Goal: Information Seeking & Learning: Compare options

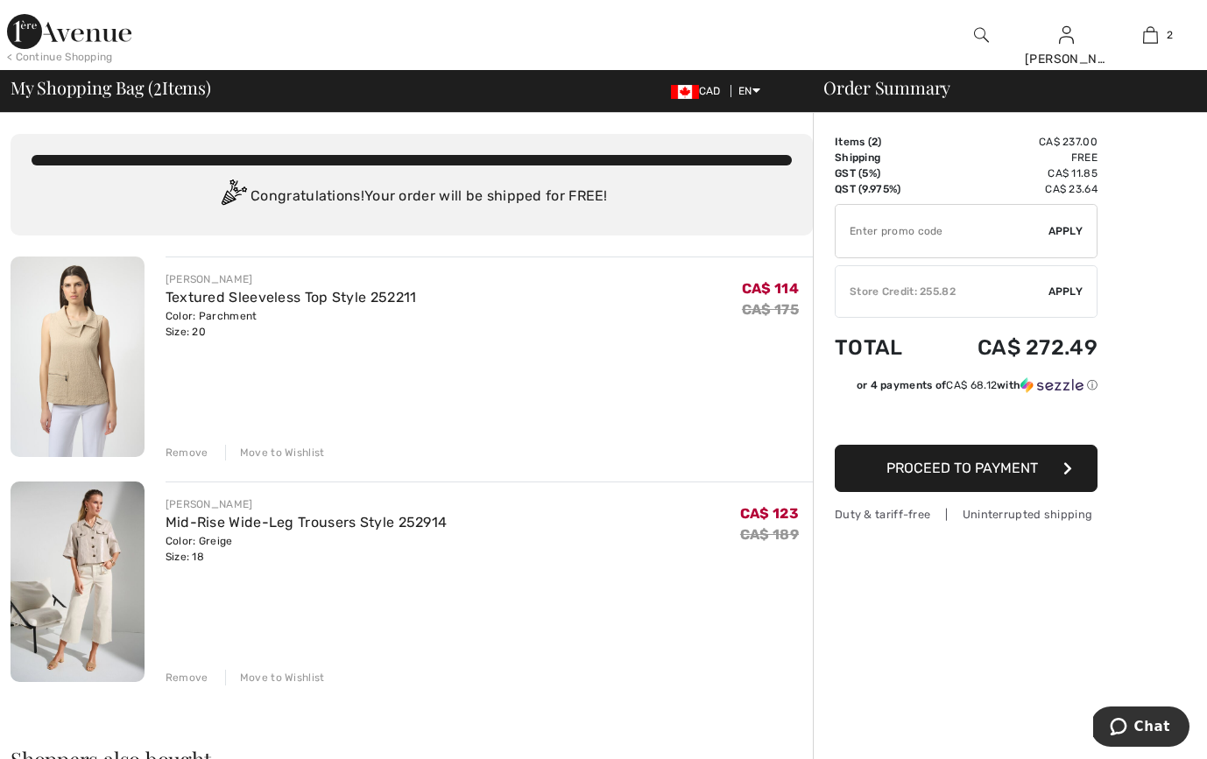
click at [187, 453] on div "Remove" at bounding box center [187, 453] width 43 height 16
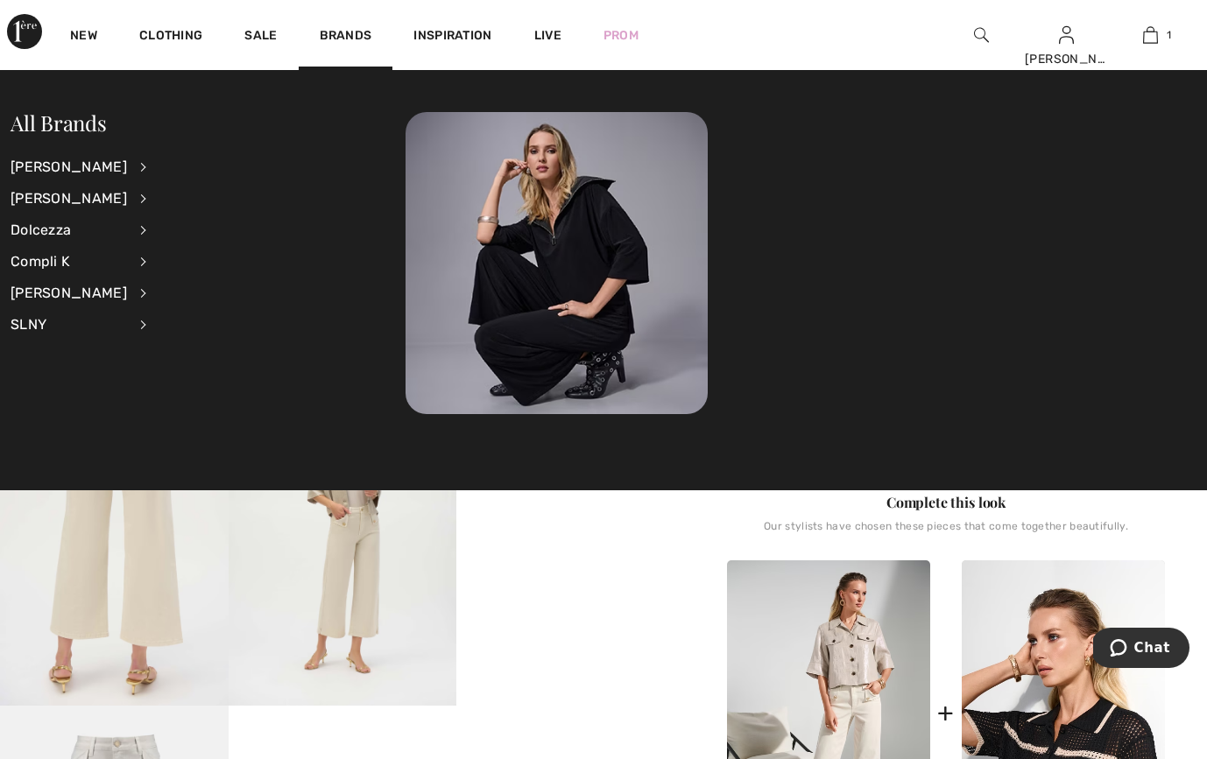
scroll to position [259, 0]
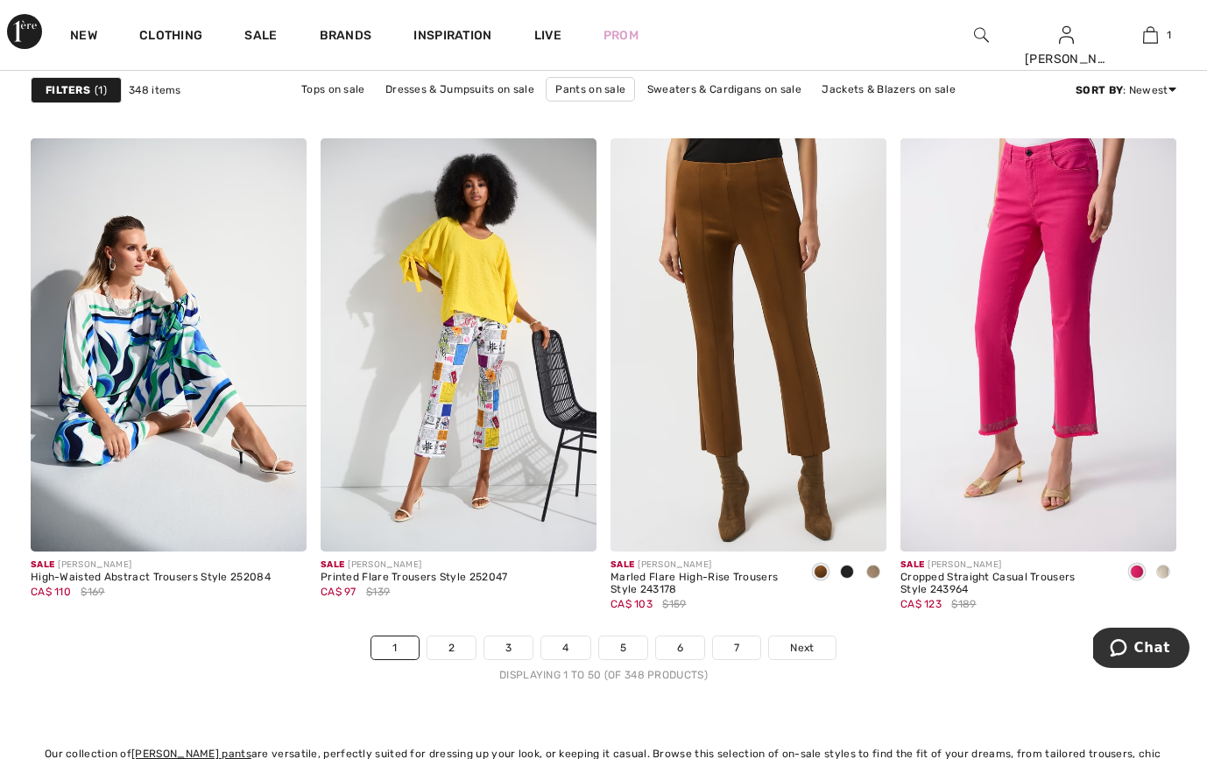
scroll to position [7401, 0]
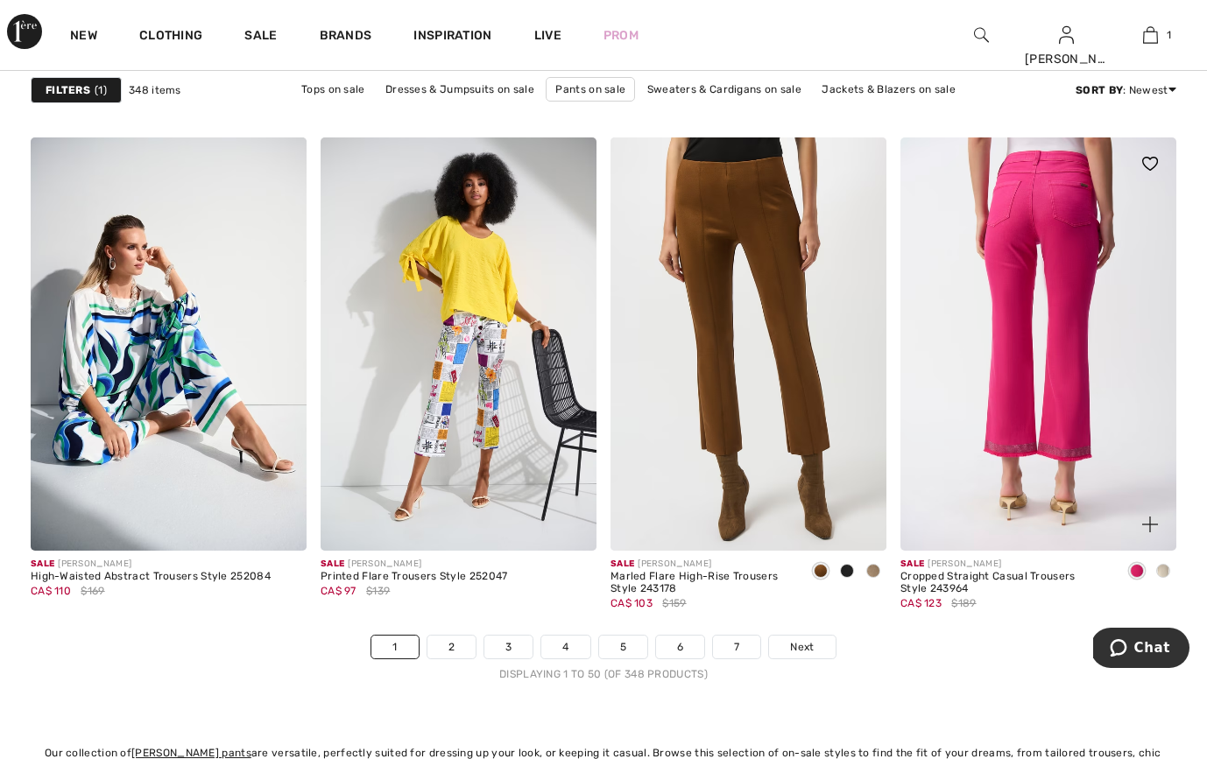
click at [1059, 265] on img at bounding box center [1038, 345] width 276 height 414
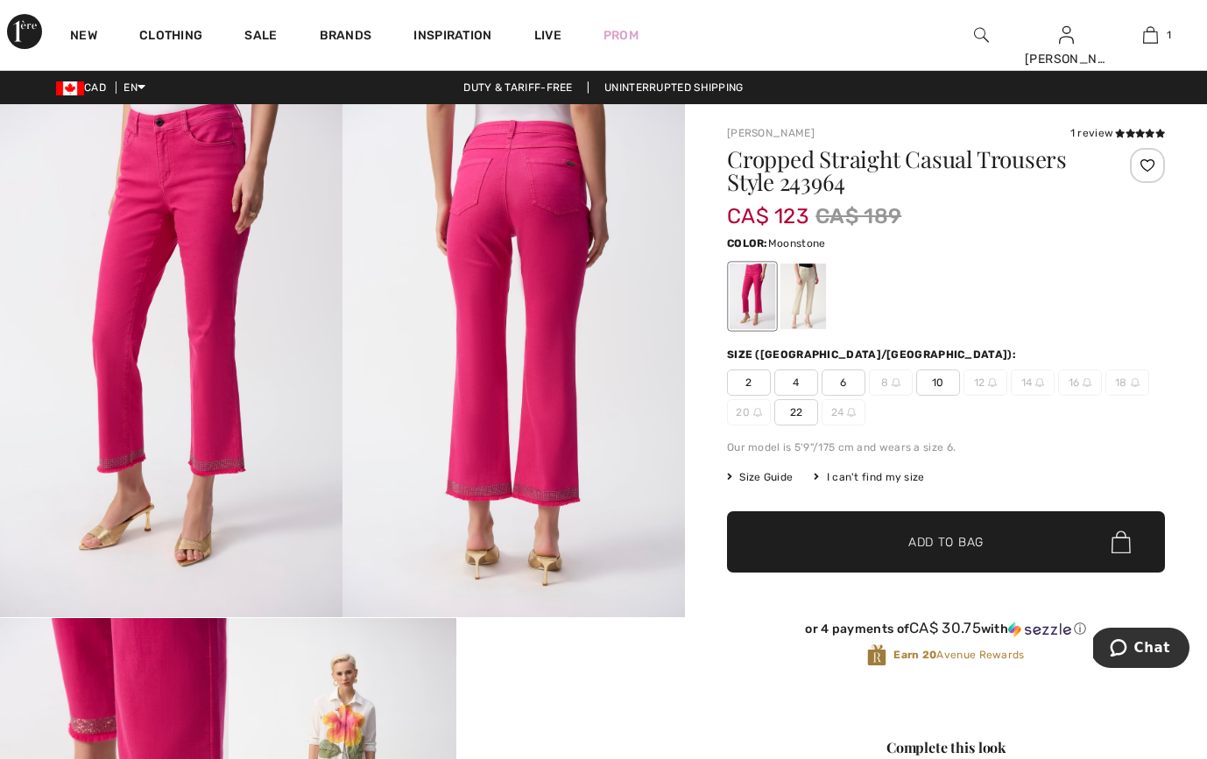
click at [814, 293] on div at bounding box center [803, 297] width 46 height 66
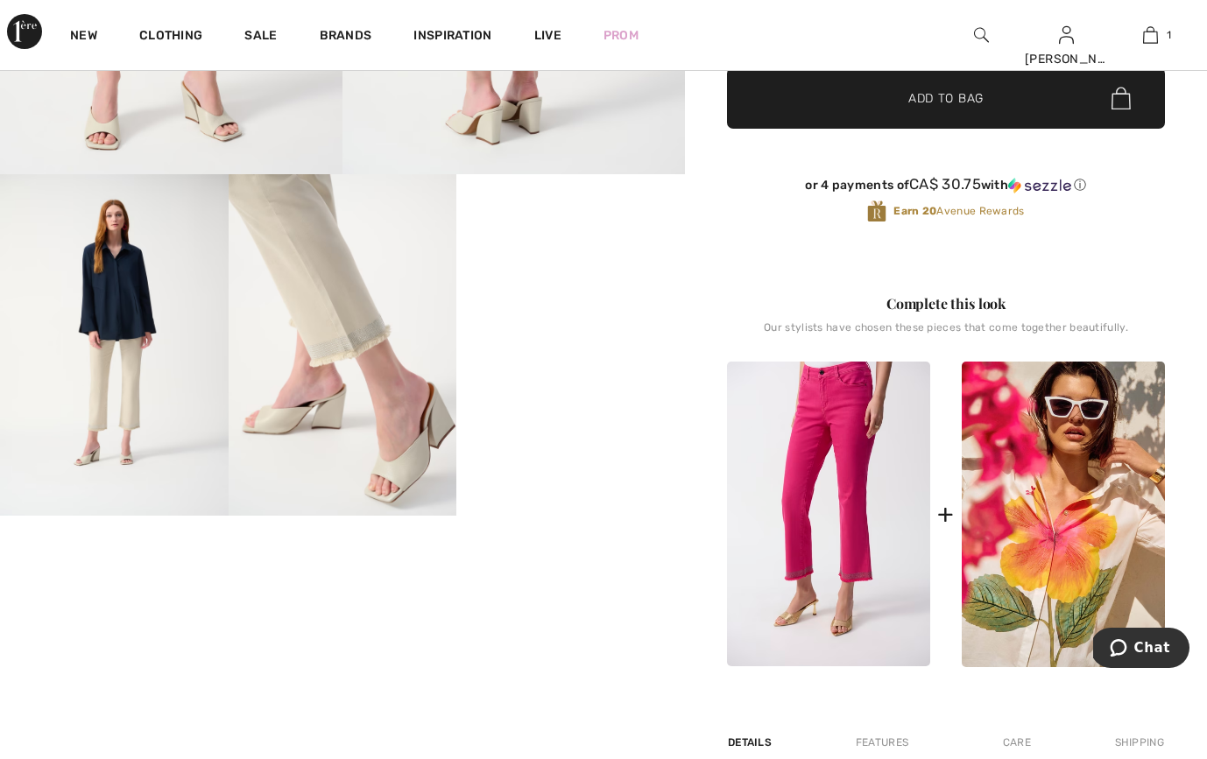
scroll to position [454, 0]
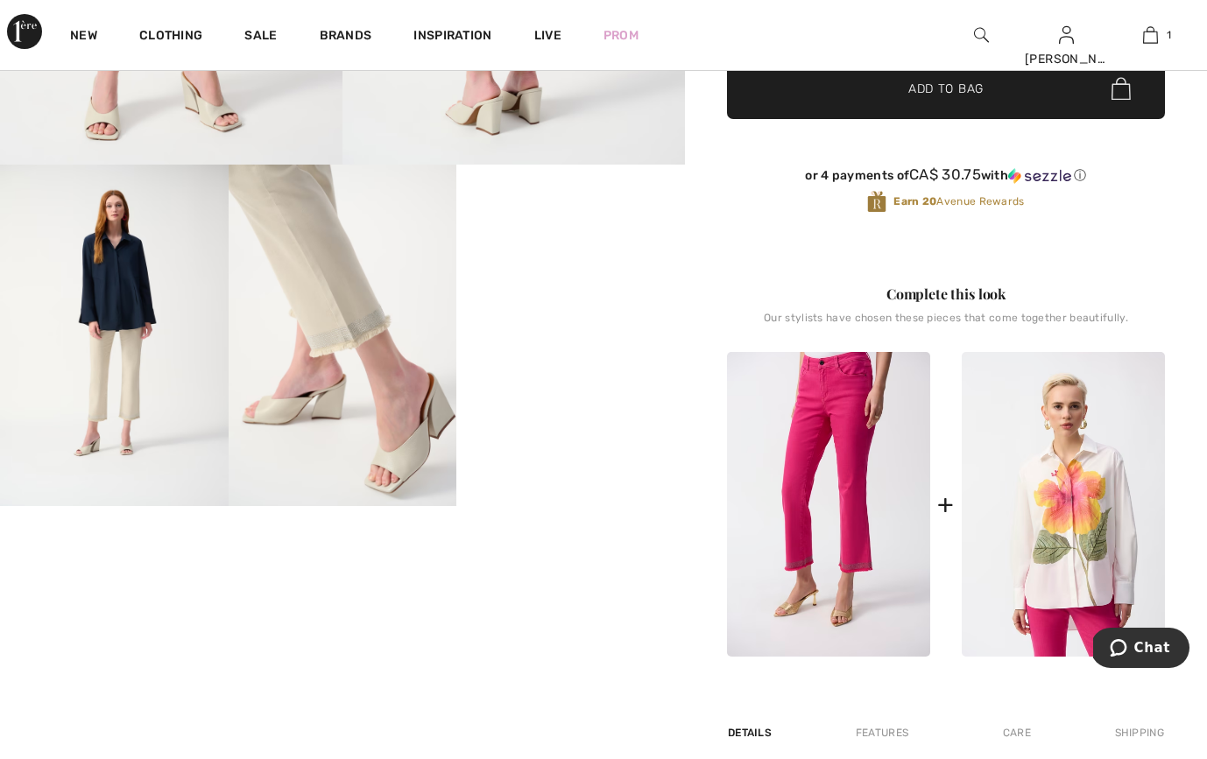
click at [1109, 546] on img at bounding box center [1063, 505] width 203 height 306
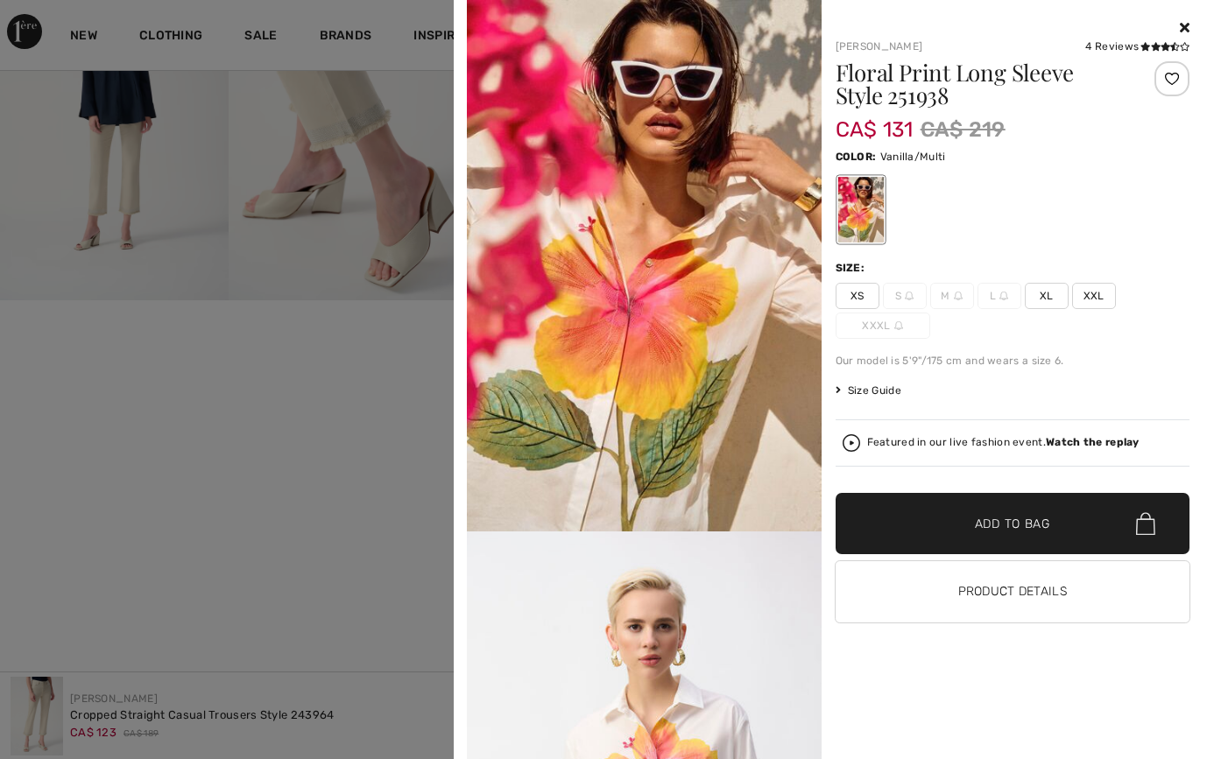
scroll to position [679, 0]
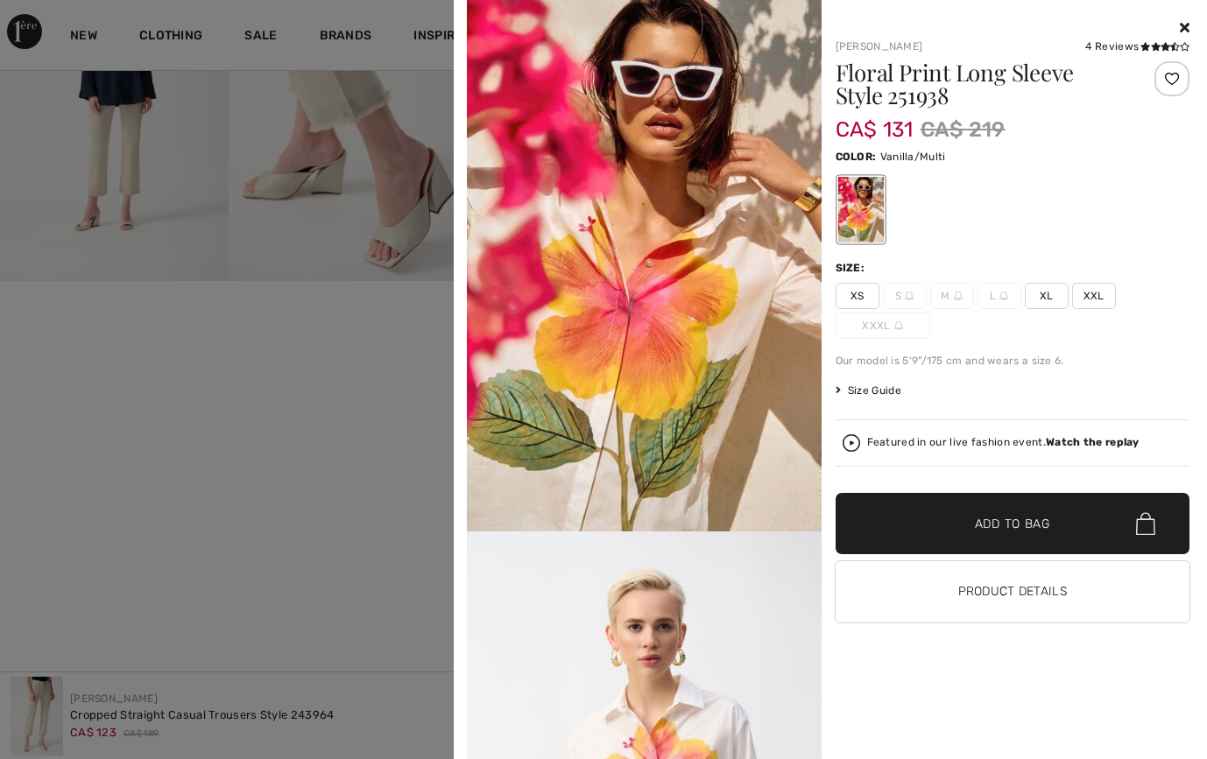
click at [687, 340] on img at bounding box center [644, 266] width 355 height 532
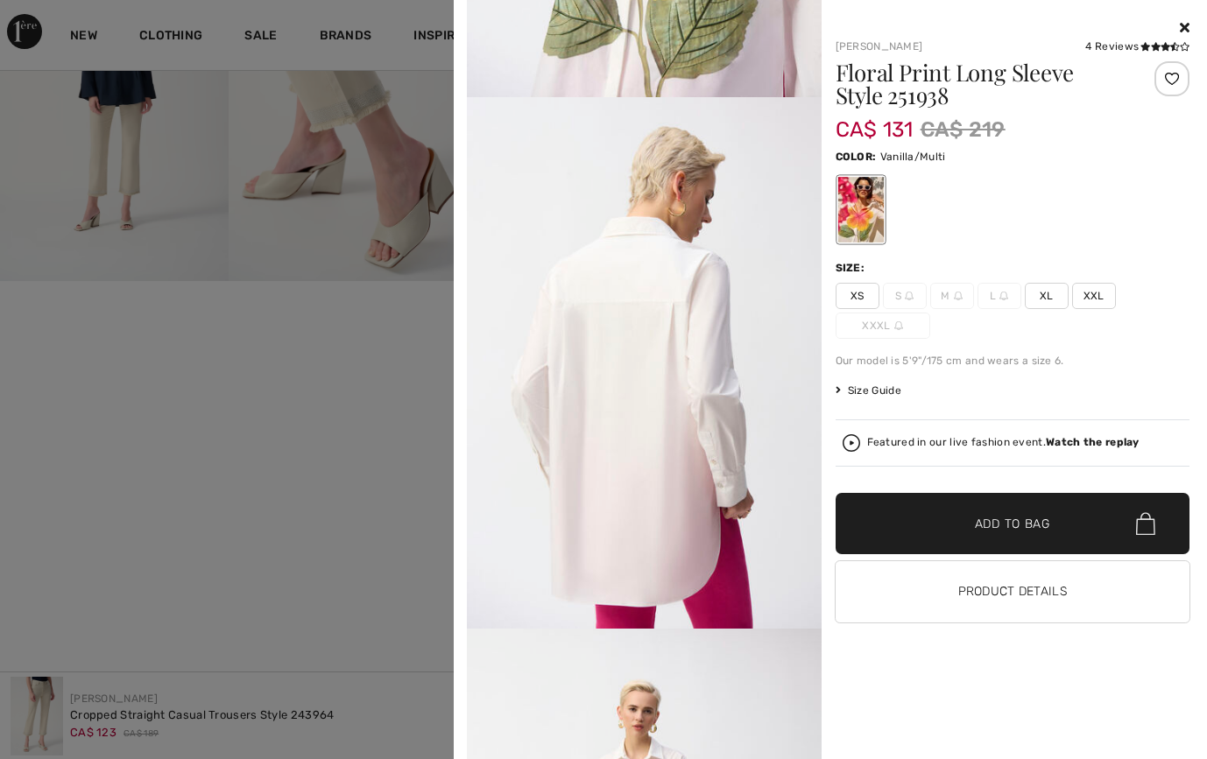
scroll to position [1498, 0]
click at [319, 393] on div at bounding box center [603, 379] width 1207 height 759
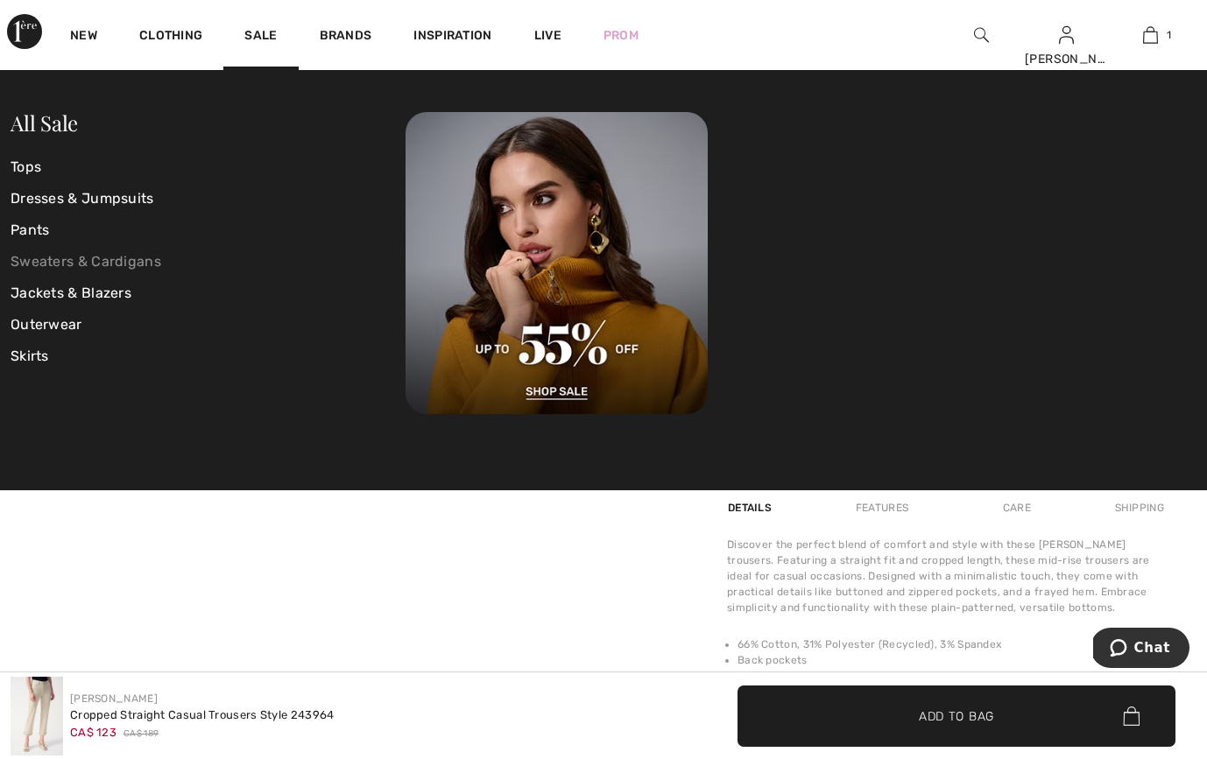
click at [93, 259] on link "Sweaters & Cardigans" at bounding box center [208, 262] width 395 height 32
click at [94, 293] on link "Jackets & Blazers" at bounding box center [208, 294] width 395 height 32
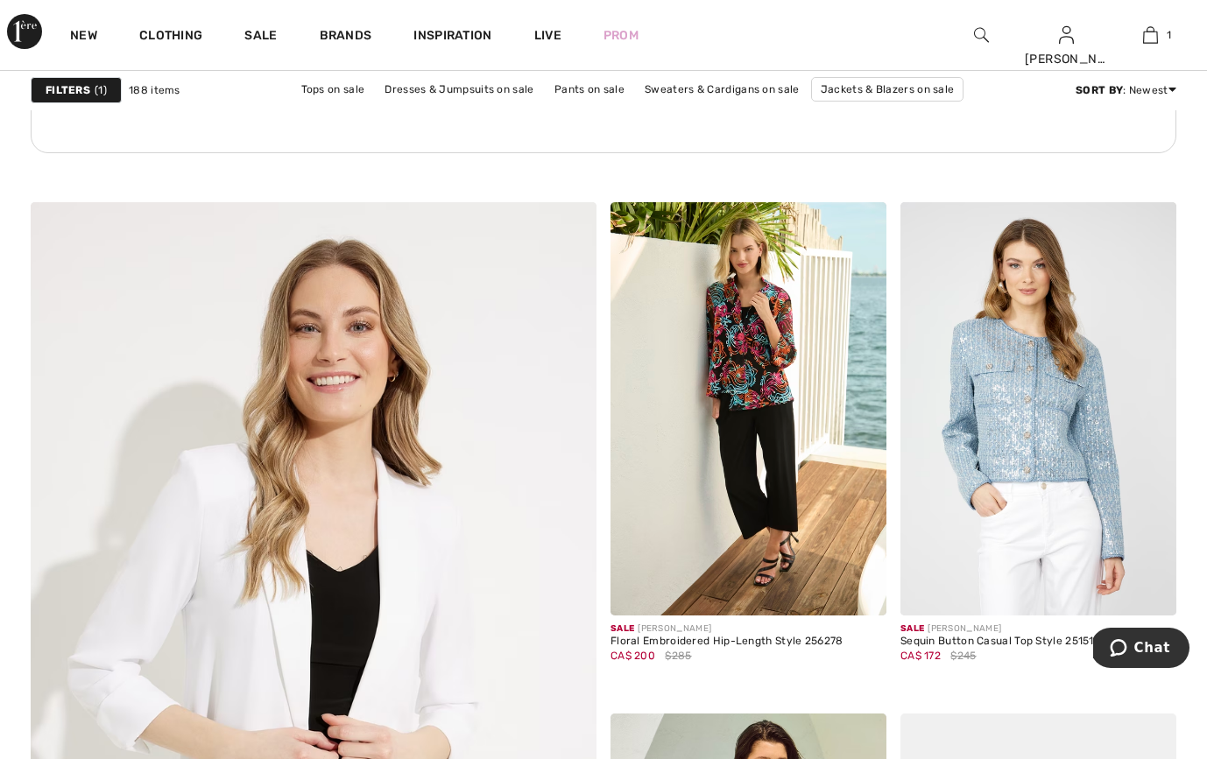
scroll to position [4071, 0]
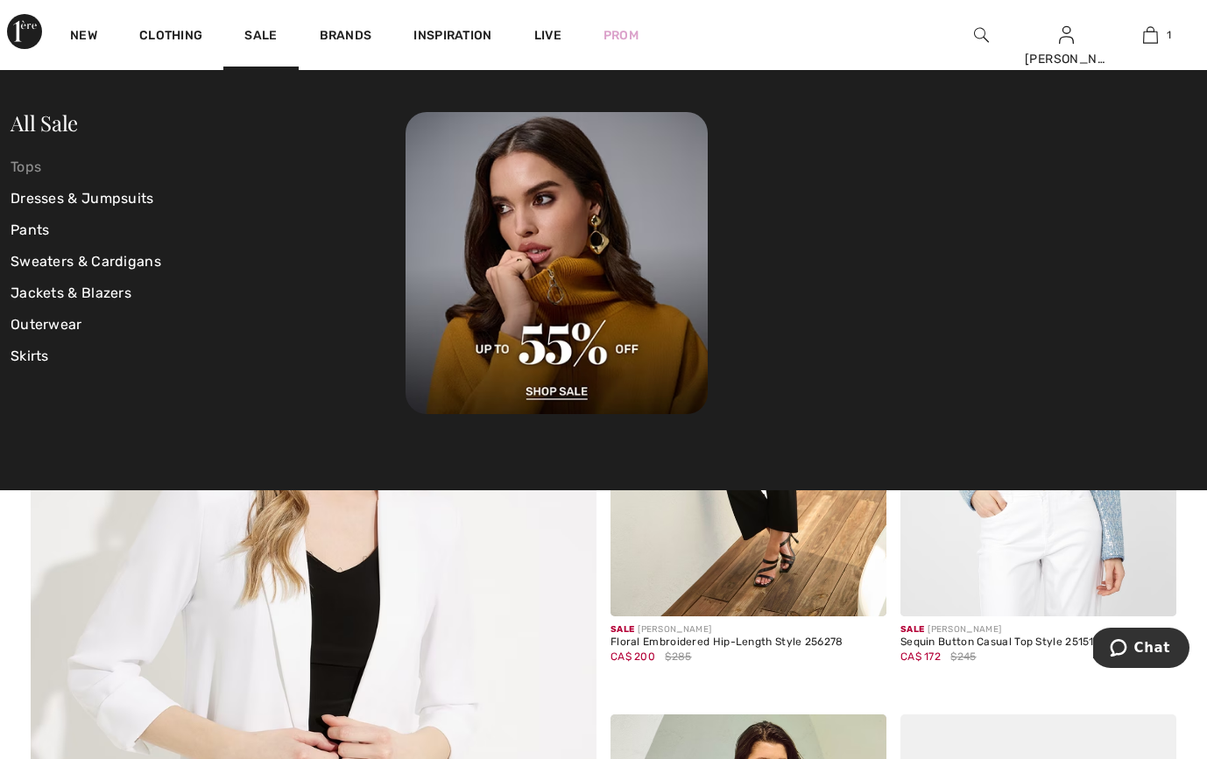
click at [32, 164] on link "Tops" at bounding box center [208, 168] width 395 height 32
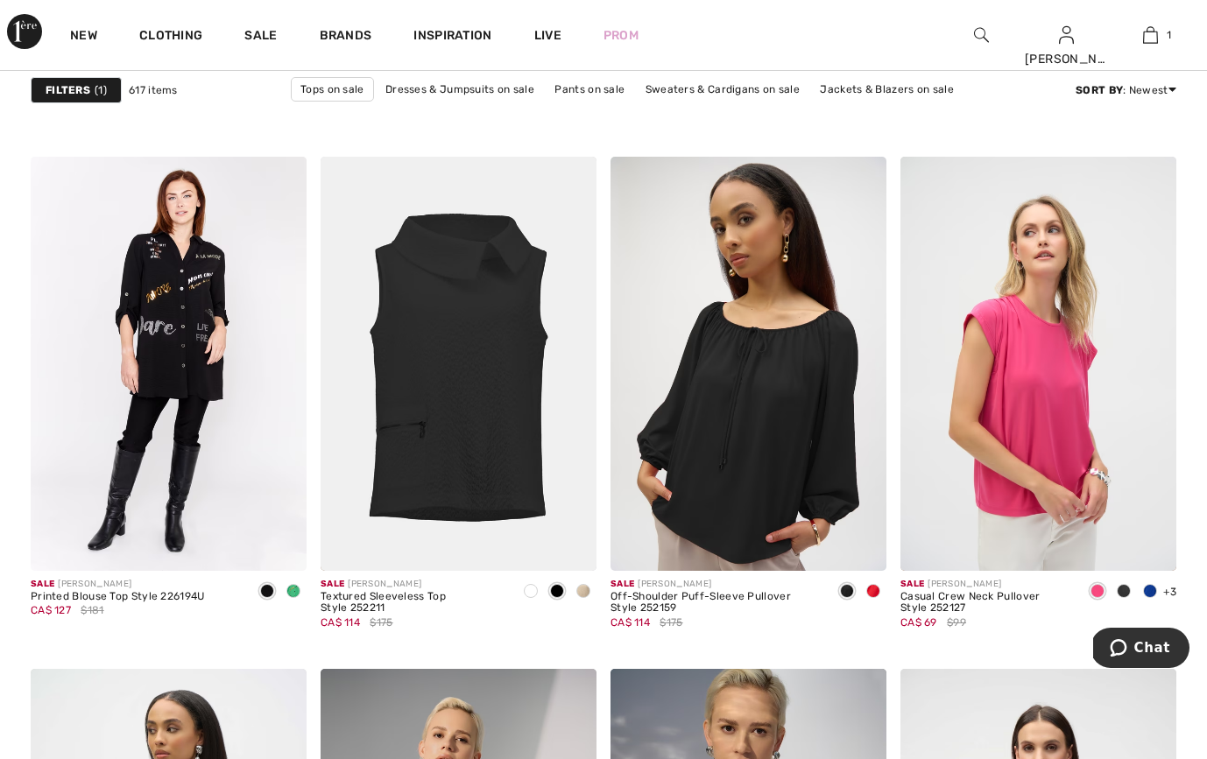
scroll to position [2345, 0]
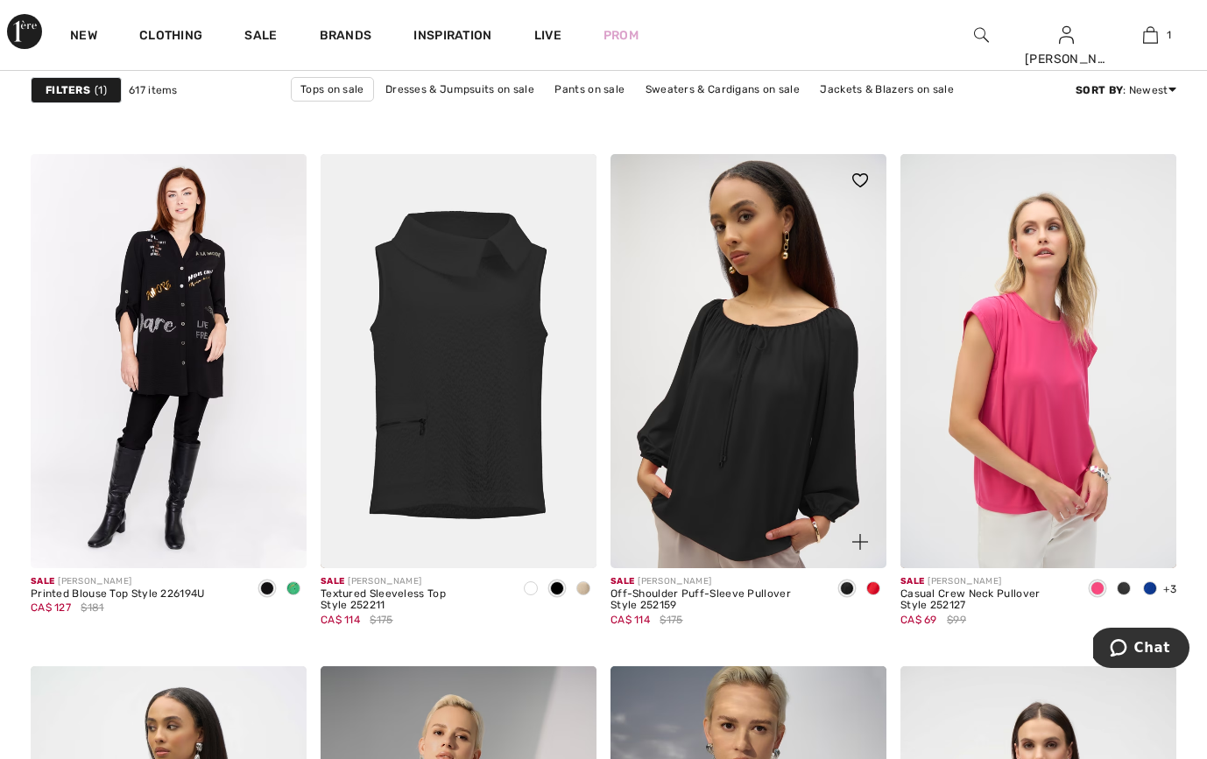
click at [798, 448] on img at bounding box center [748, 361] width 276 height 414
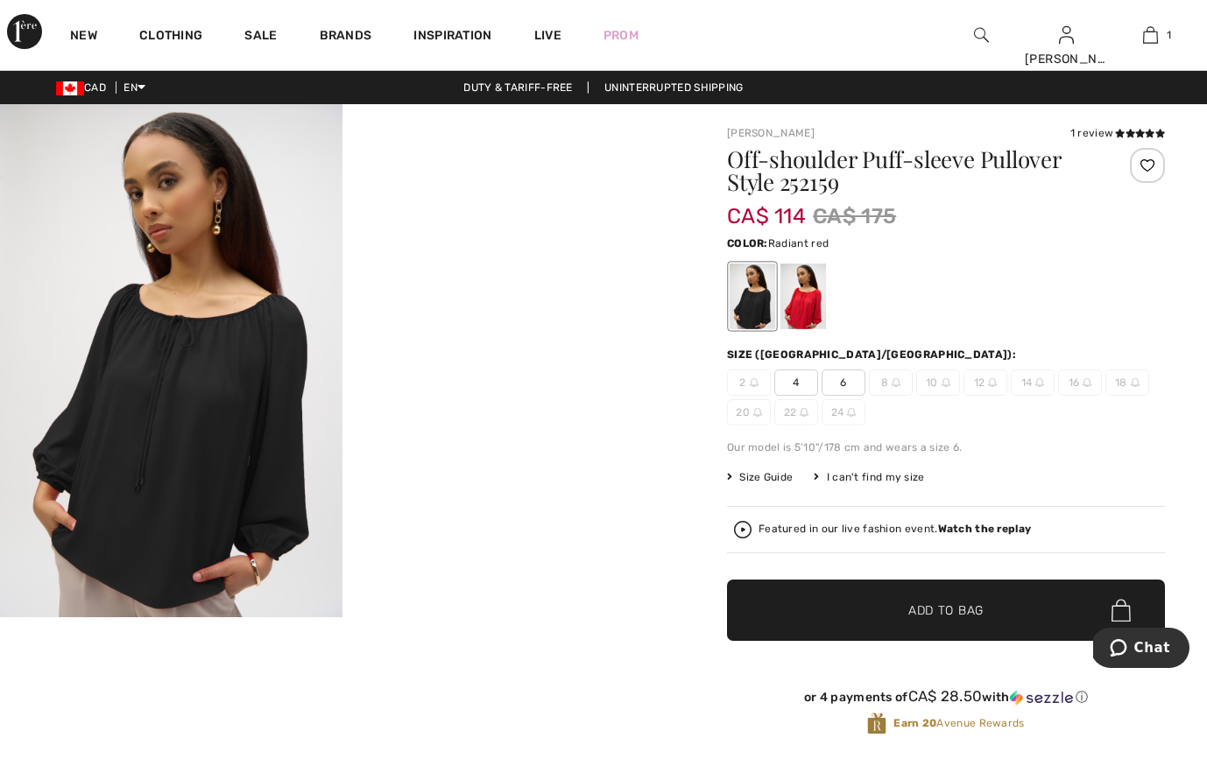
click at [807, 303] on div at bounding box center [803, 297] width 46 height 66
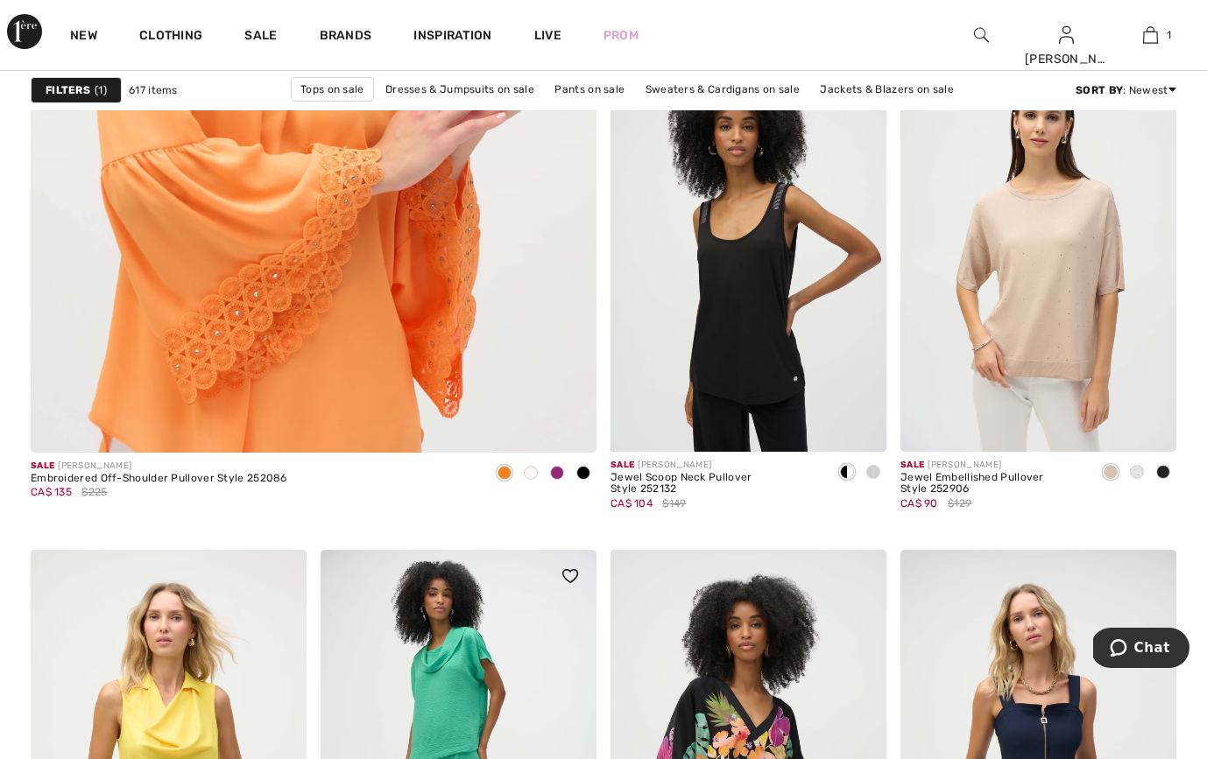
scroll to position [4737, 0]
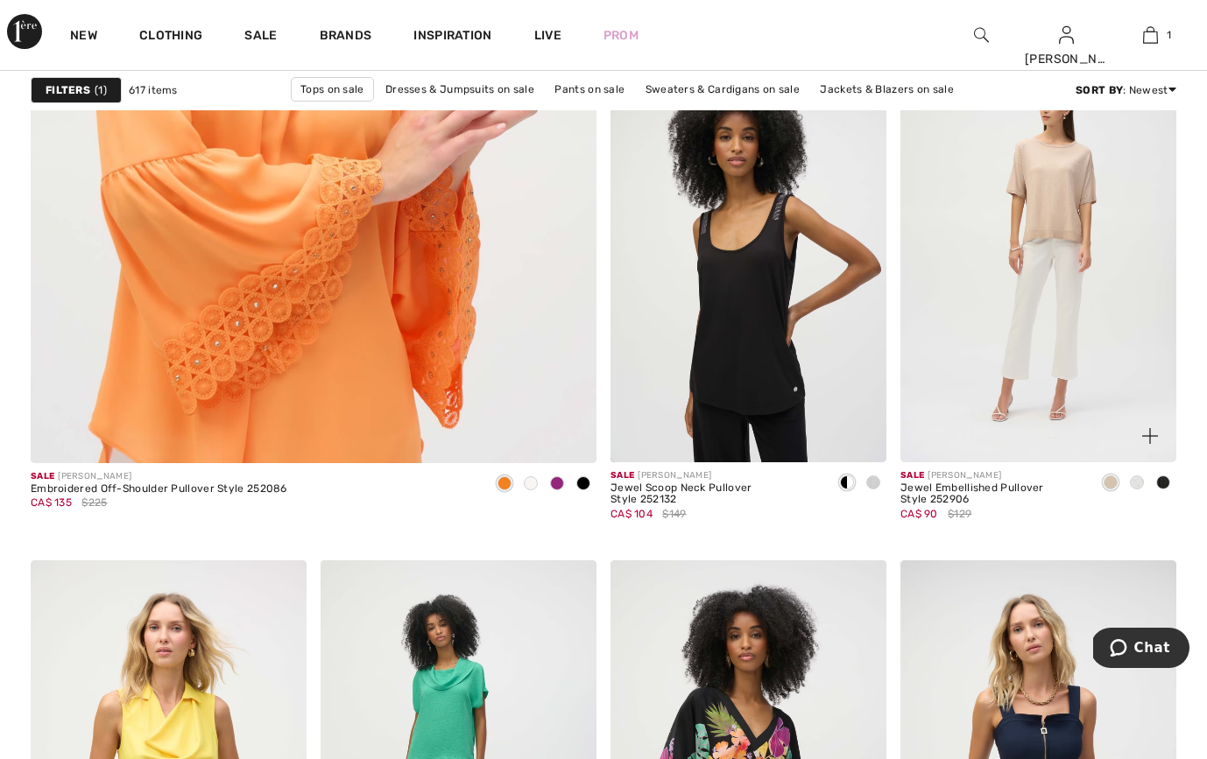
click at [1046, 296] on img at bounding box center [1038, 255] width 276 height 414
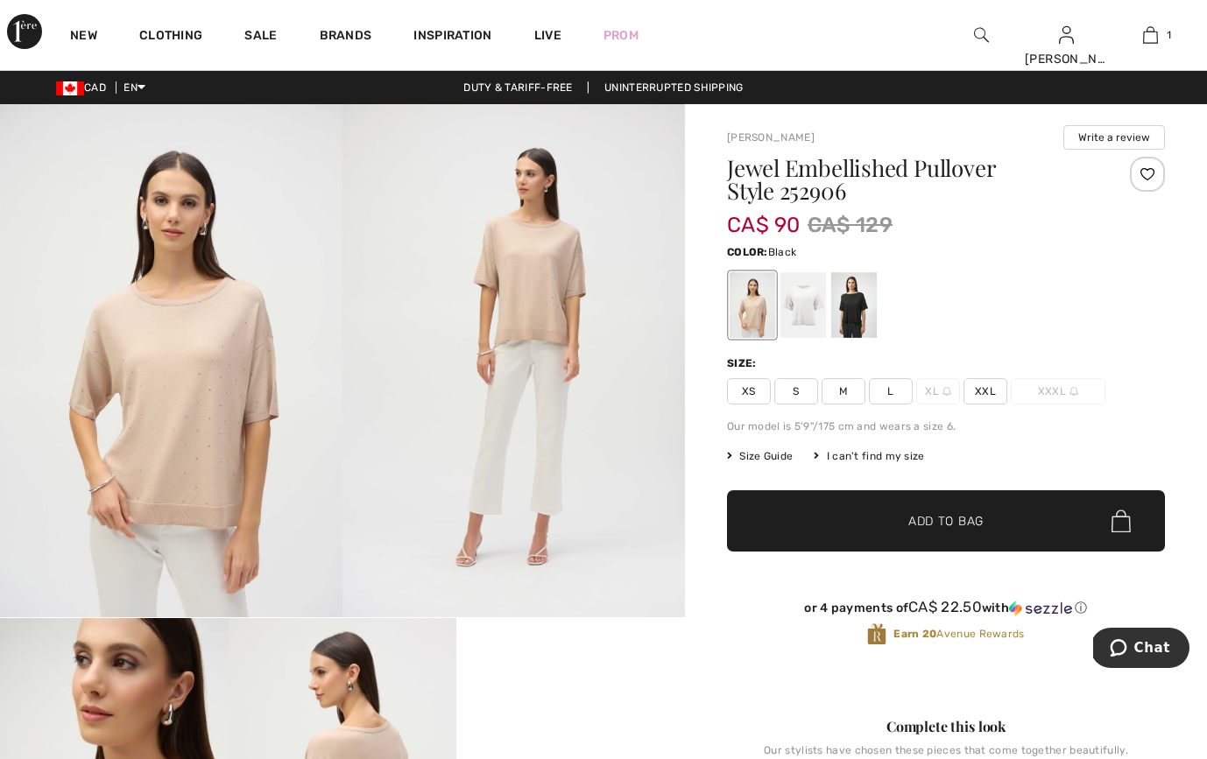
click at [856, 321] on div at bounding box center [854, 305] width 46 height 66
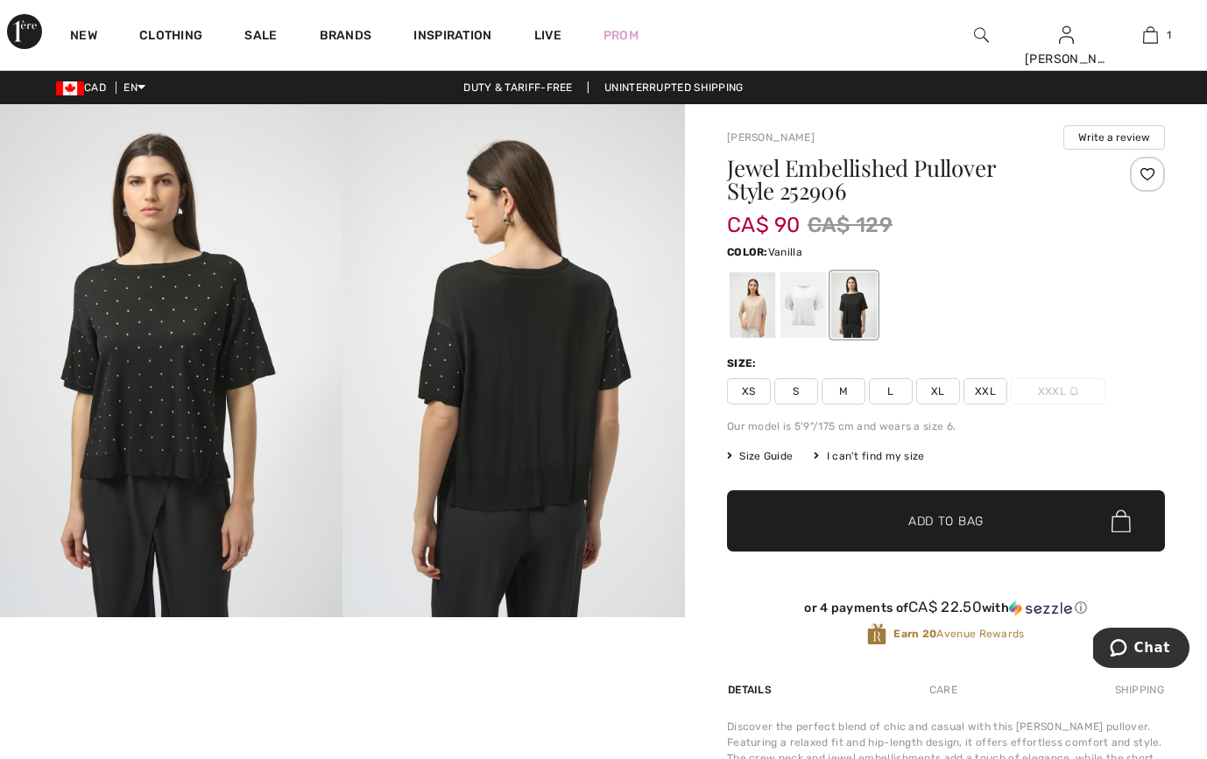
click at [807, 314] on div at bounding box center [803, 305] width 46 height 66
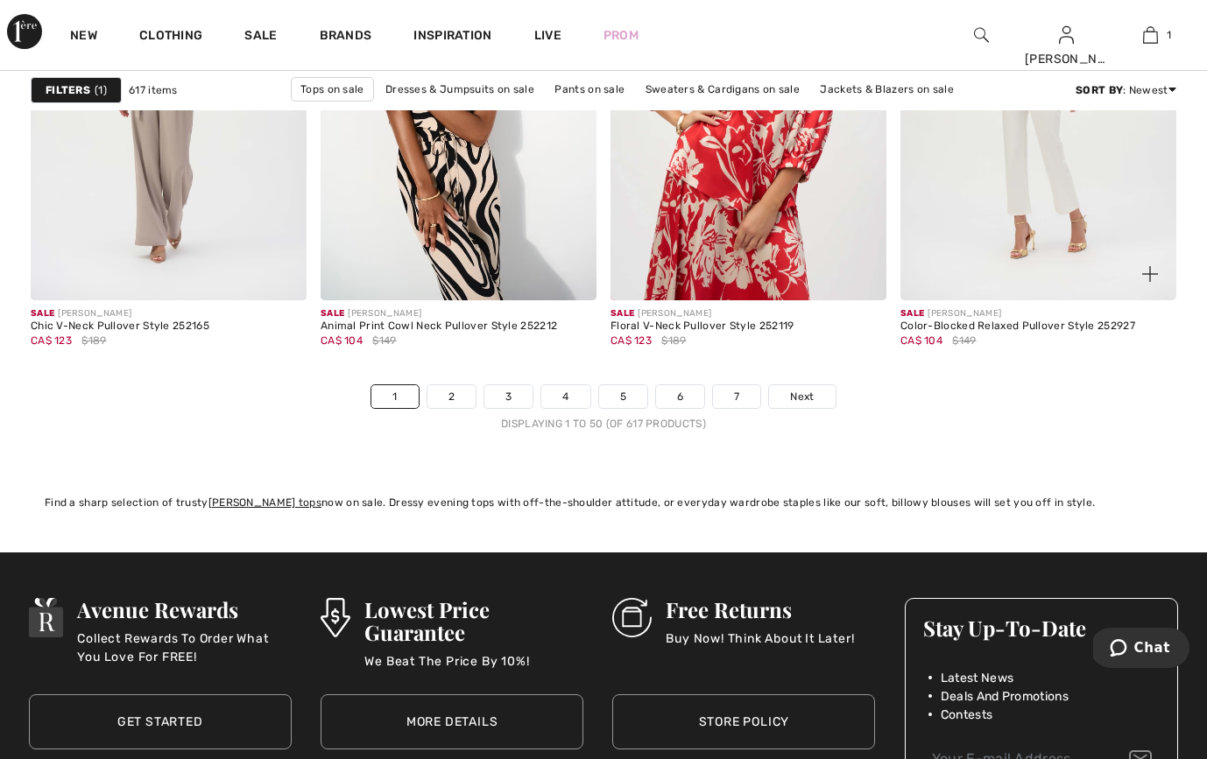
scroll to position [7686, 0]
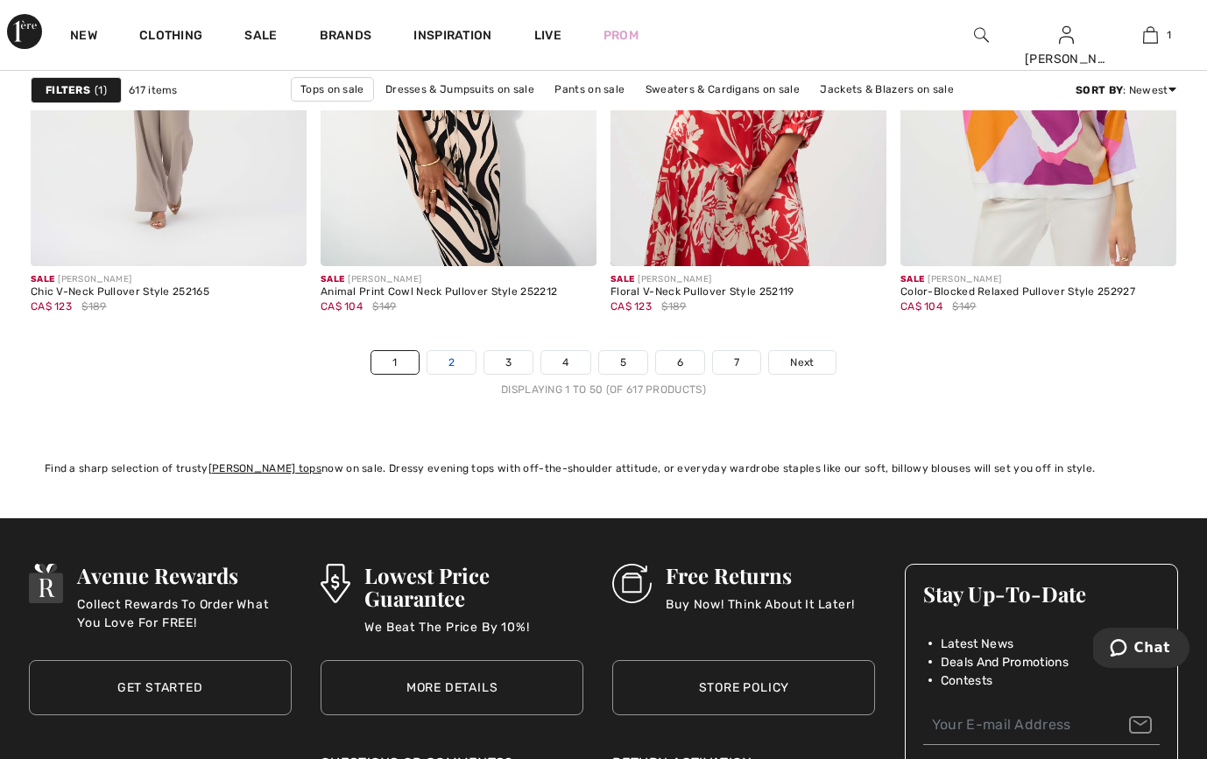
click at [451, 357] on link "2" at bounding box center [451, 362] width 48 height 23
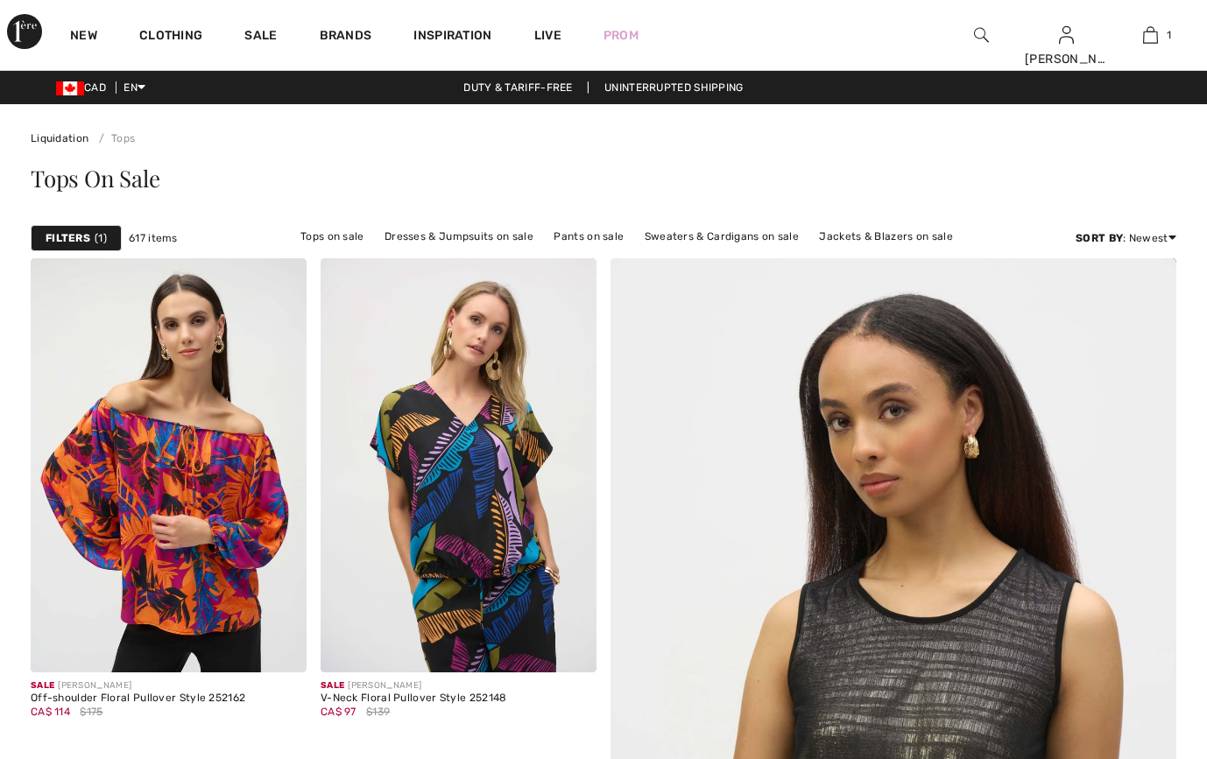
checkbox input "true"
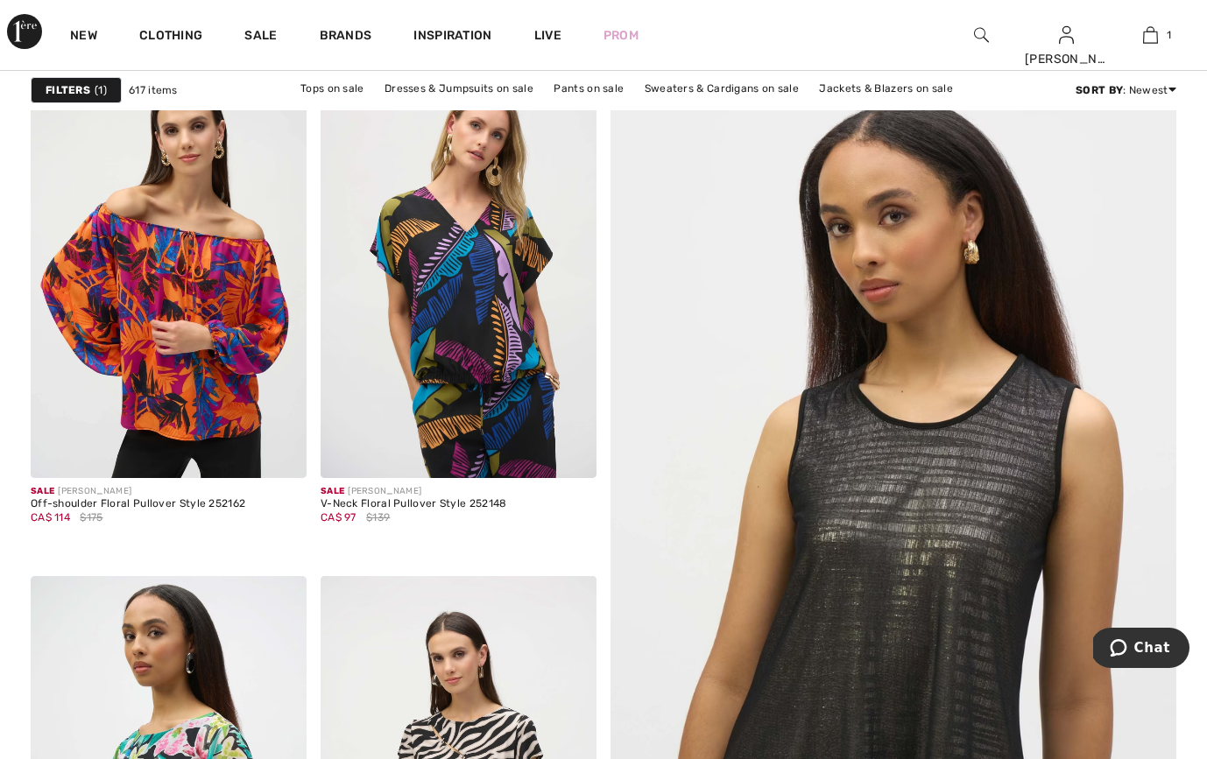
scroll to position [221, 0]
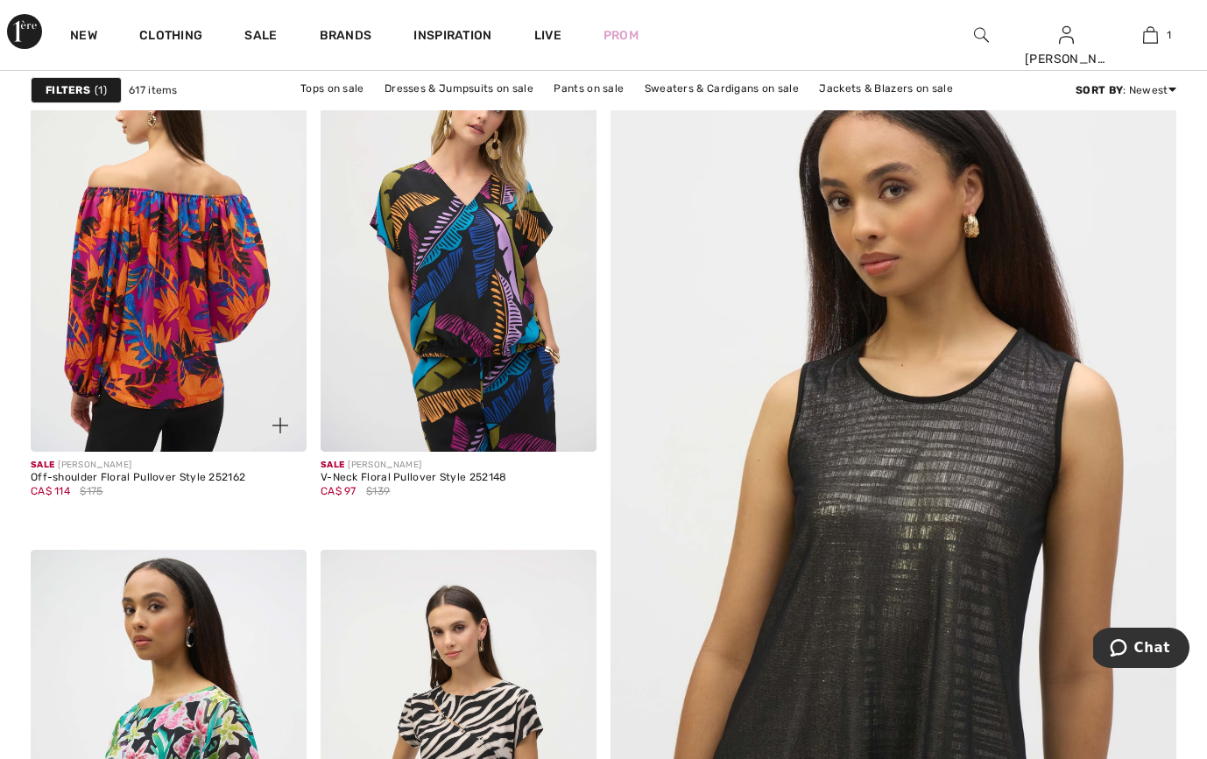
click at [154, 291] on img at bounding box center [169, 245] width 276 height 414
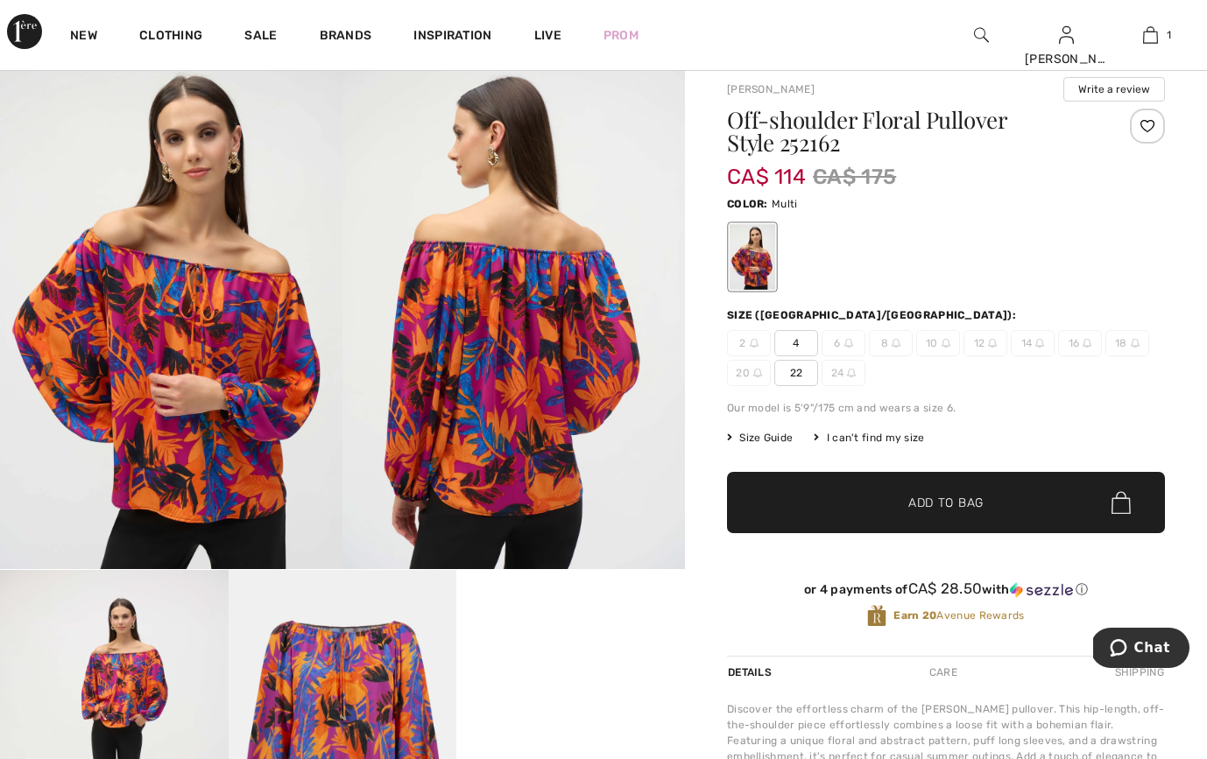
scroll to position [46, 0]
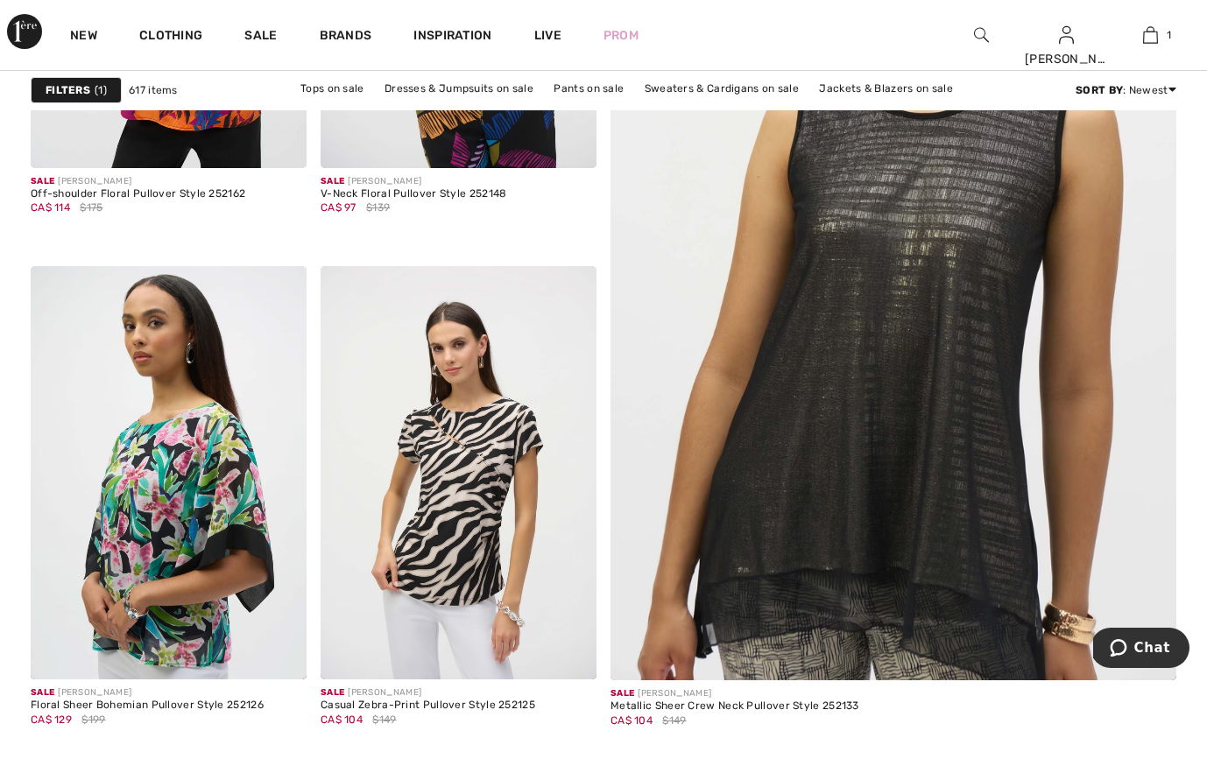
scroll to position [505, 0]
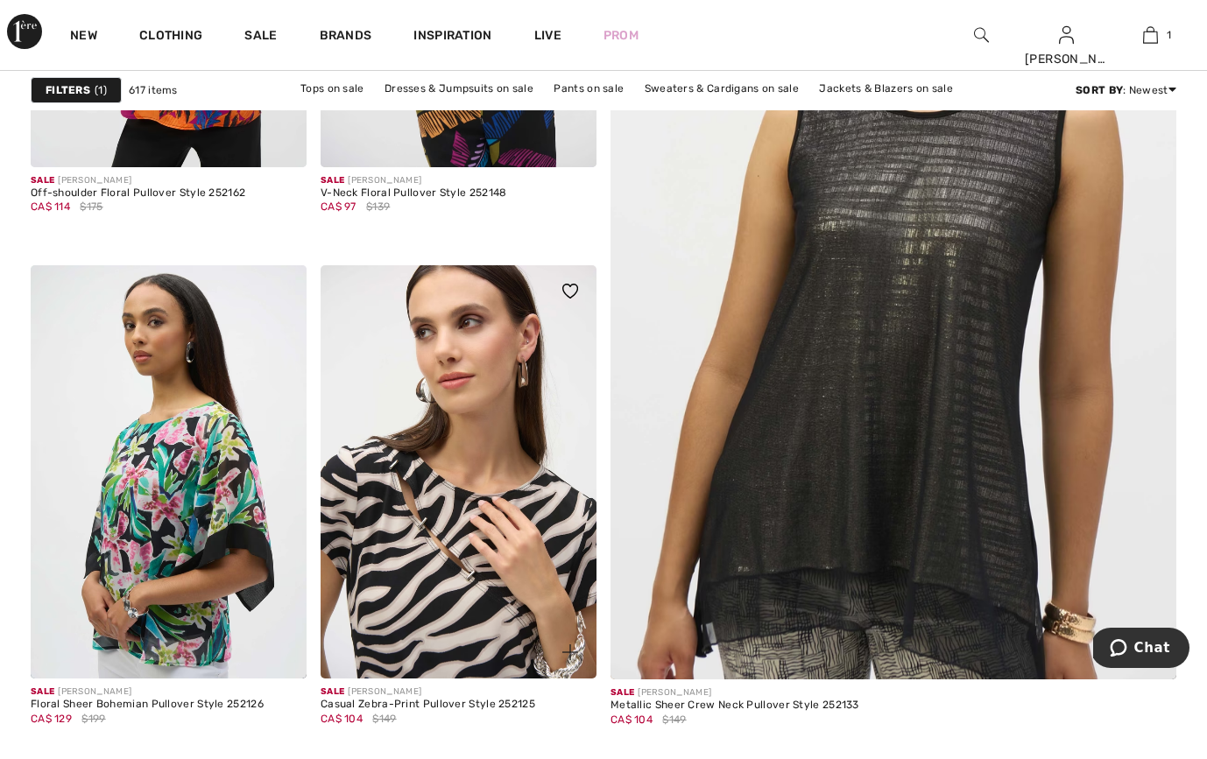
click at [478, 554] on img at bounding box center [459, 472] width 276 height 414
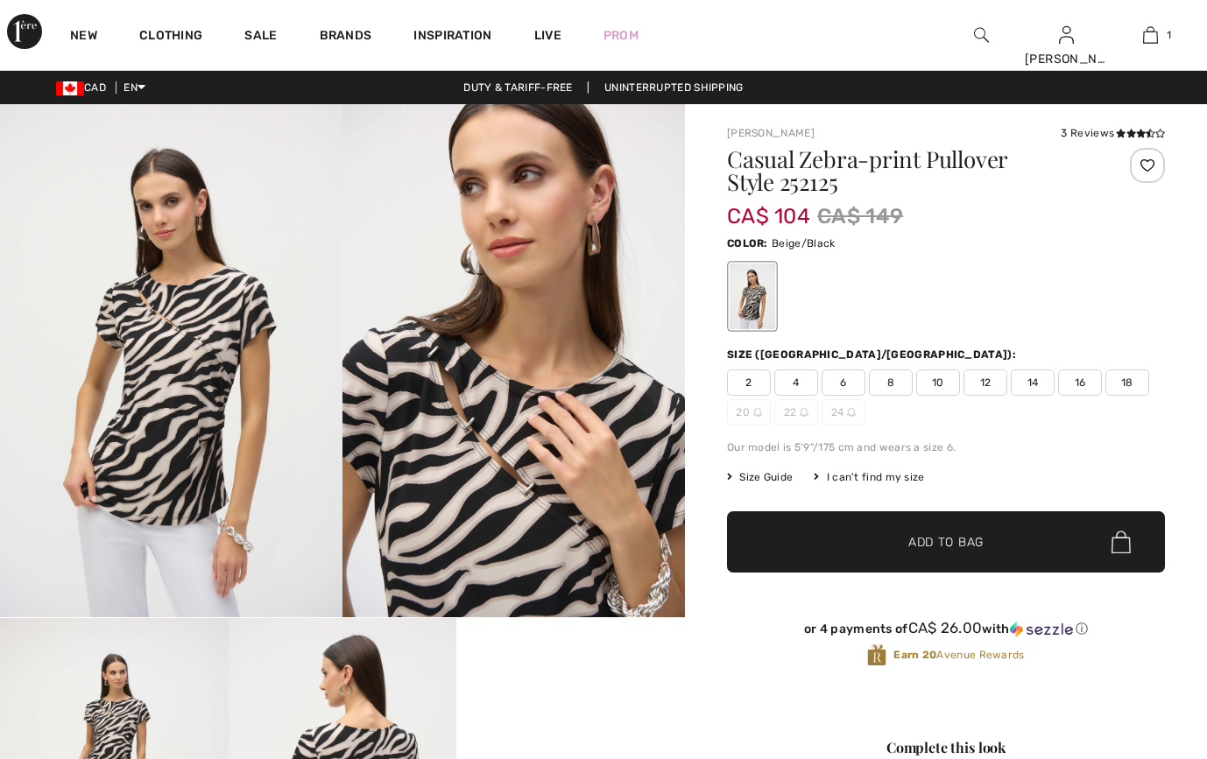
checkbox input "true"
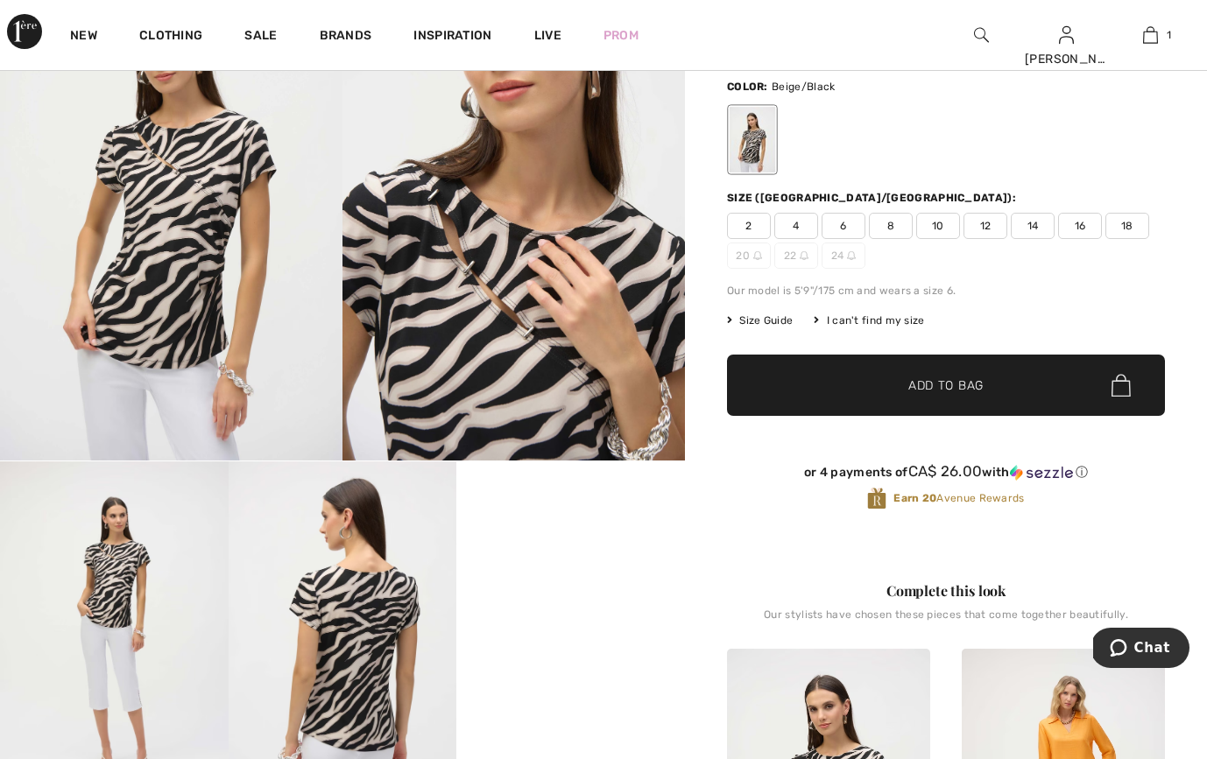
scroll to position [152, 0]
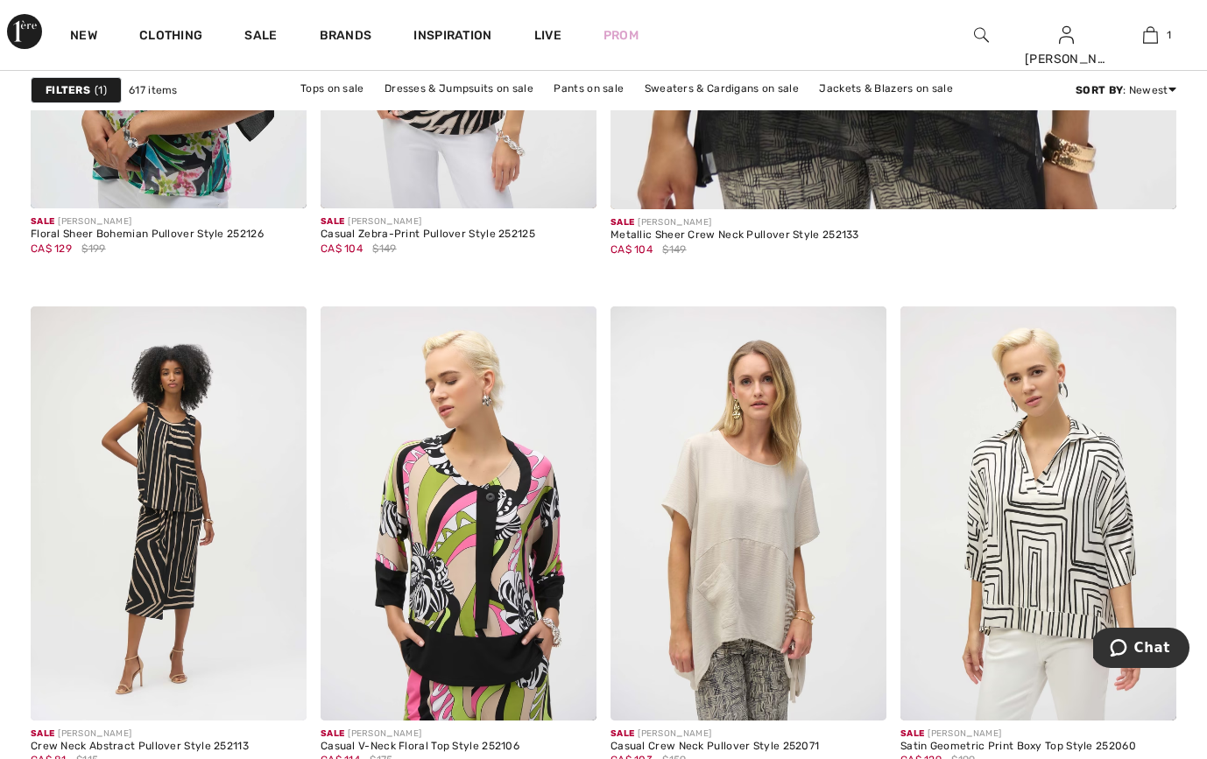
scroll to position [995, 0]
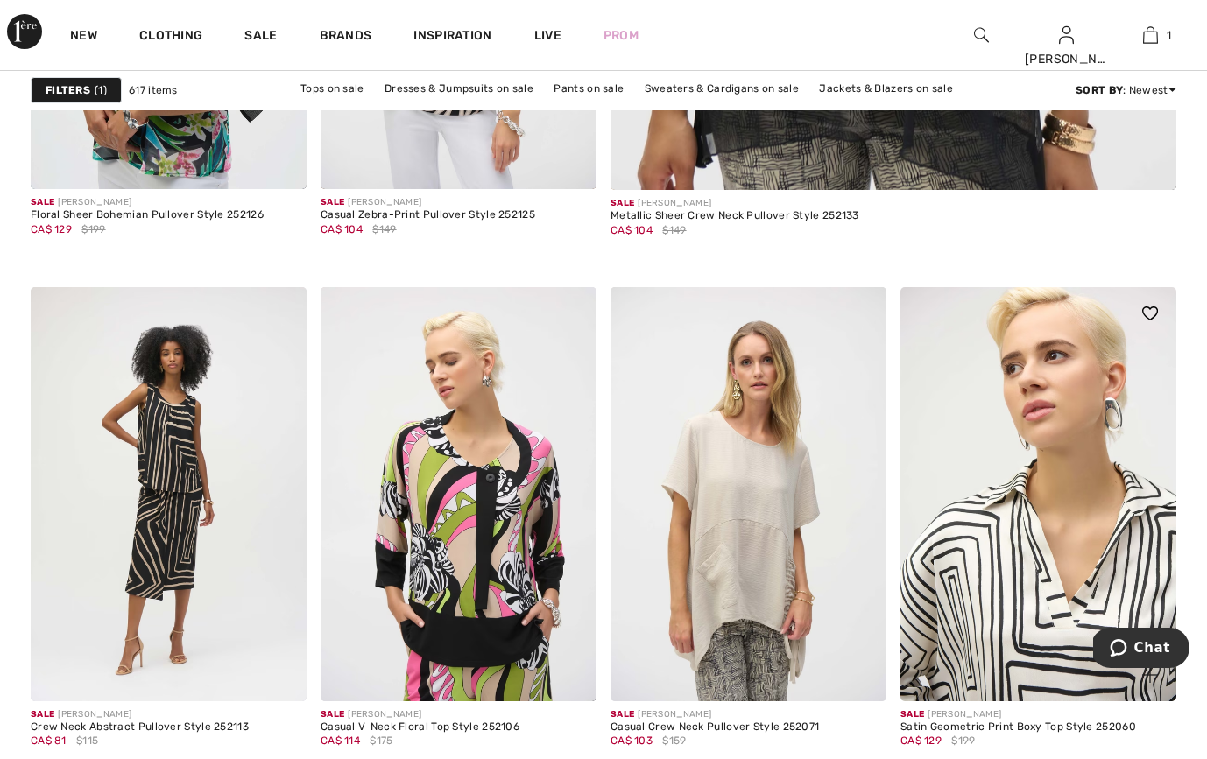
click at [1076, 616] on img at bounding box center [1038, 494] width 276 height 414
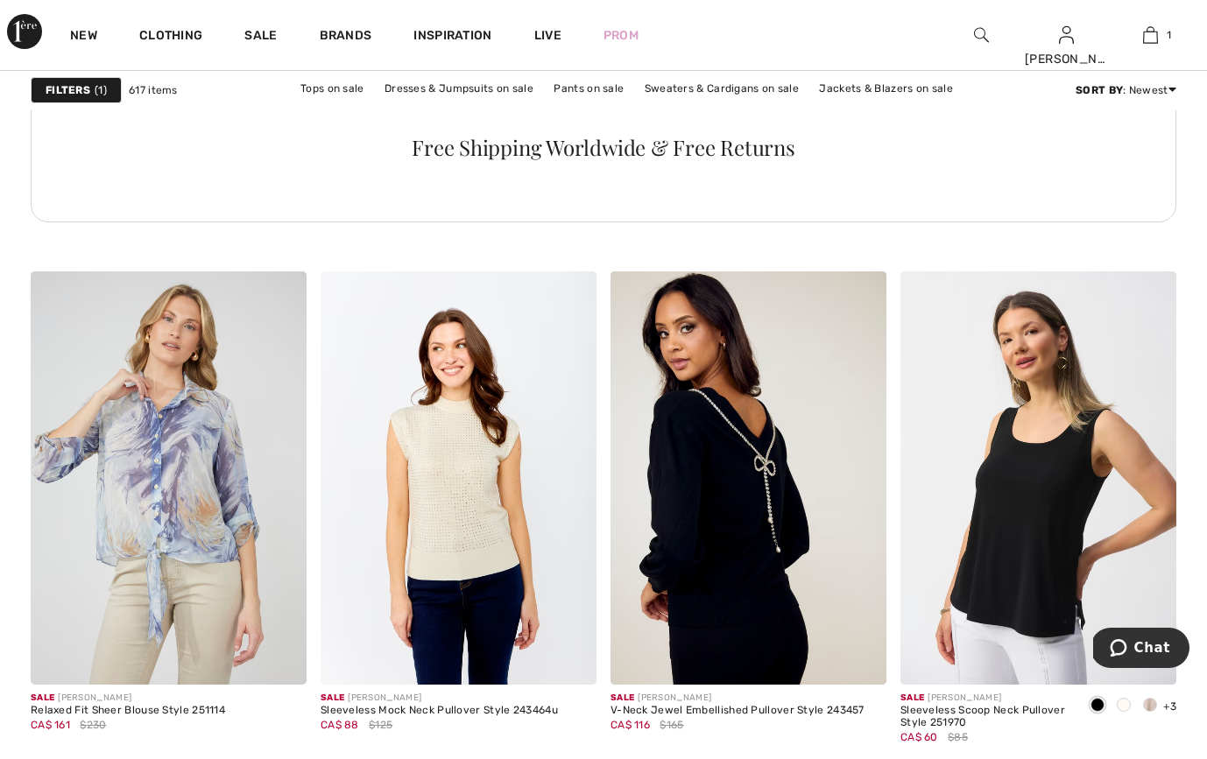
scroll to position [6244, 0]
click at [1150, 702] on span at bounding box center [1150, 704] width 14 height 14
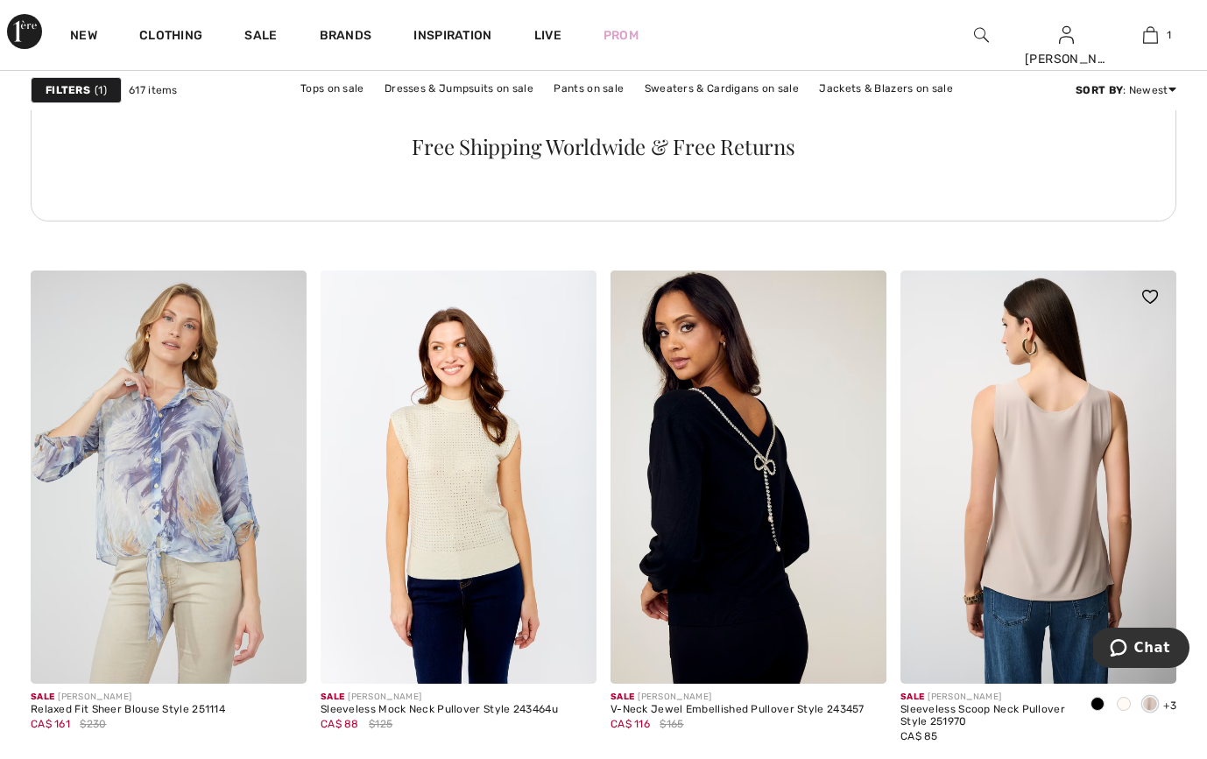
click at [1062, 582] on img at bounding box center [1038, 478] width 276 height 414
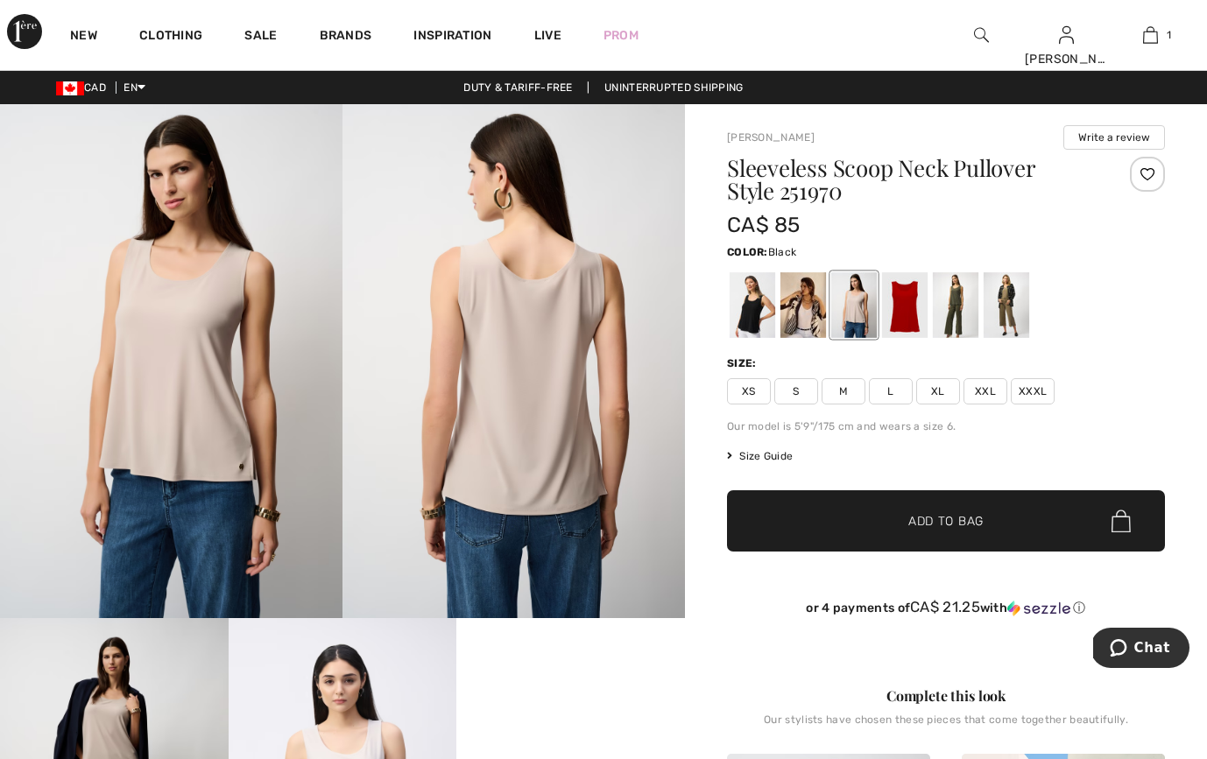
click at [754, 314] on div at bounding box center [753, 305] width 46 height 66
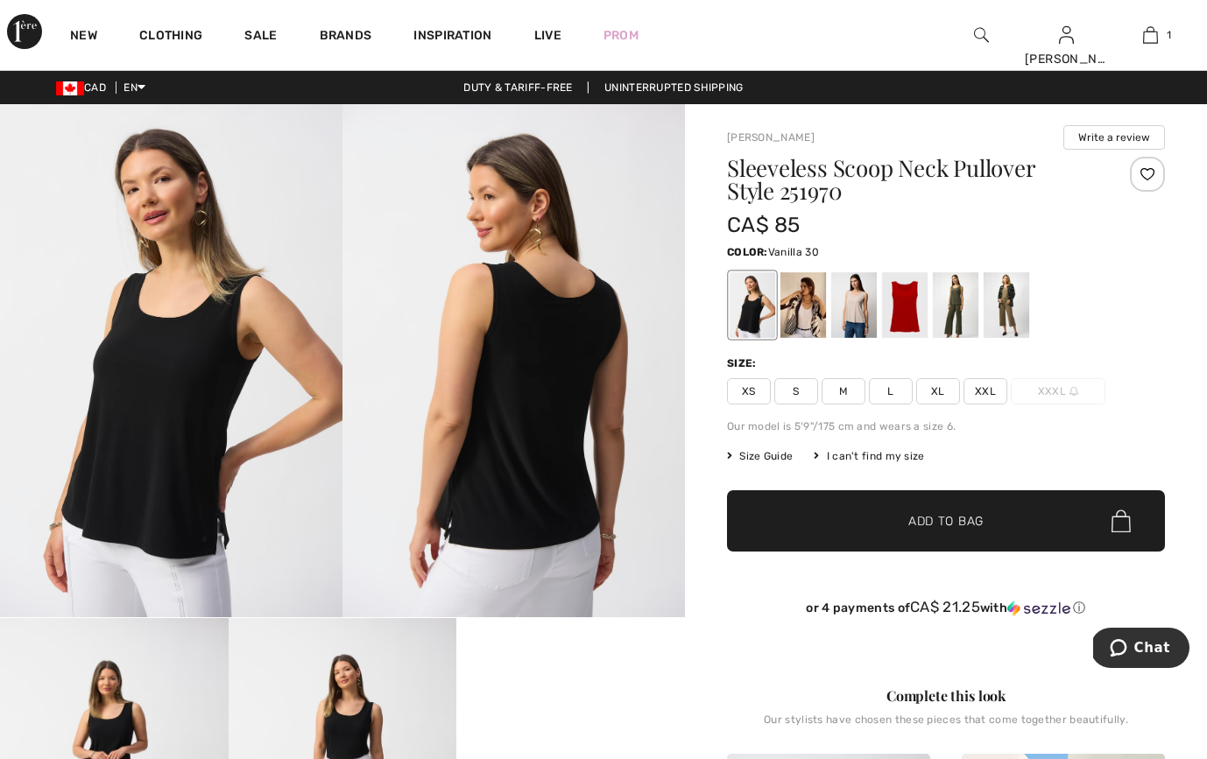
click at [815, 316] on div at bounding box center [803, 305] width 46 height 66
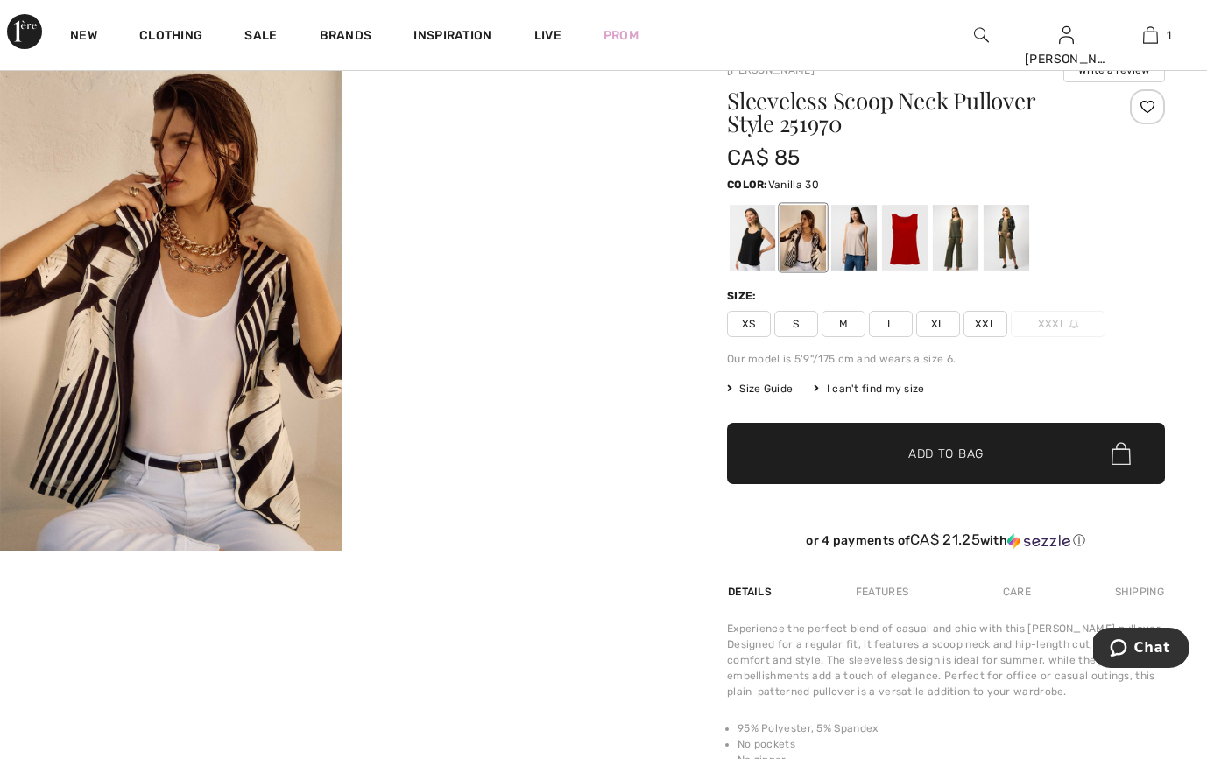
scroll to position [60, 0]
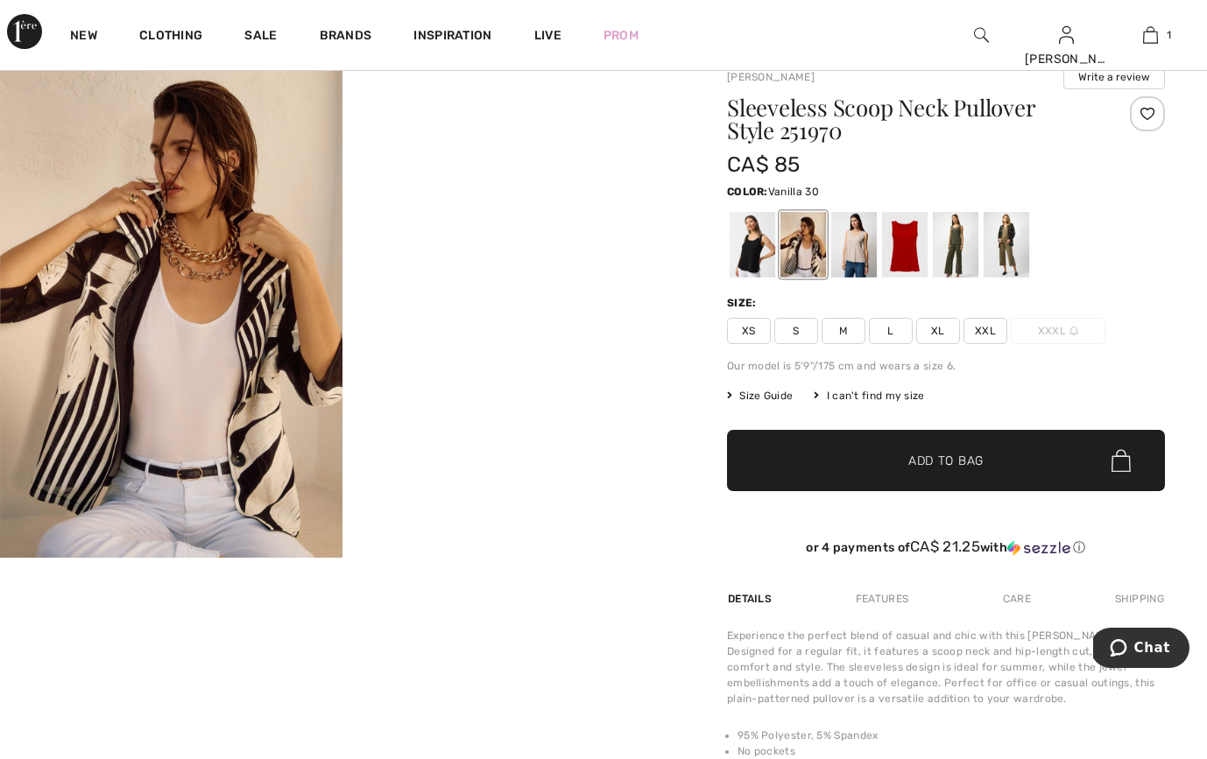
click at [283, 376] on img at bounding box center [171, 301] width 342 height 514
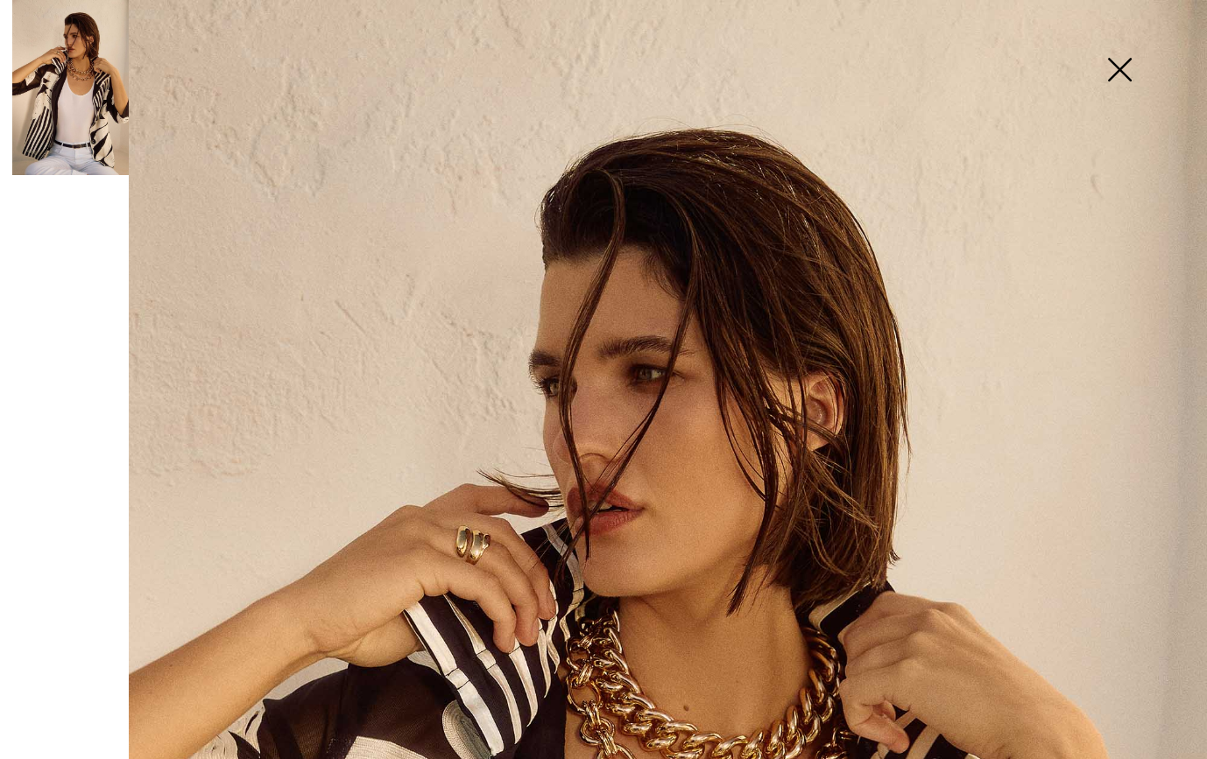
click at [1123, 69] on img at bounding box center [1120, 71] width 88 height 90
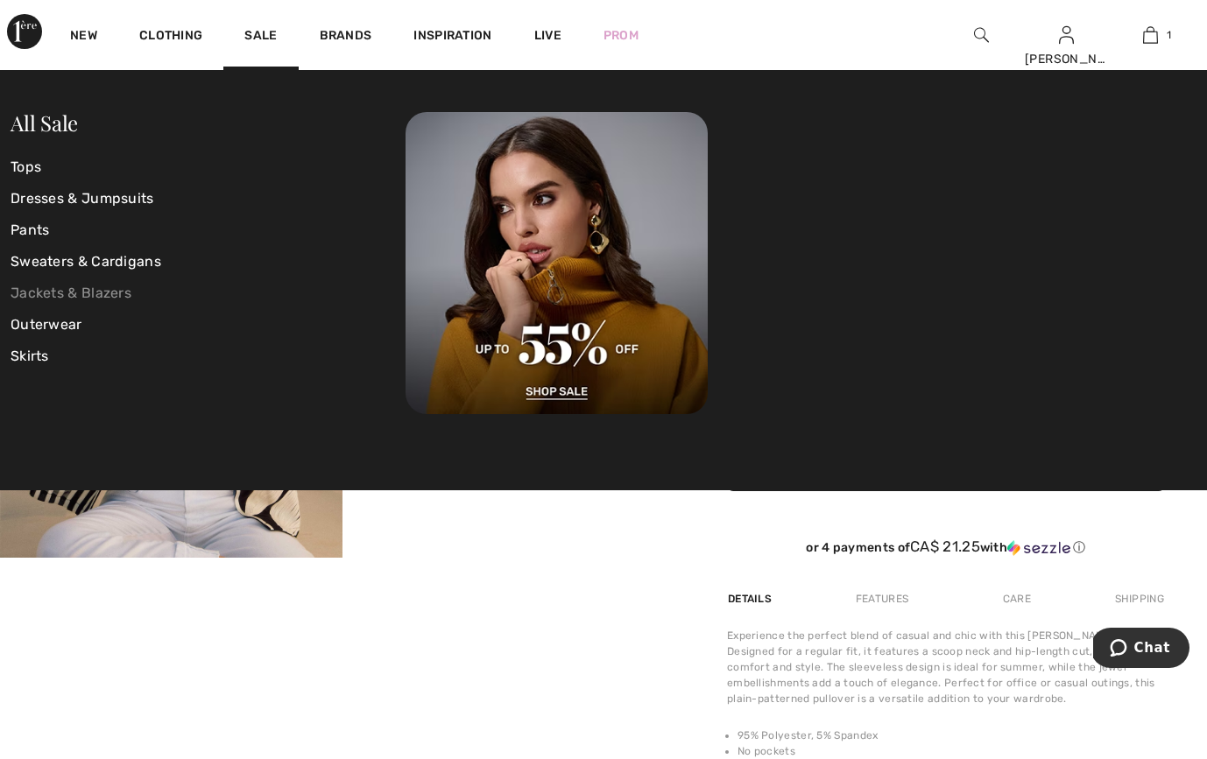
click at [130, 290] on link "Jackets & Blazers" at bounding box center [208, 294] width 395 height 32
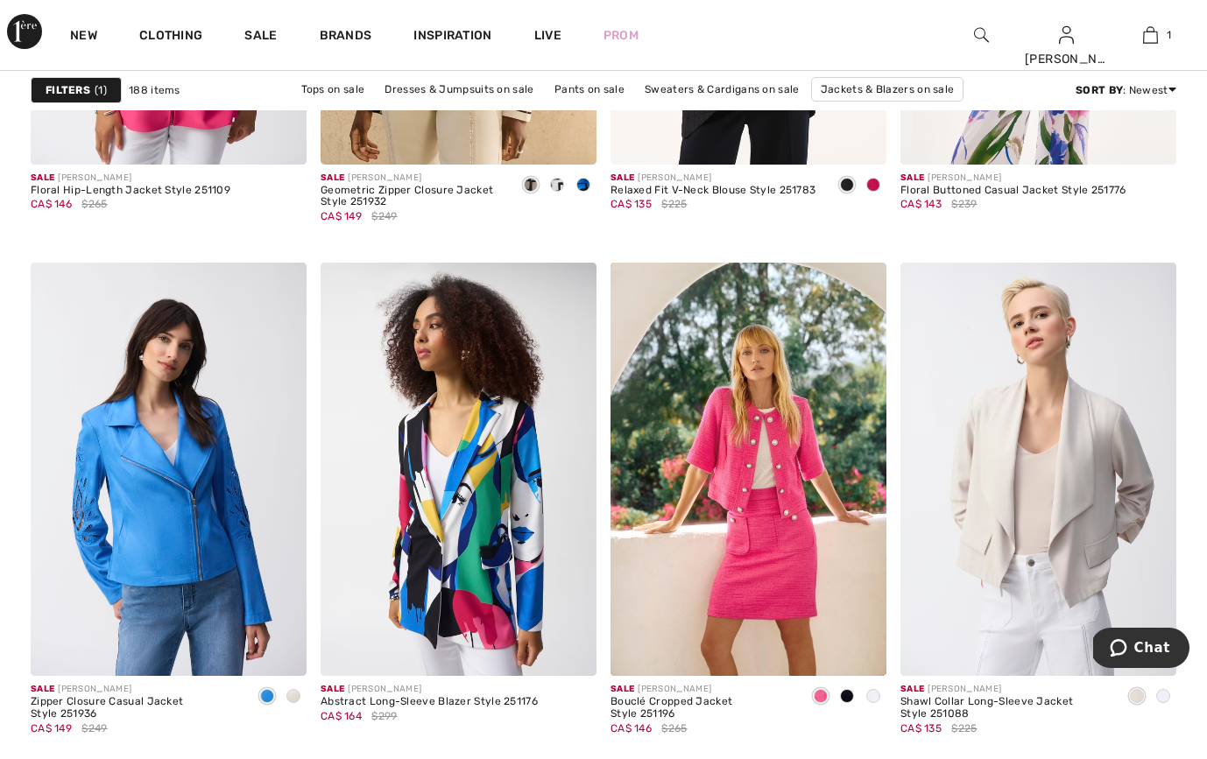
scroll to position [7283, 0]
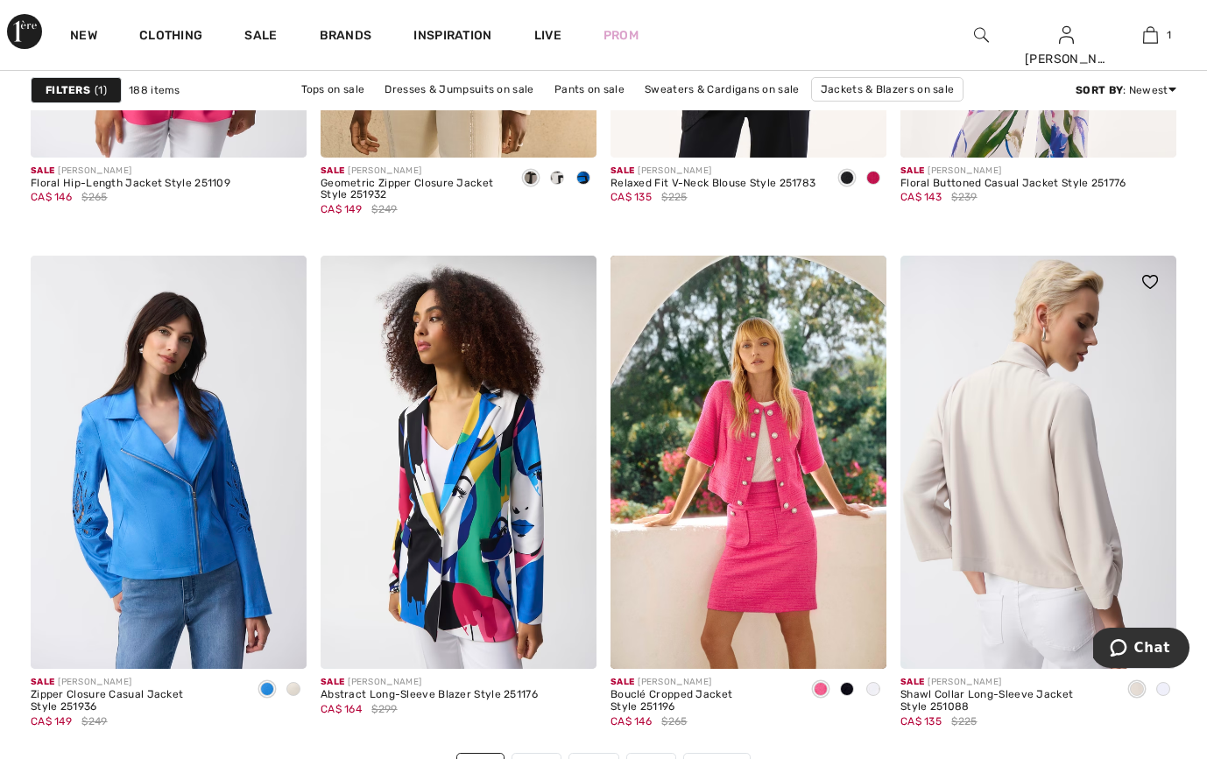
click at [1055, 519] on img at bounding box center [1038, 463] width 276 height 414
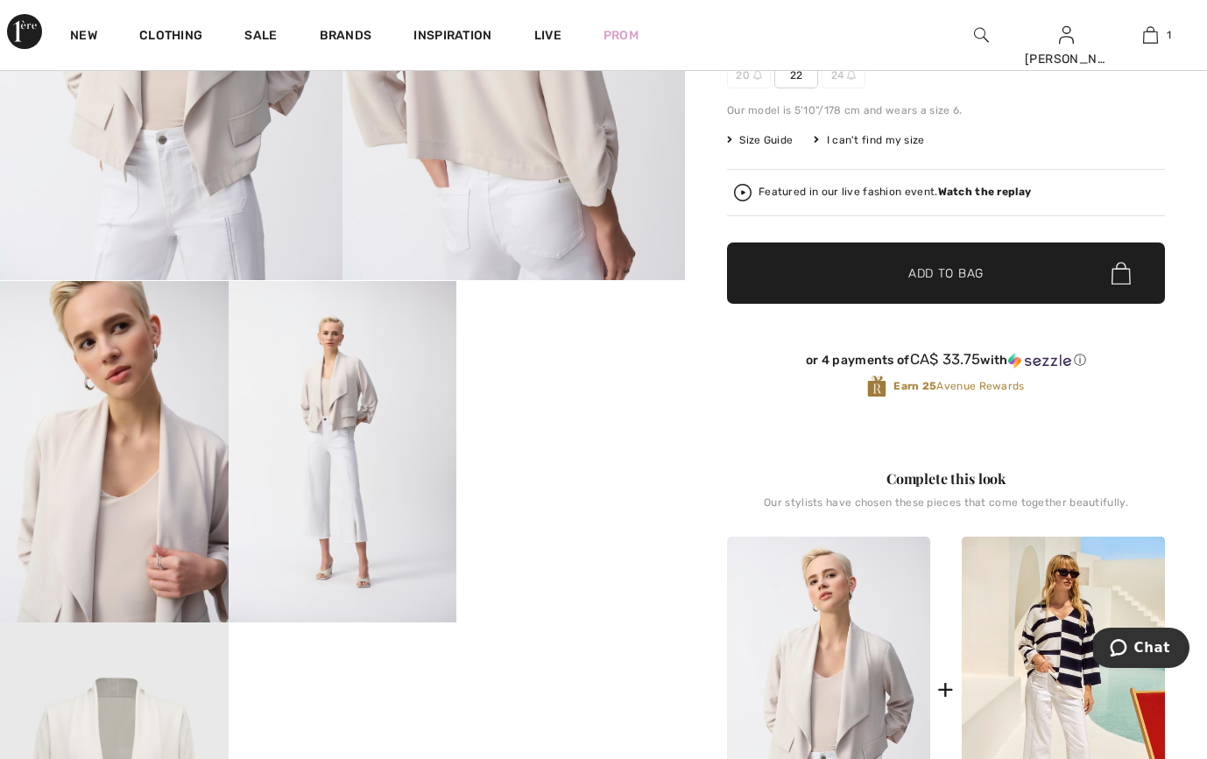
scroll to position [342, 0]
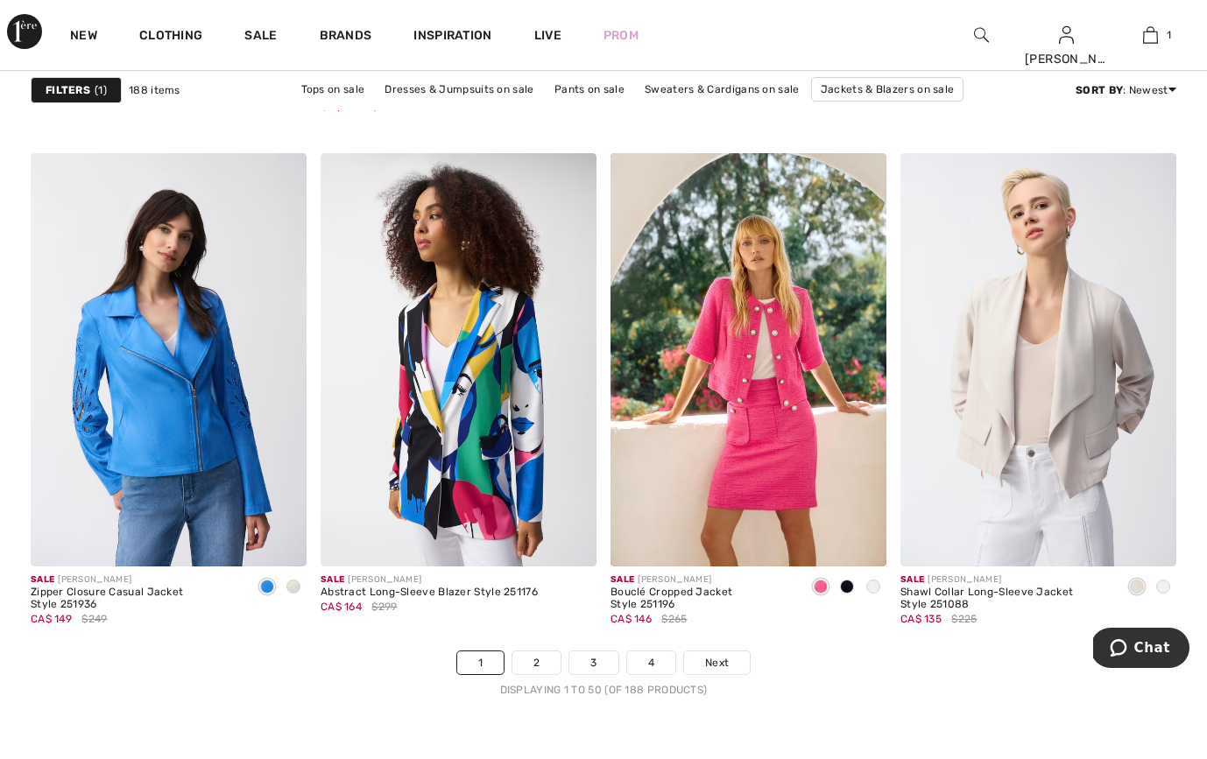
scroll to position [7425, 0]
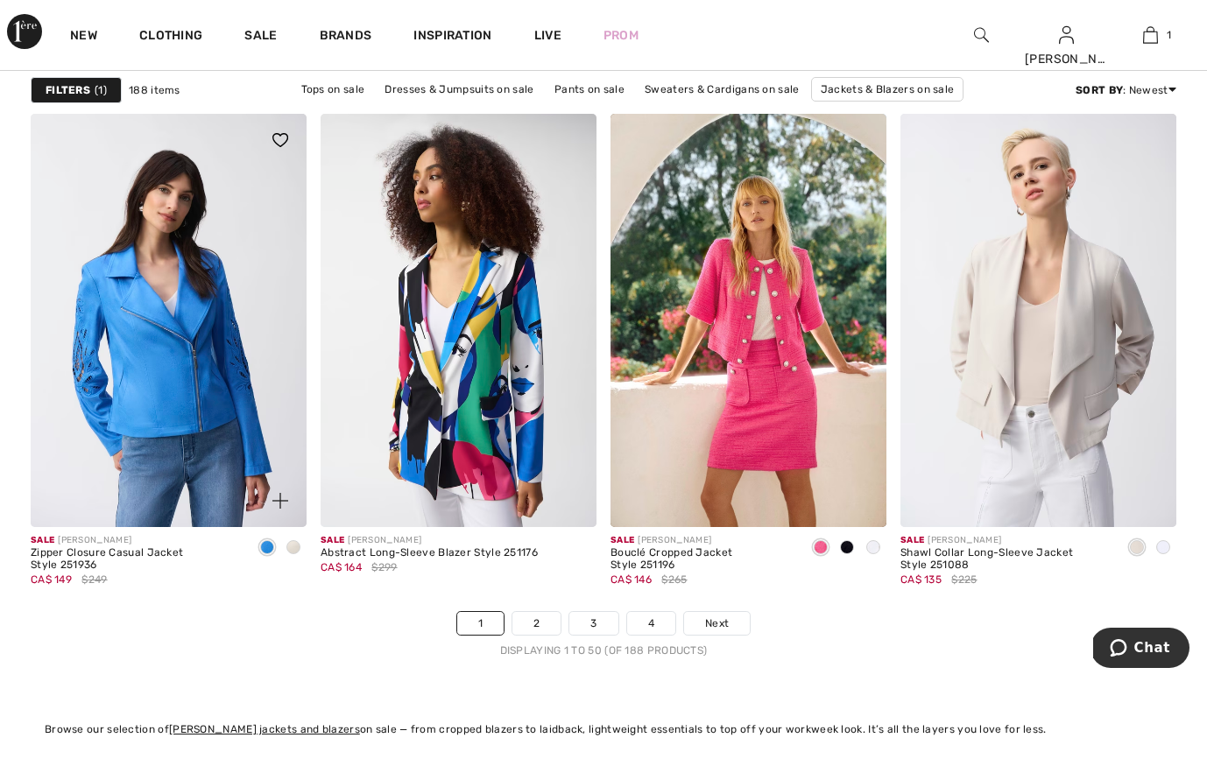
click at [296, 549] on span at bounding box center [293, 547] width 14 height 14
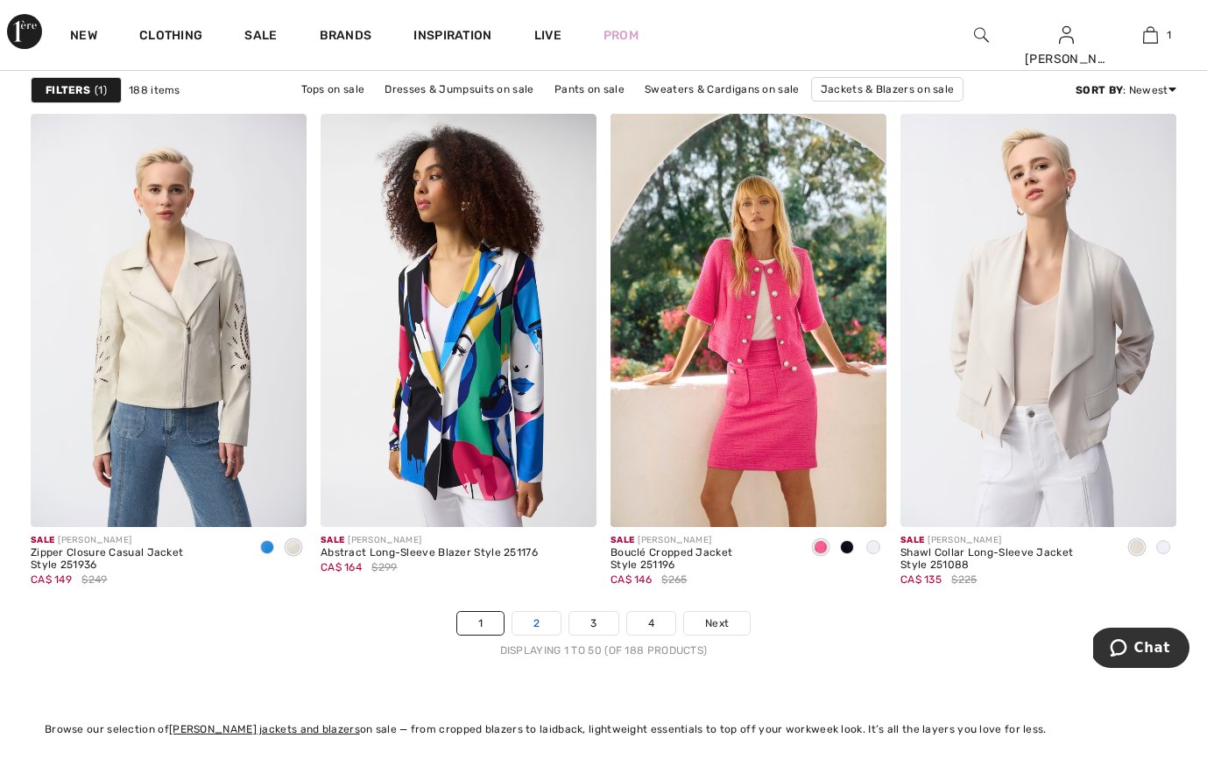
click at [541, 631] on link "2" at bounding box center [536, 623] width 48 height 23
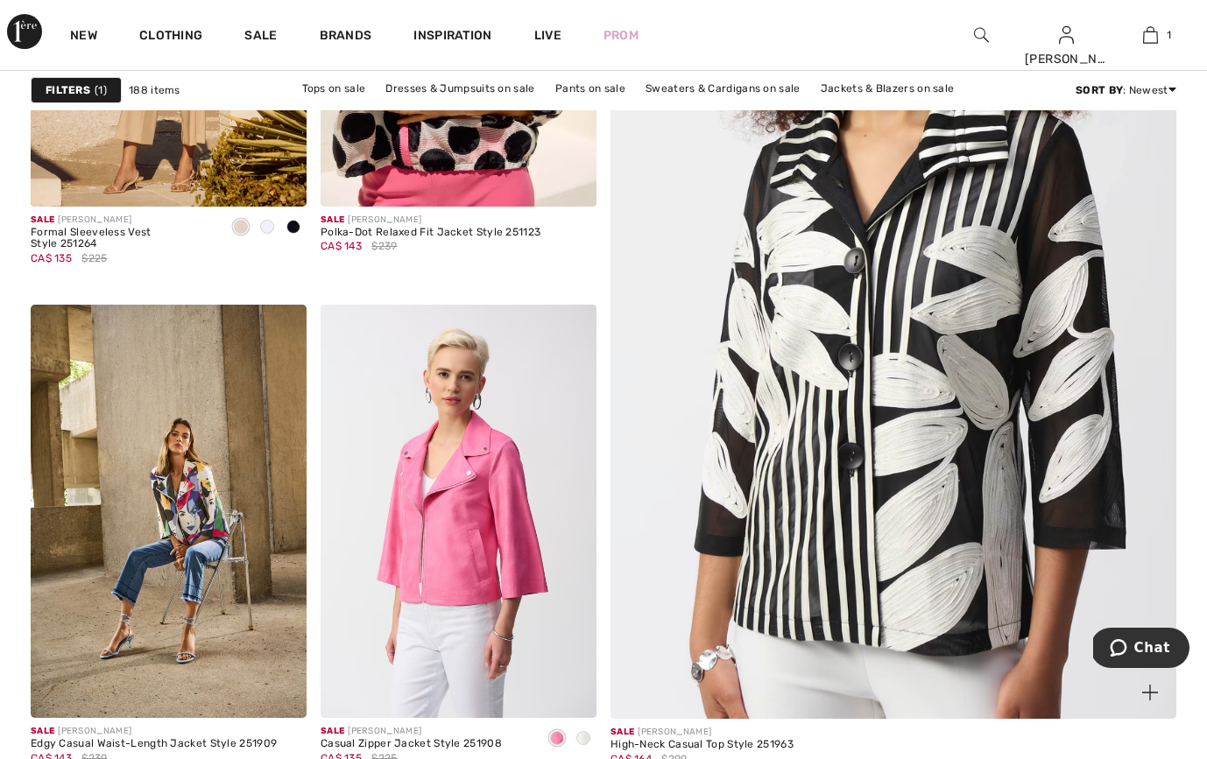
scroll to position [501, 0]
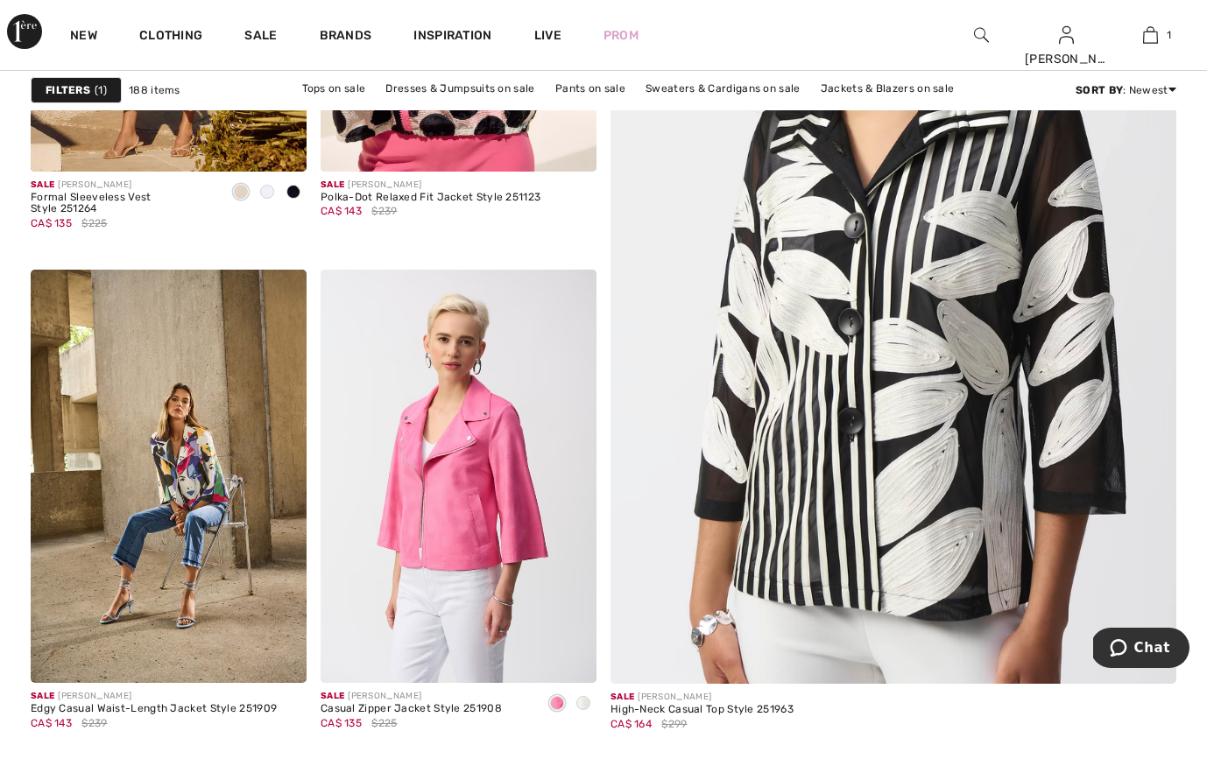
click at [903, 525] on img at bounding box center [893, 266] width 679 height 1019
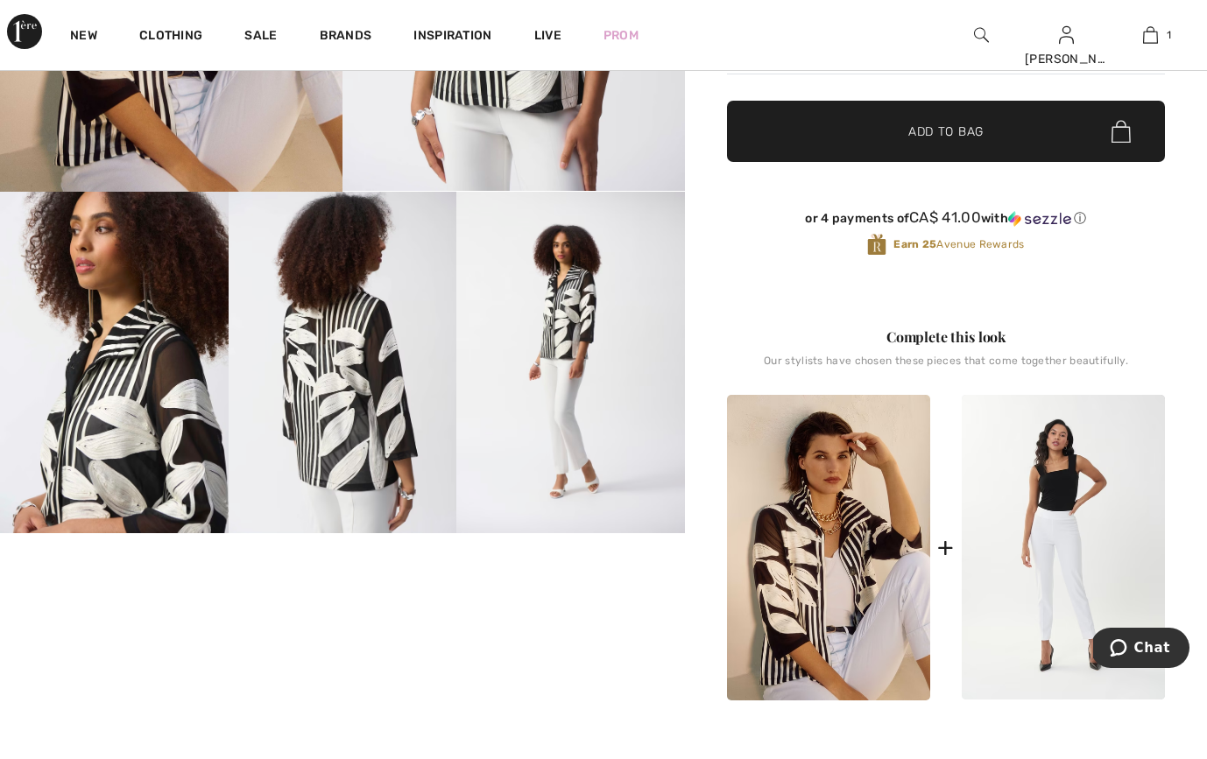
scroll to position [454, 0]
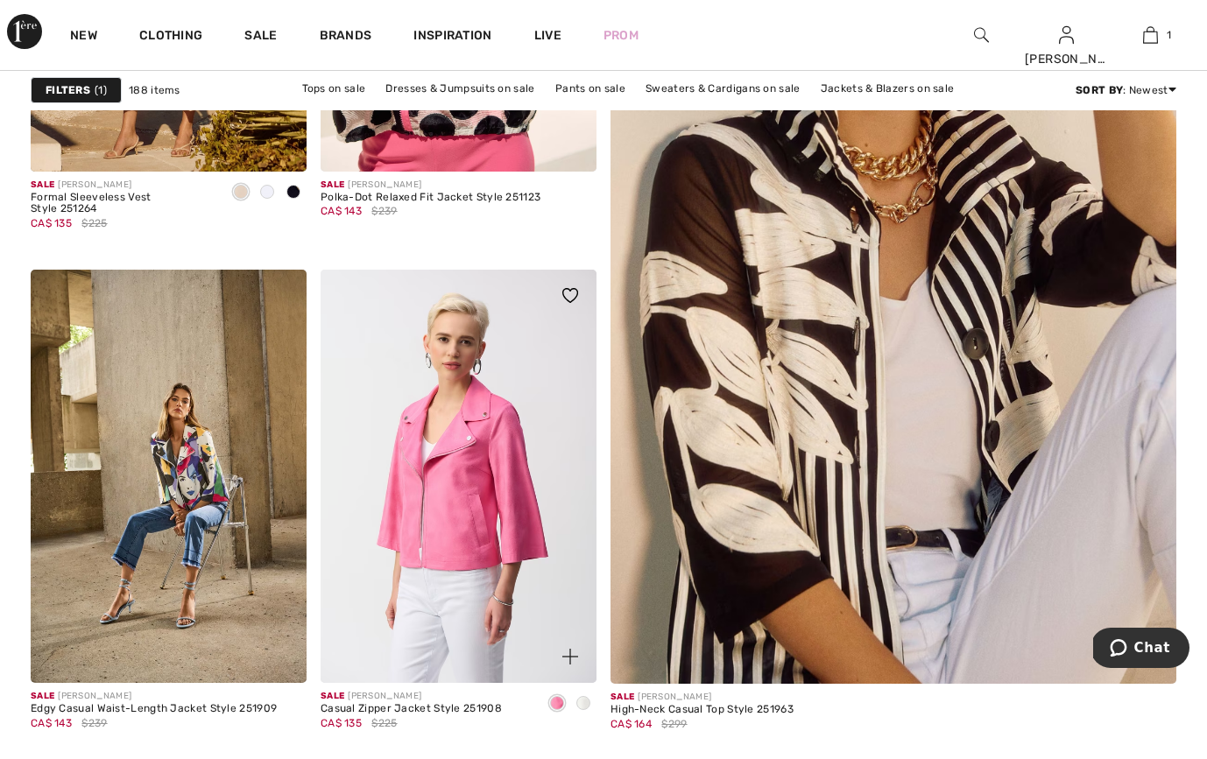
click at [583, 702] on span at bounding box center [583, 703] width 14 height 14
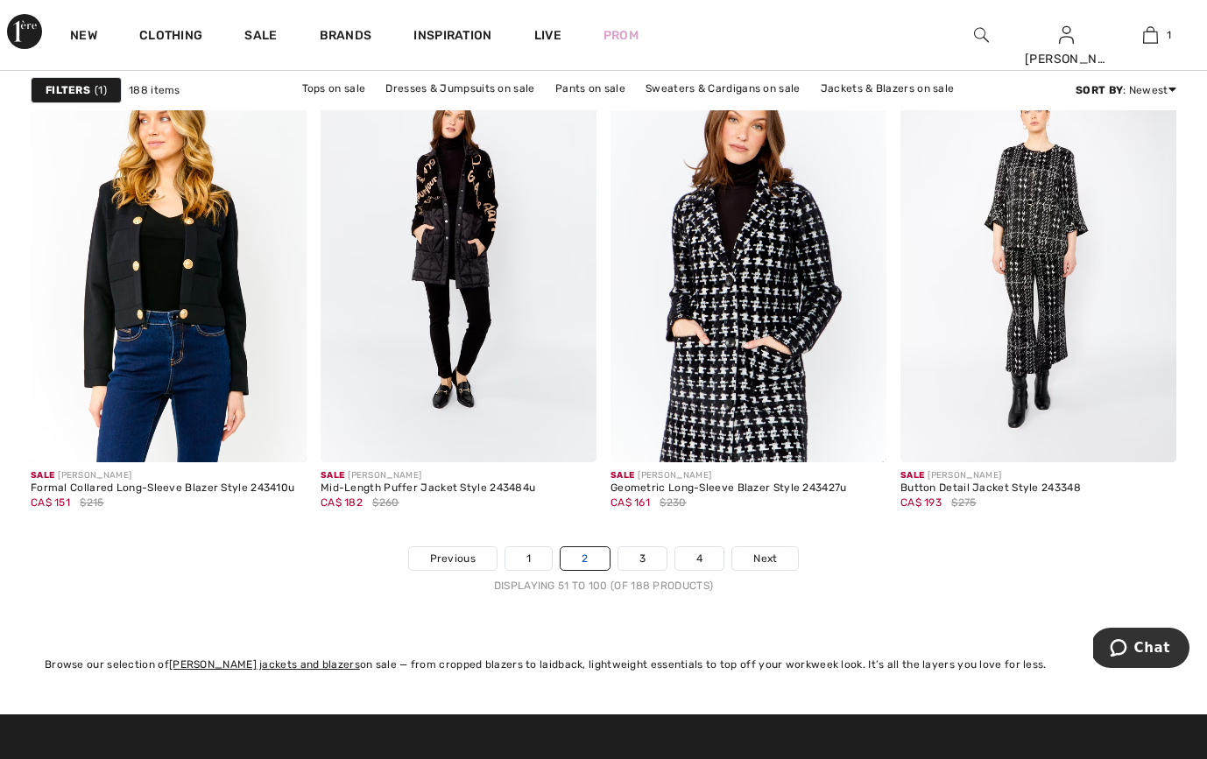
scroll to position [7546, 0]
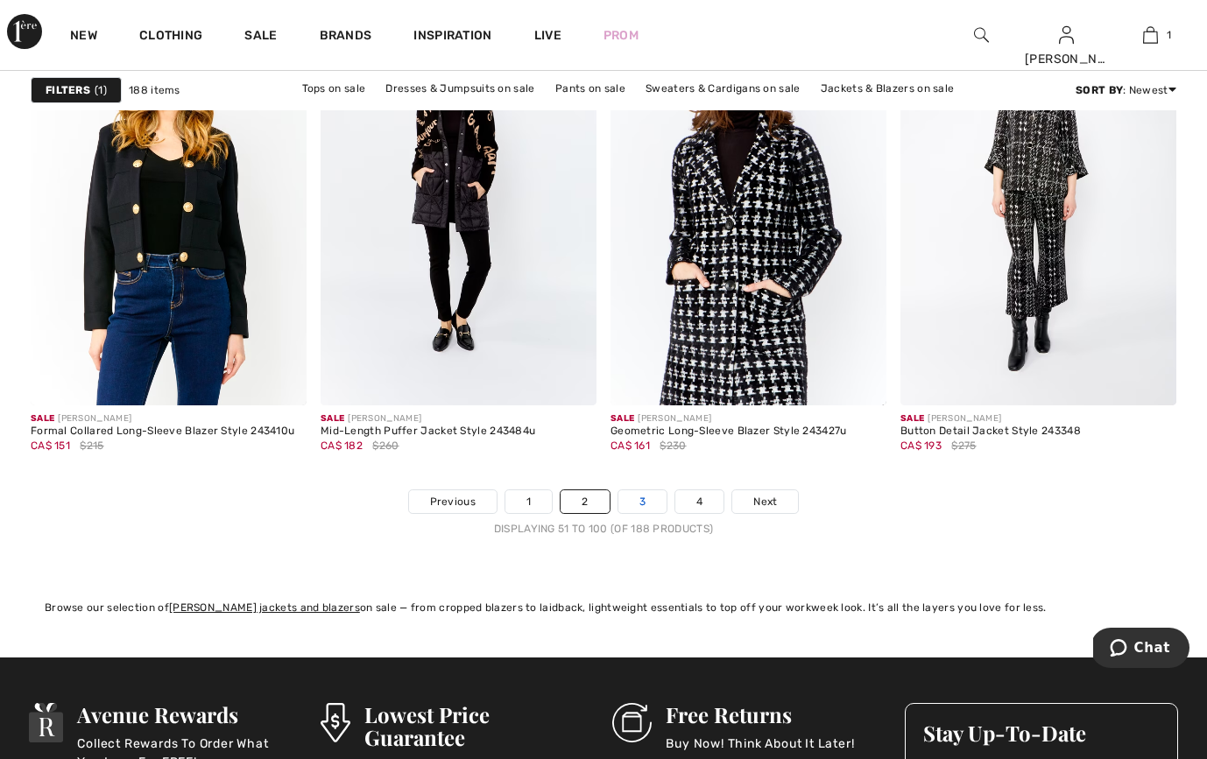
click at [653, 494] on link "3" at bounding box center [642, 501] width 48 height 23
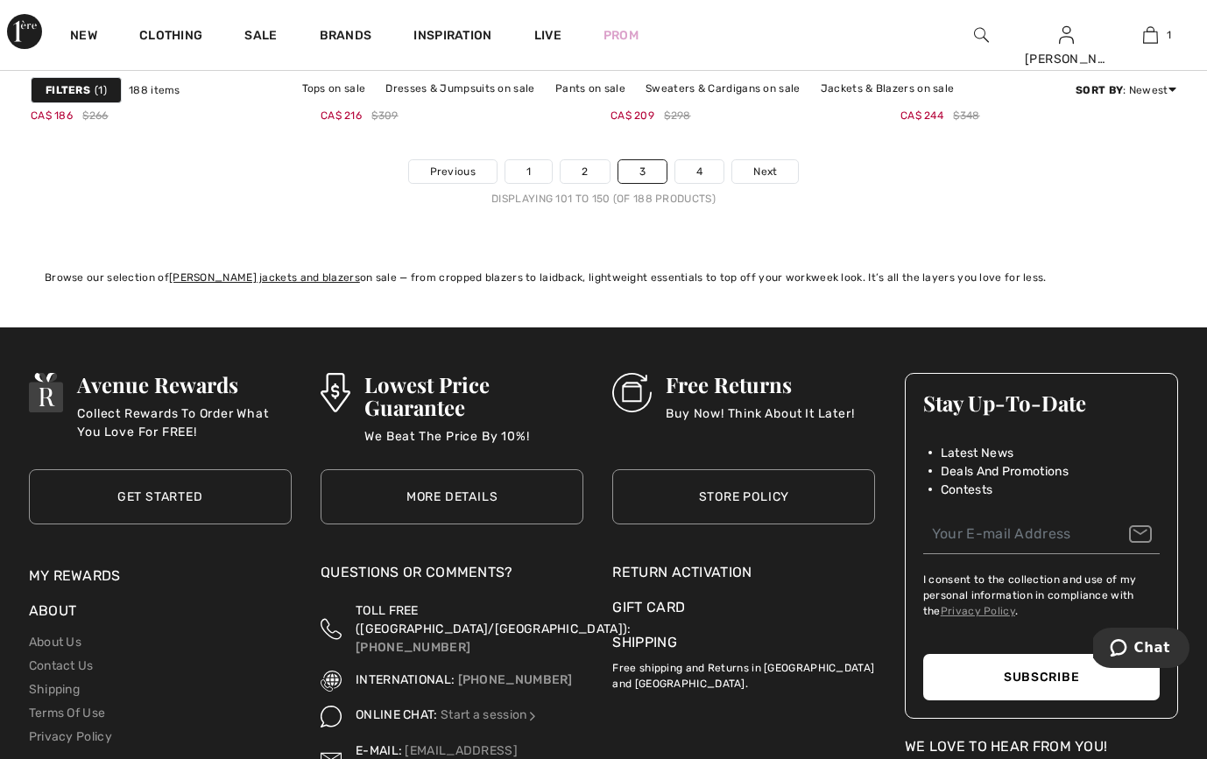
scroll to position [7891, 0]
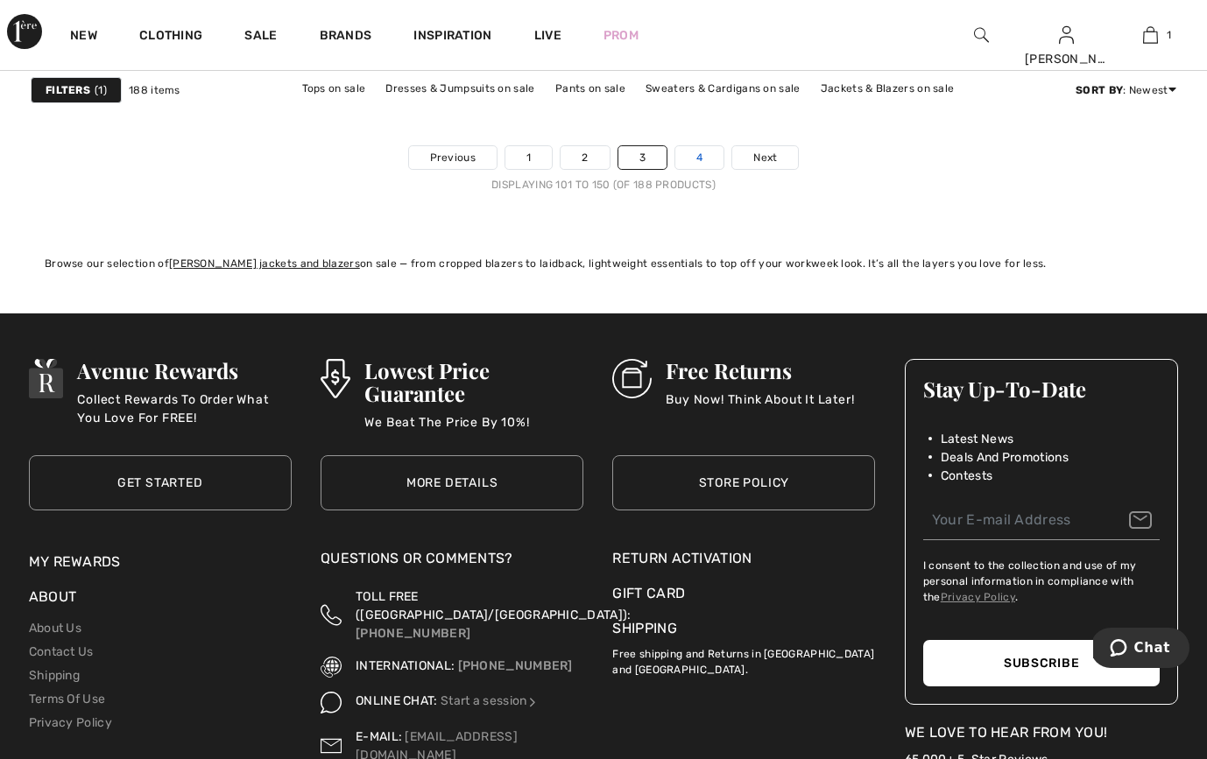
click at [702, 160] on link "4" at bounding box center [699, 157] width 48 height 23
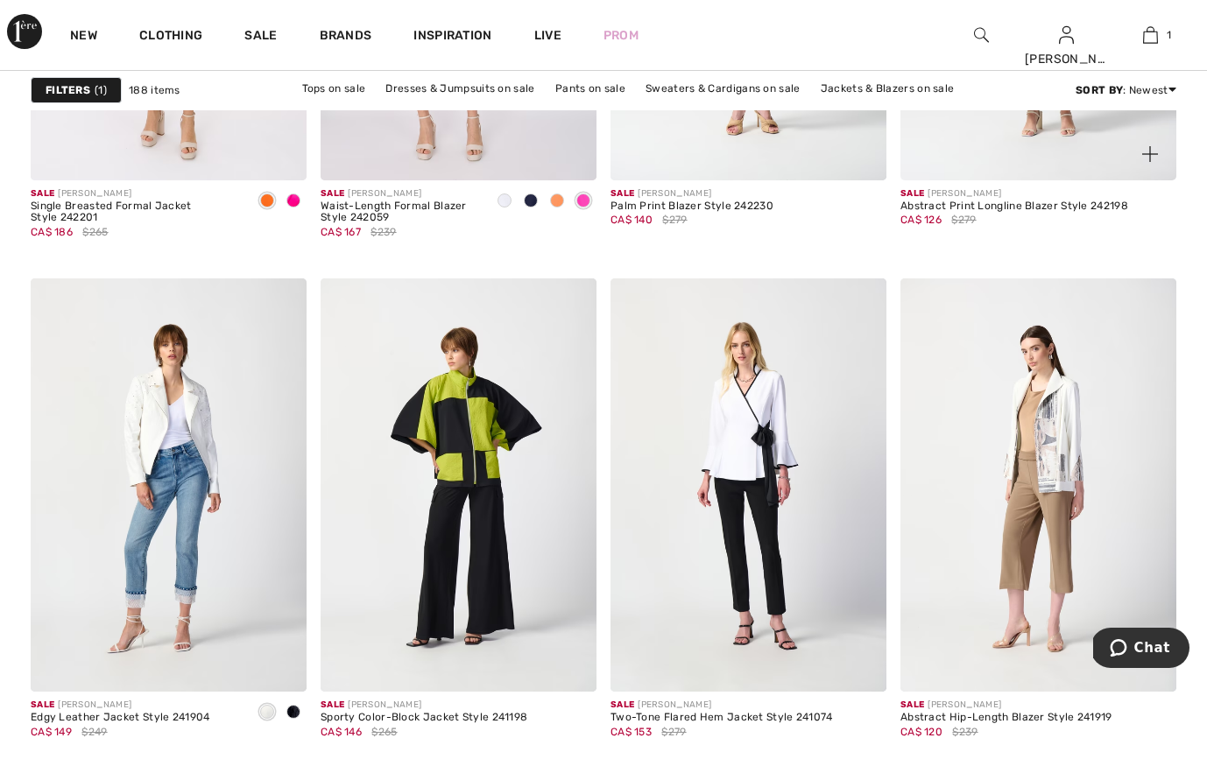
scroll to position [1527, 0]
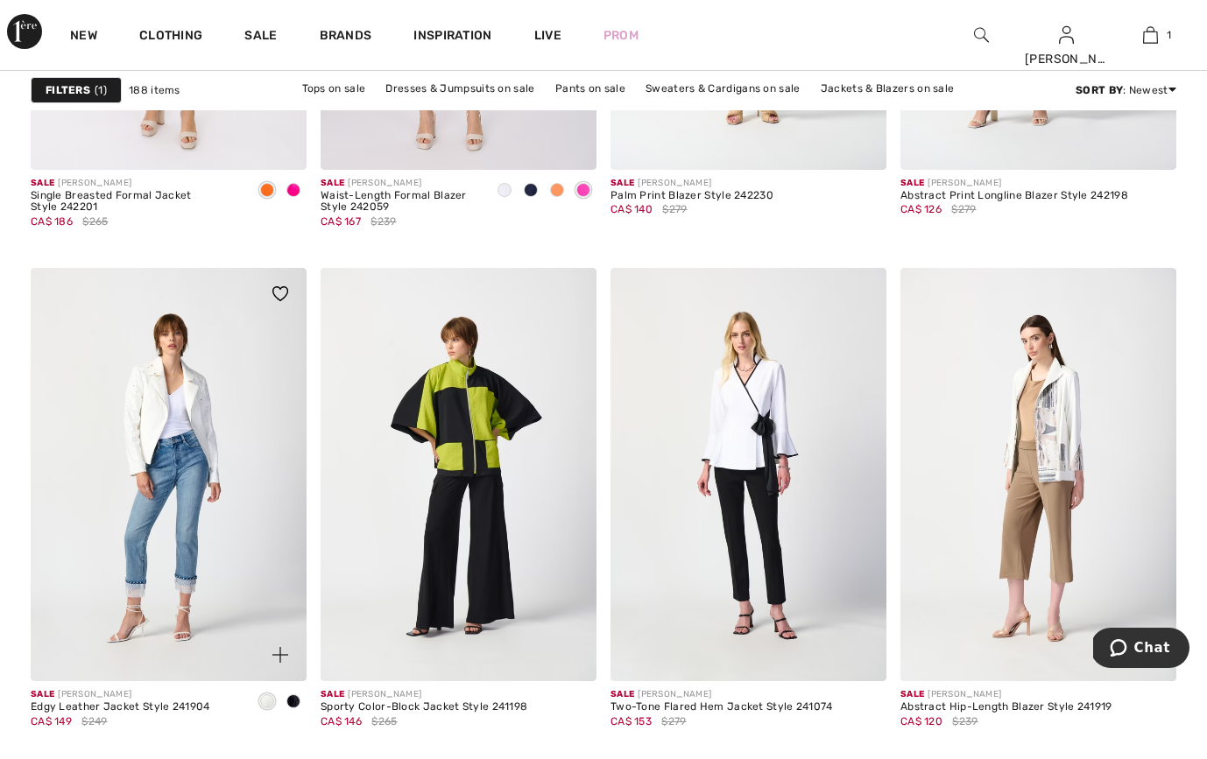
click at [293, 702] on span at bounding box center [293, 702] width 14 height 14
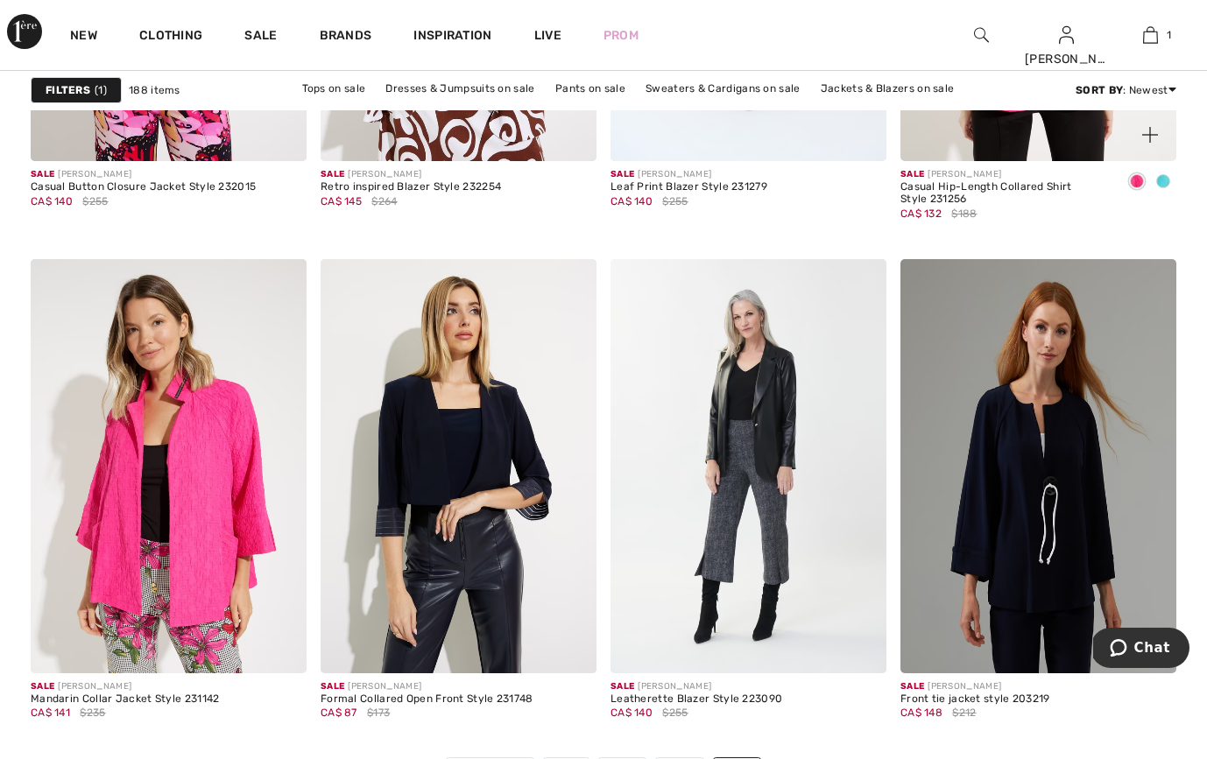
scroll to position [5570, 0]
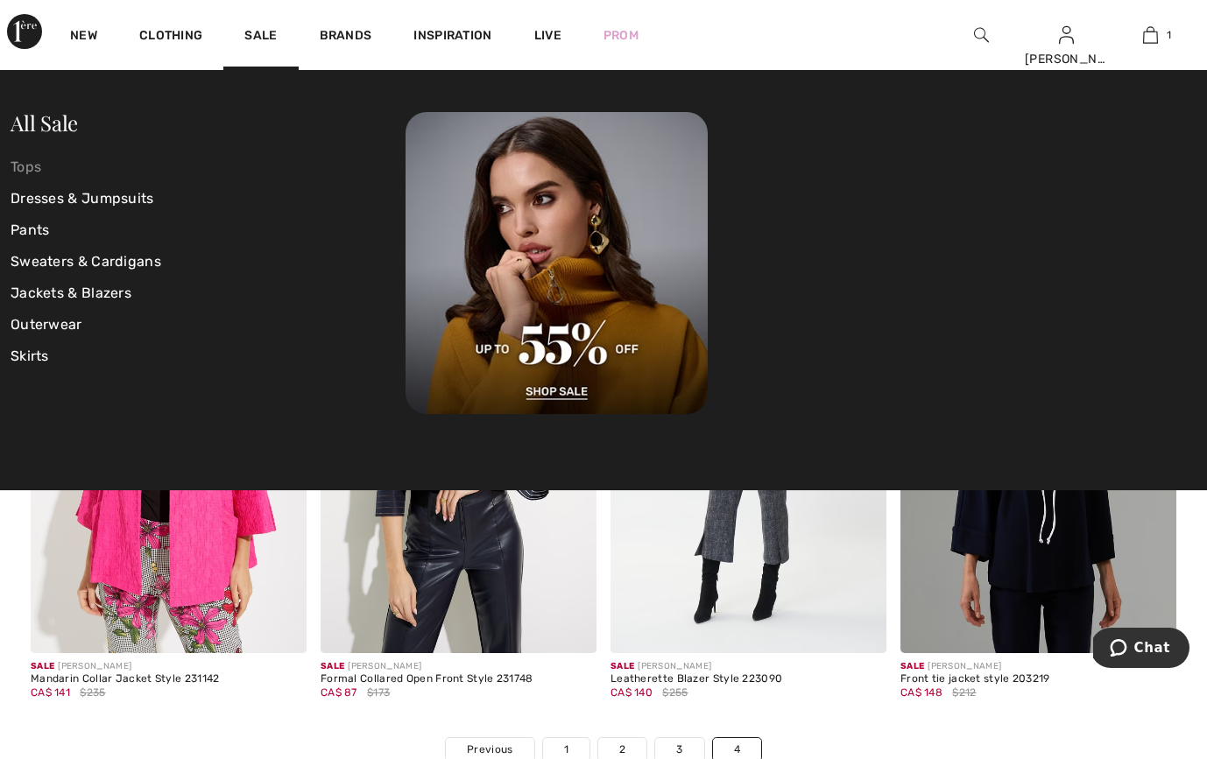
click at [33, 170] on link "Tops" at bounding box center [208, 168] width 395 height 32
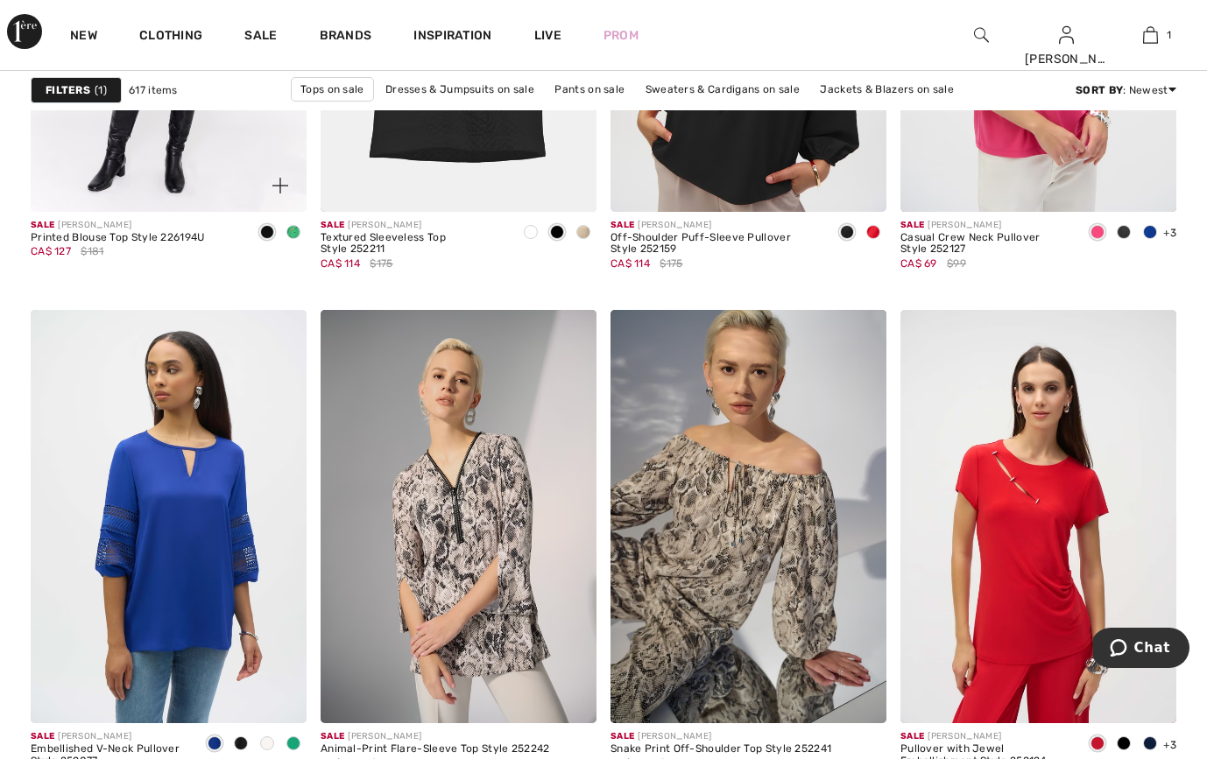
scroll to position [2798, 0]
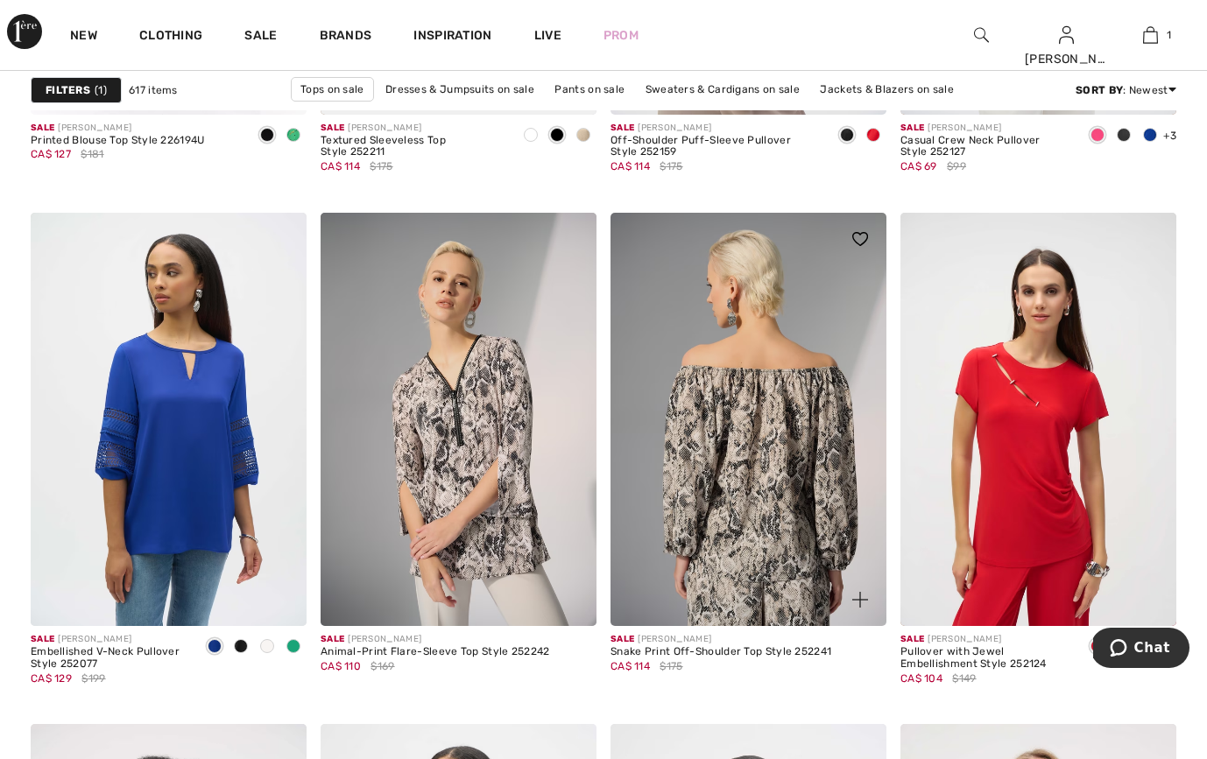
click at [769, 438] on img at bounding box center [748, 420] width 276 height 414
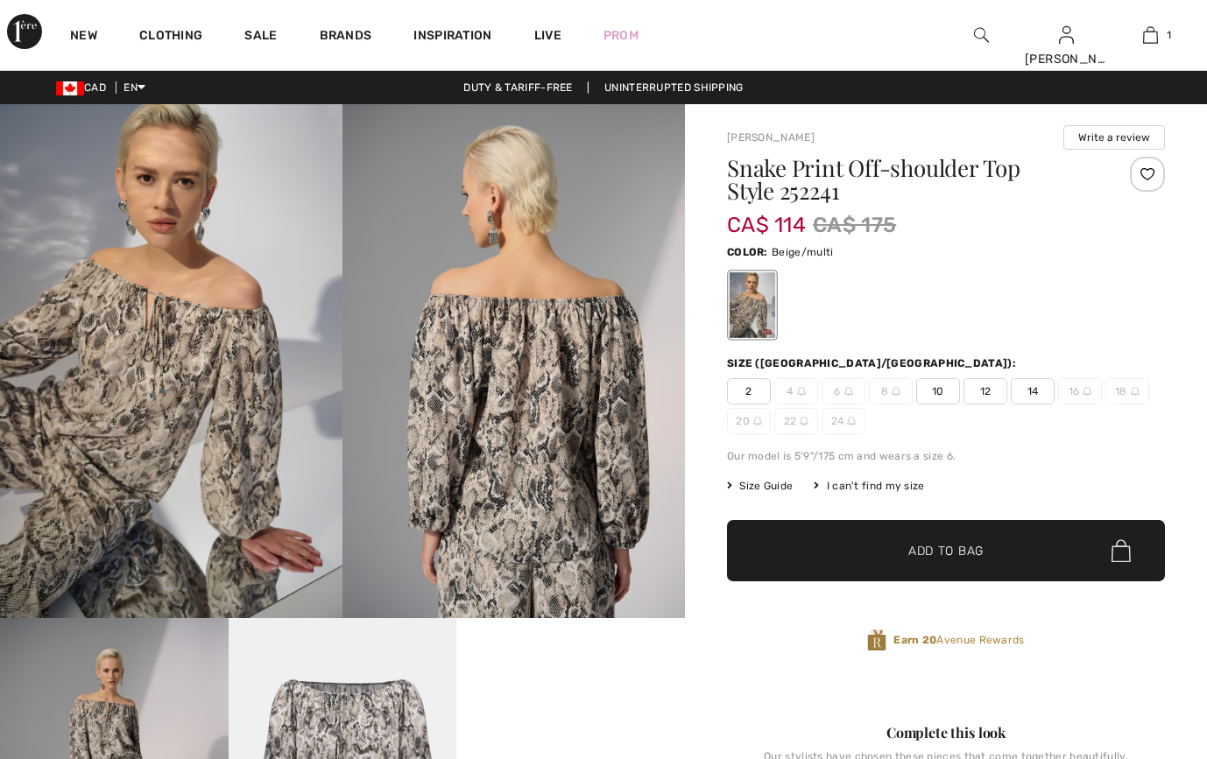
checkbox input "true"
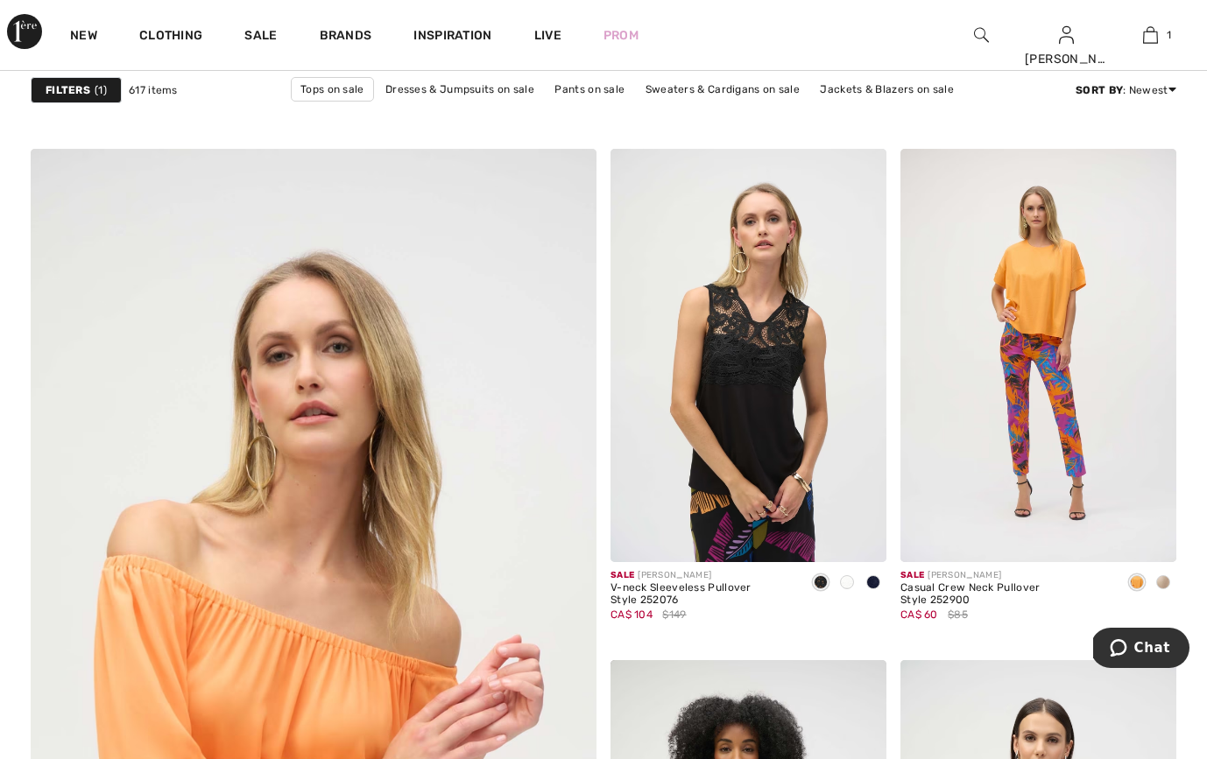
scroll to position [4146, 0]
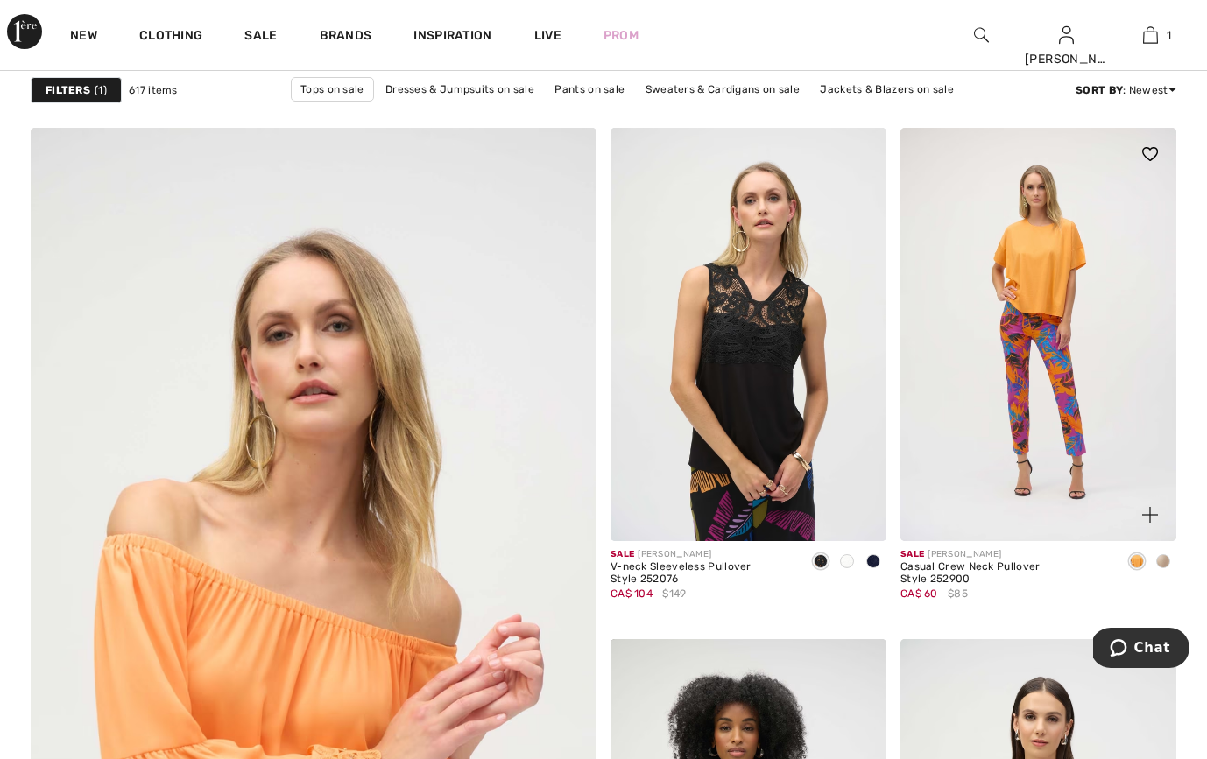
click at [1162, 559] on span at bounding box center [1163, 561] width 14 height 14
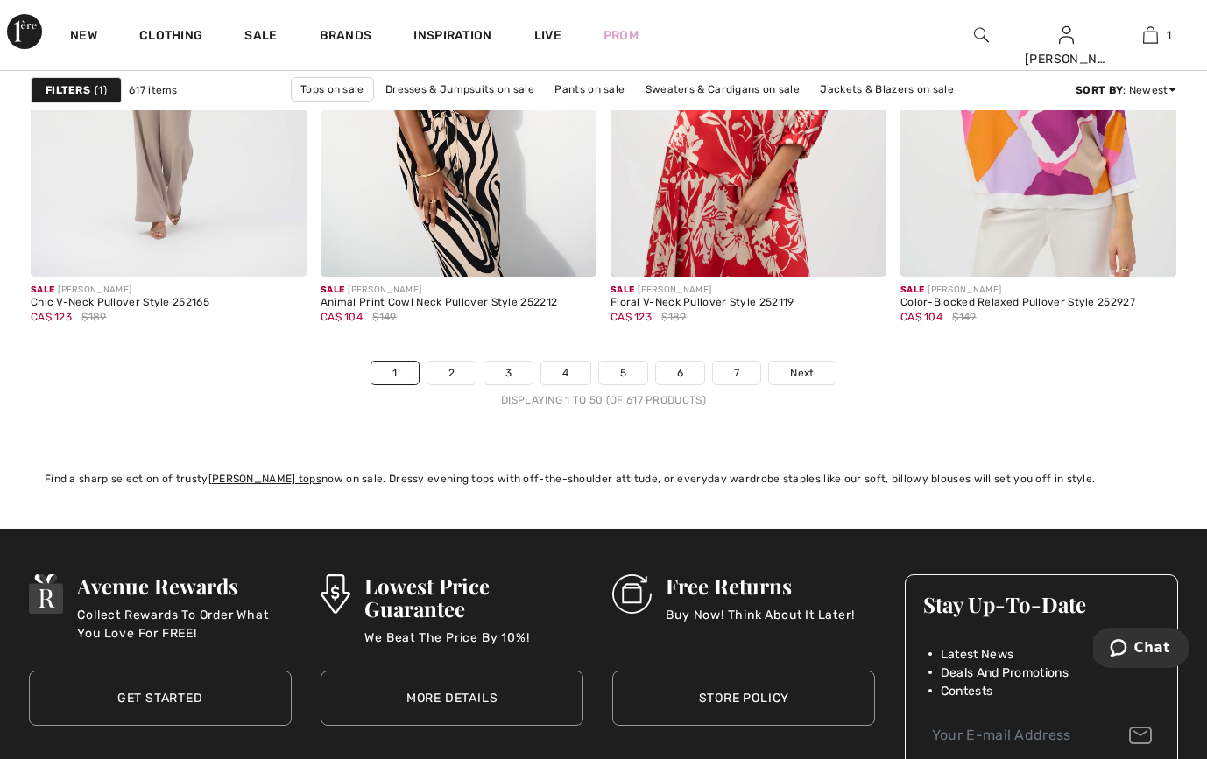
scroll to position [7648, 0]
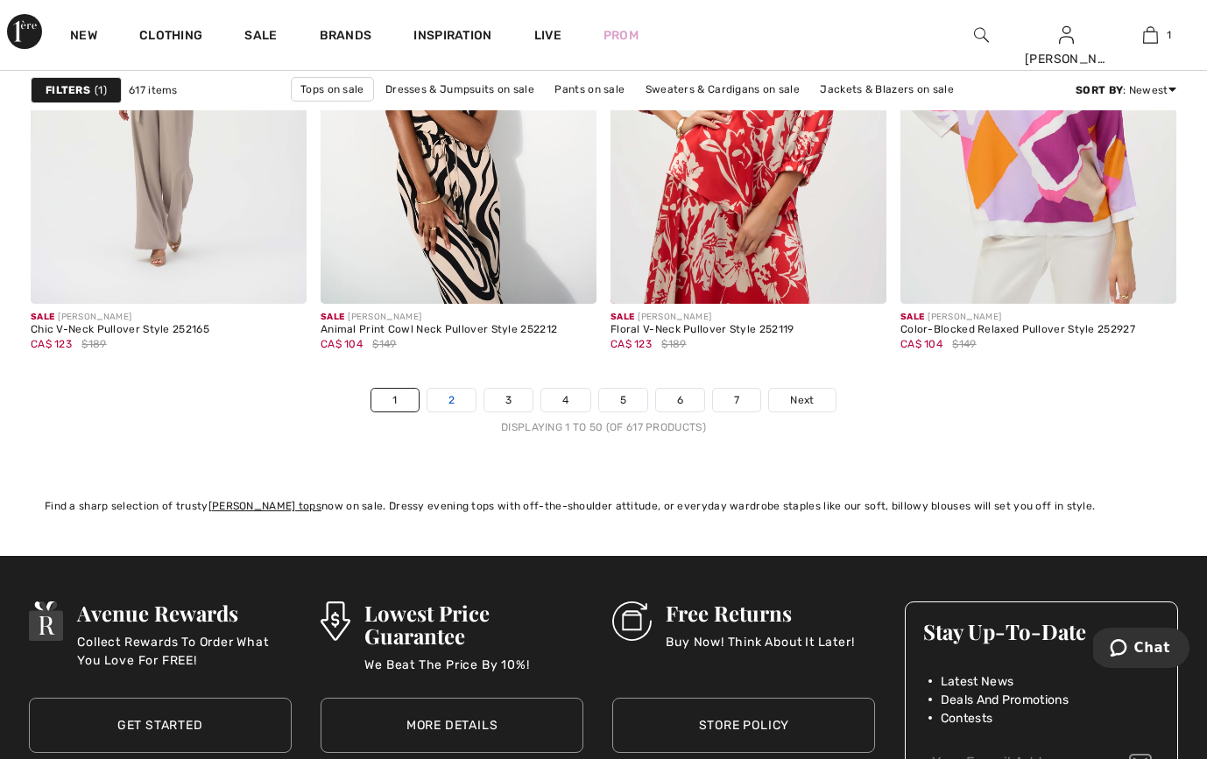
click at [460, 401] on link "2" at bounding box center [451, 400] width 48 height 23
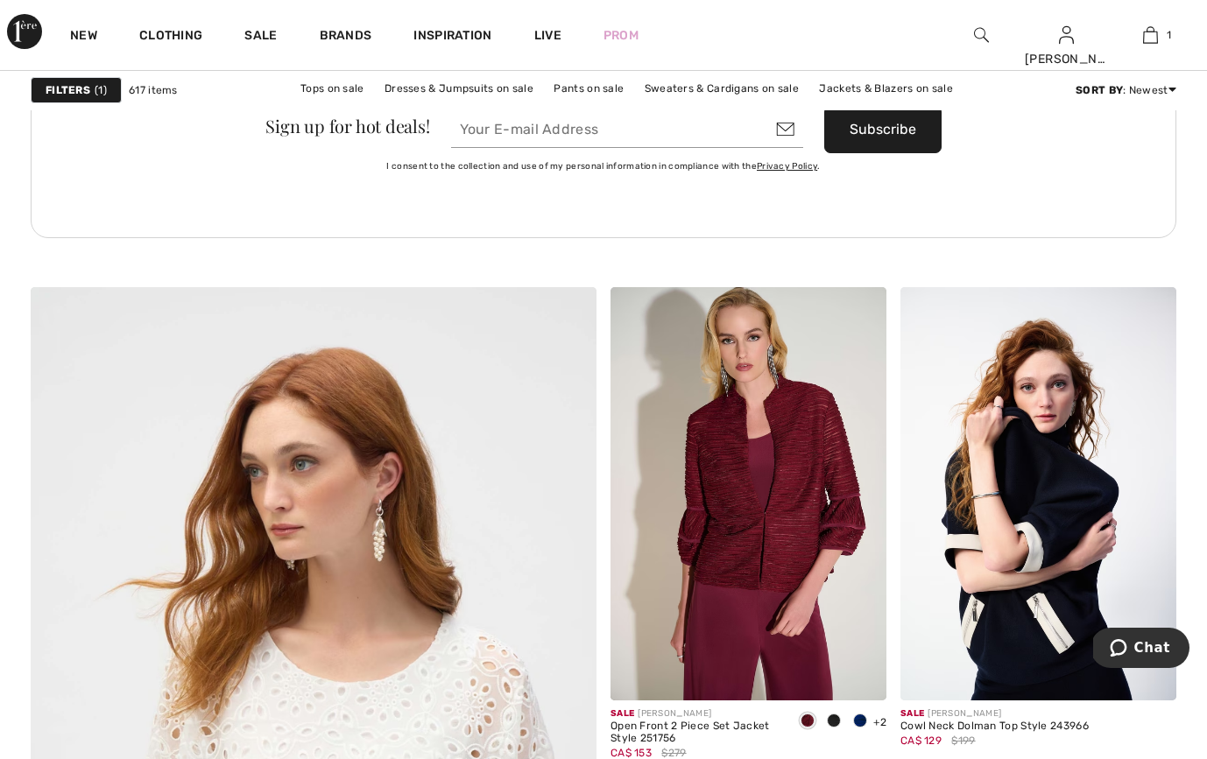
scroll to position [3991, 0]
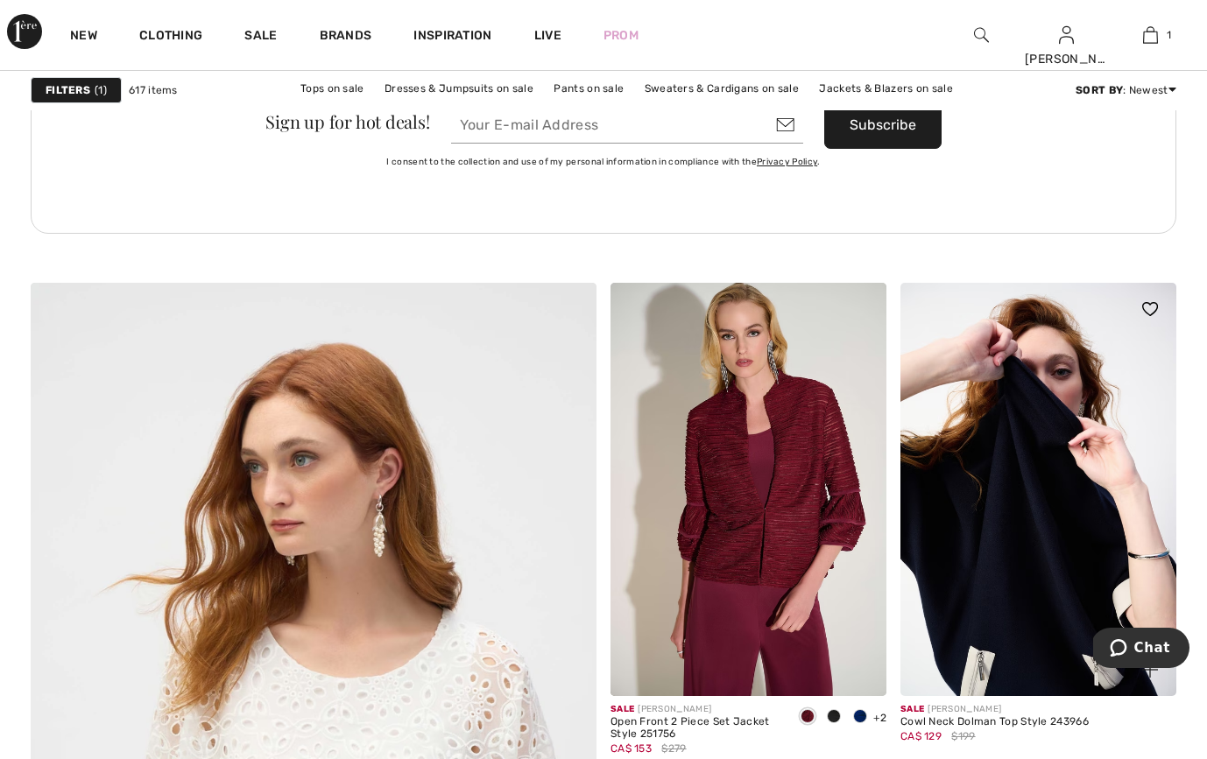
click at [1042, 550] on img at bounding box center [1038, 490] width 276 height 414
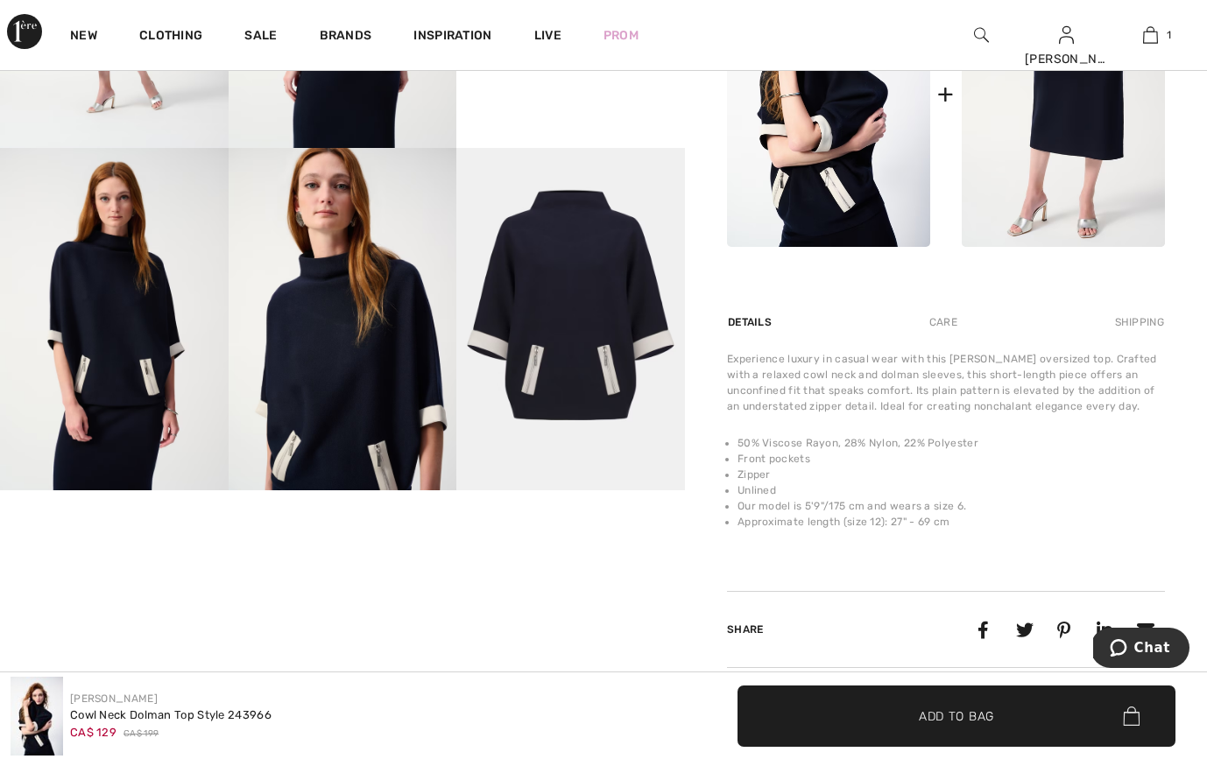
scroll to position [817, 0]
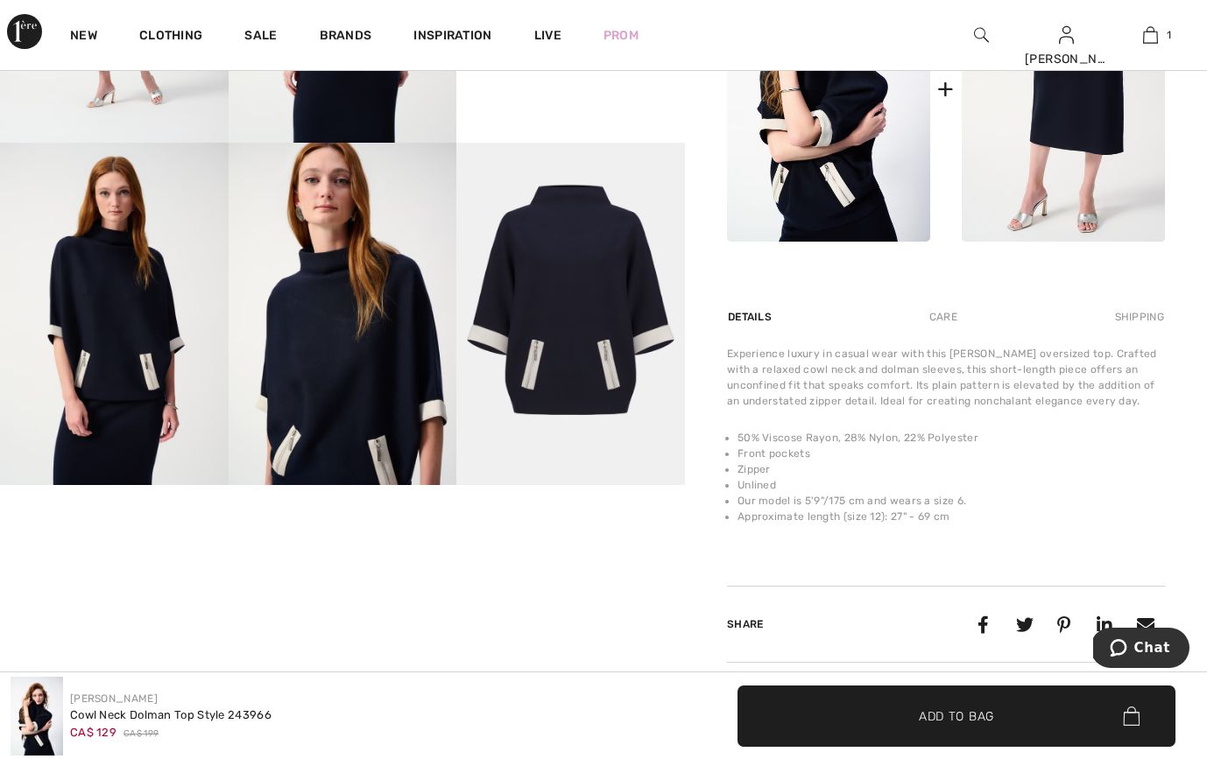
click at [397, 424] on img at bounding box center [343, 314] width 229 height 342
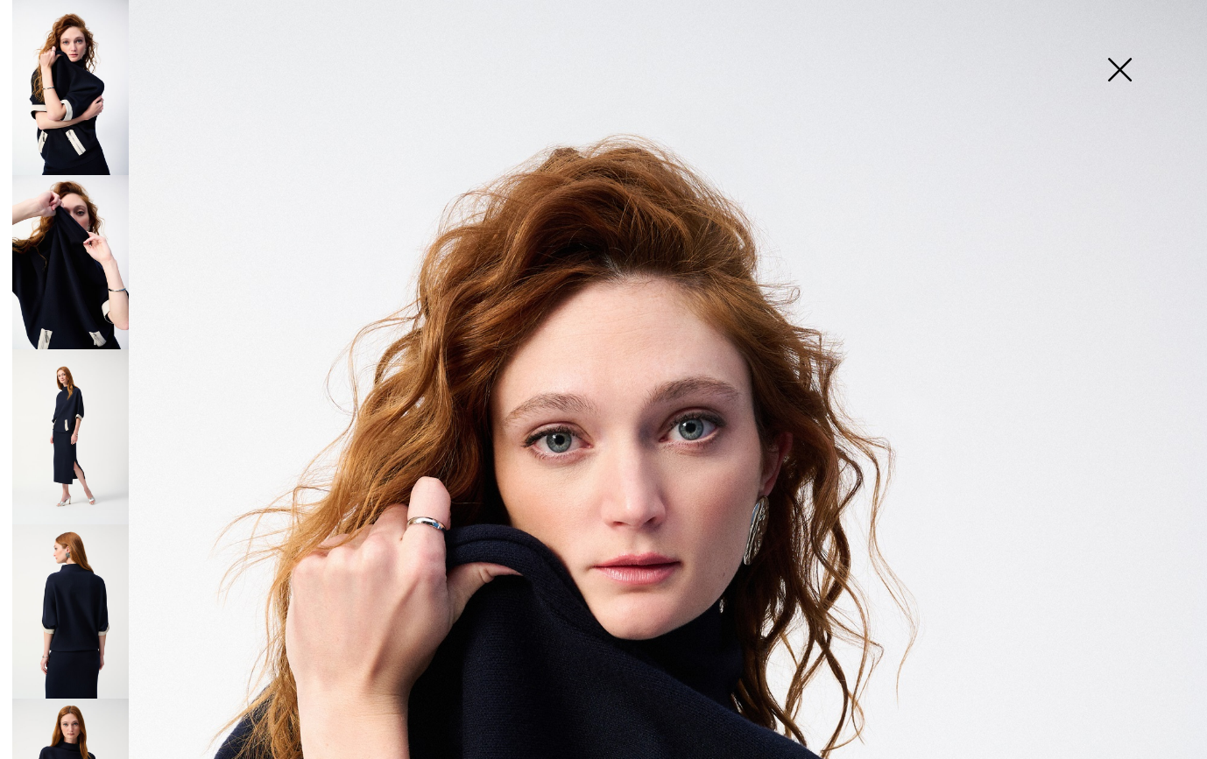
click at [99, 138] on img at bounding box center [70, 87] width 116 height 175
click at [79, 368] on img at bounding box center [70, 436] width 116 height 175
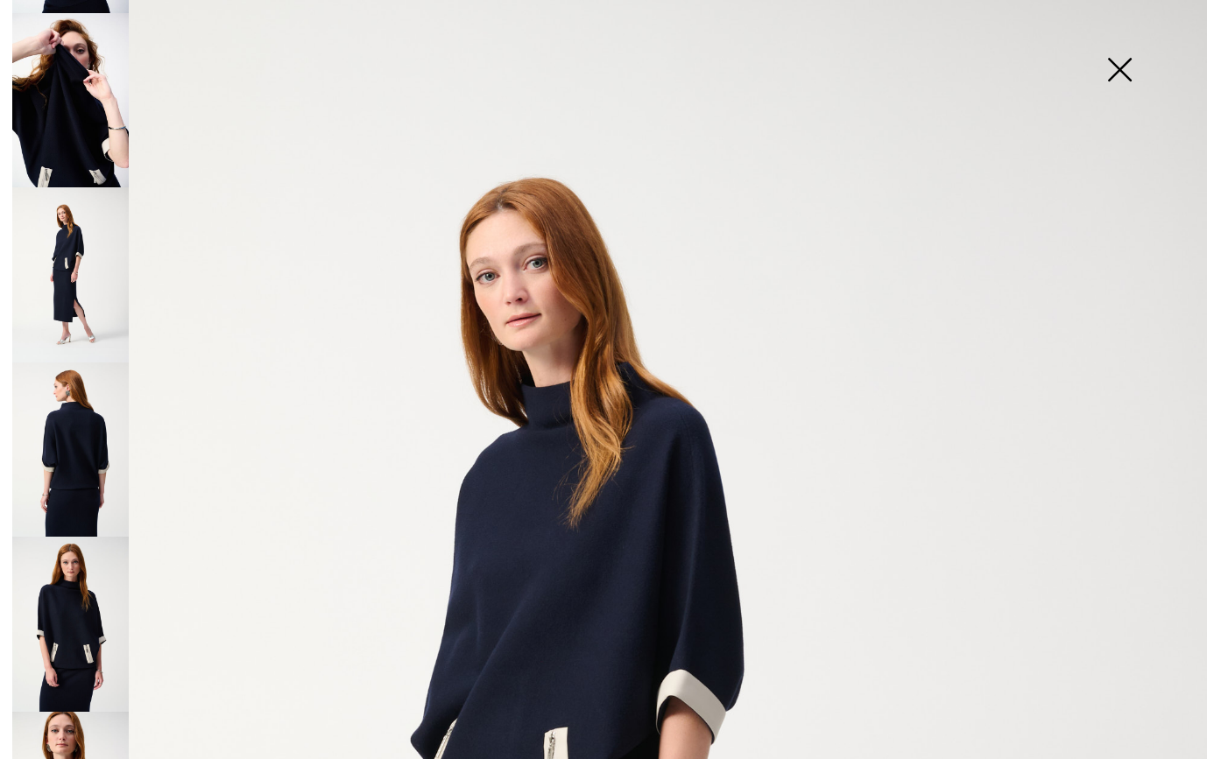
scroll to position [163, 0]
click at [1128, 74] on img at bounding box center [1120, 71] width 88 height 90
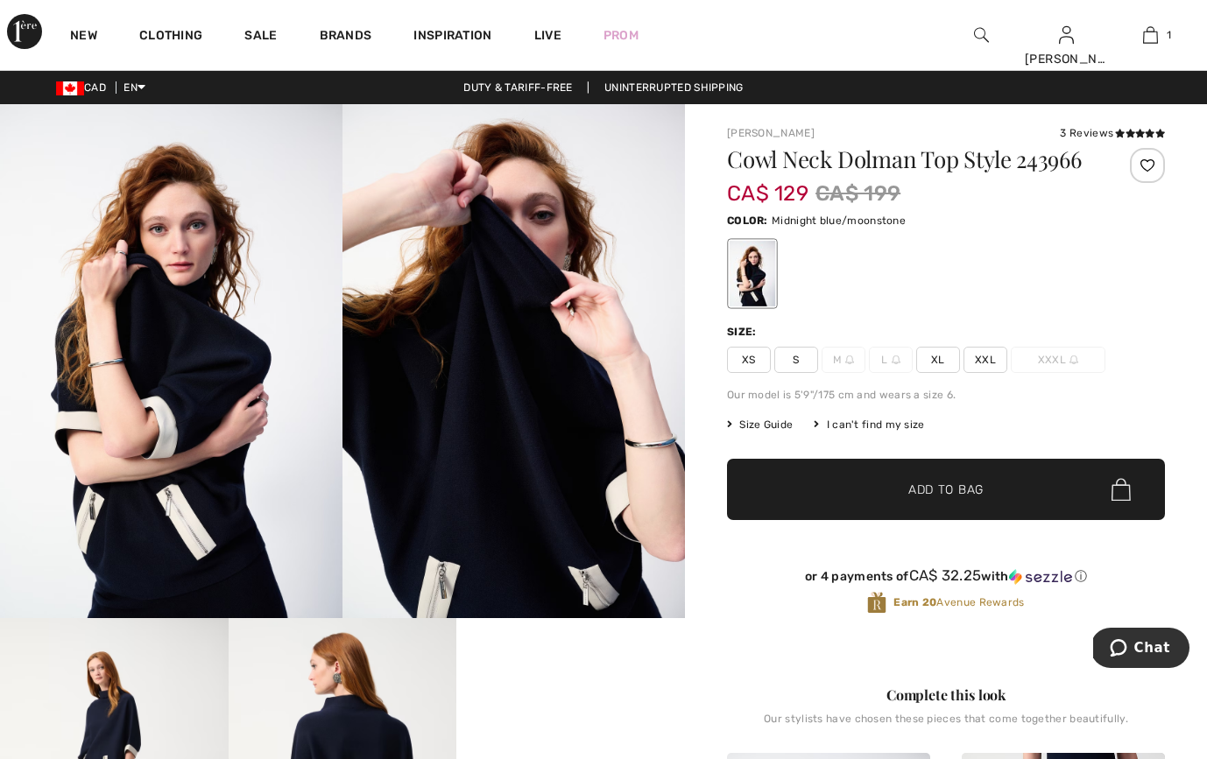
scroll to position [0, 0]
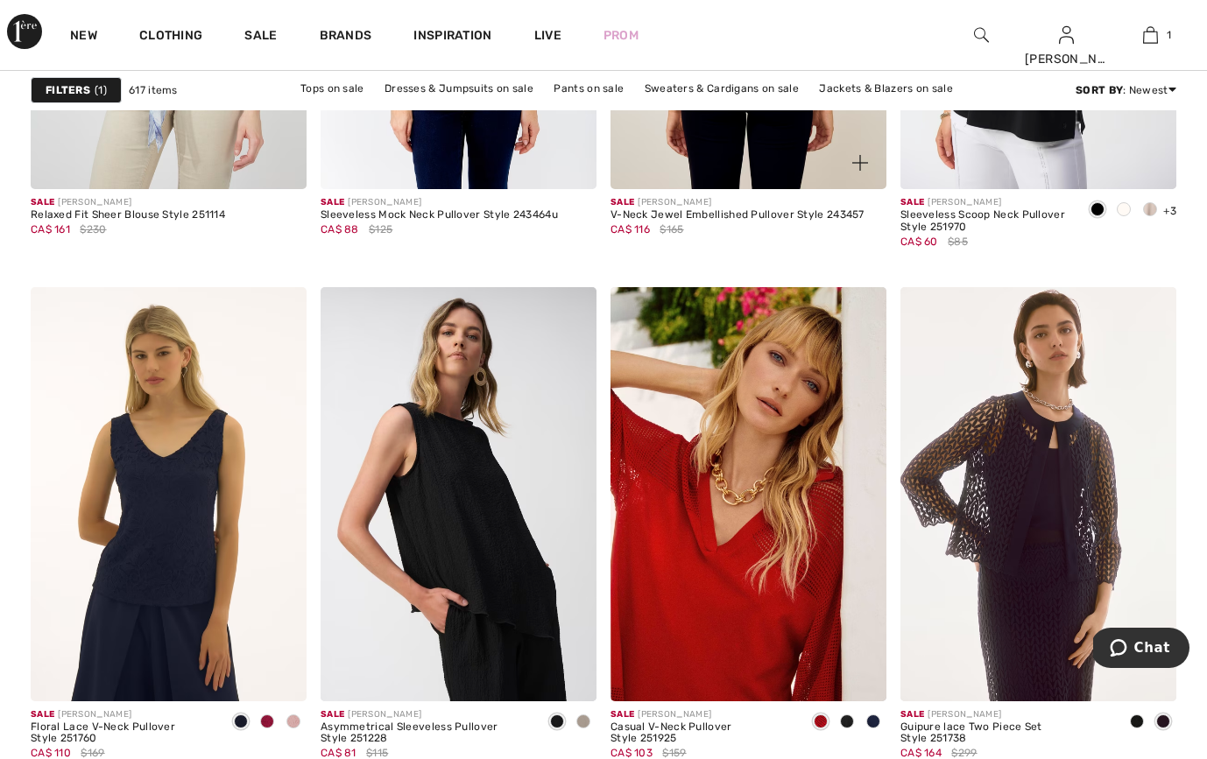
scroll to position [6753, 0]
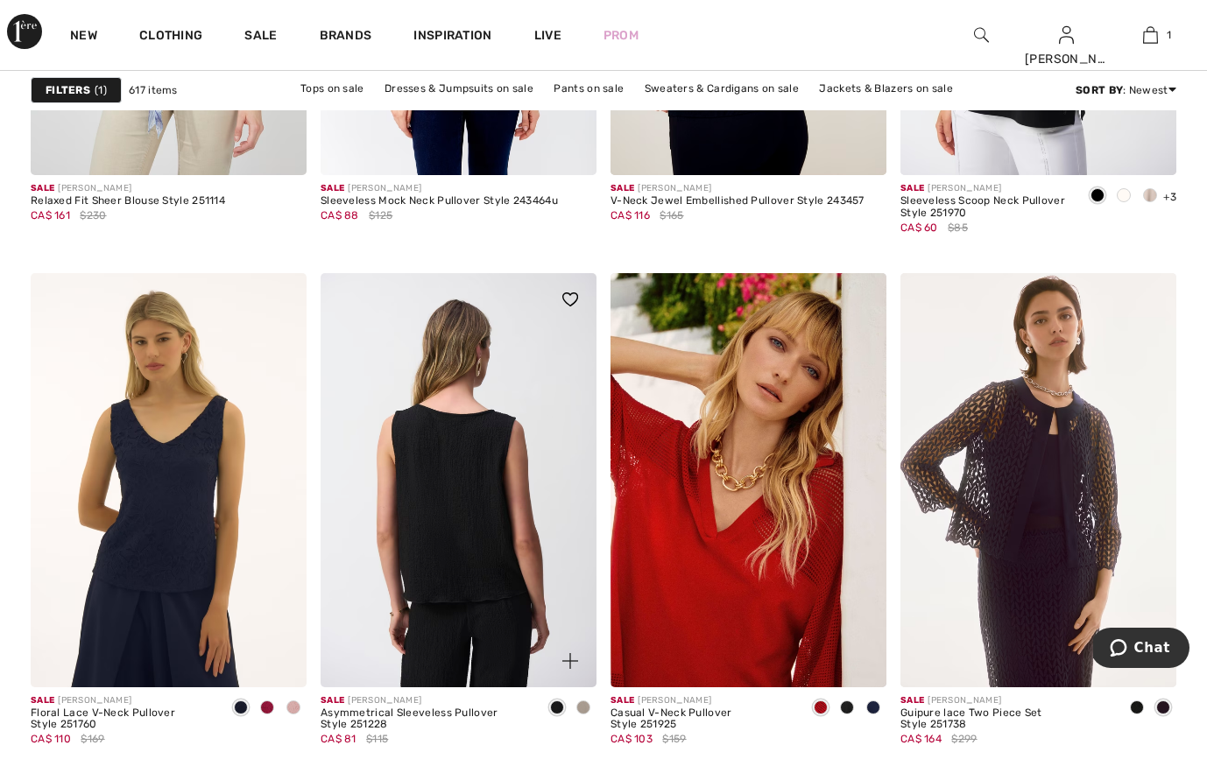
click at [491, 497] on img at bounding box center [459, 480] width 276 height 414
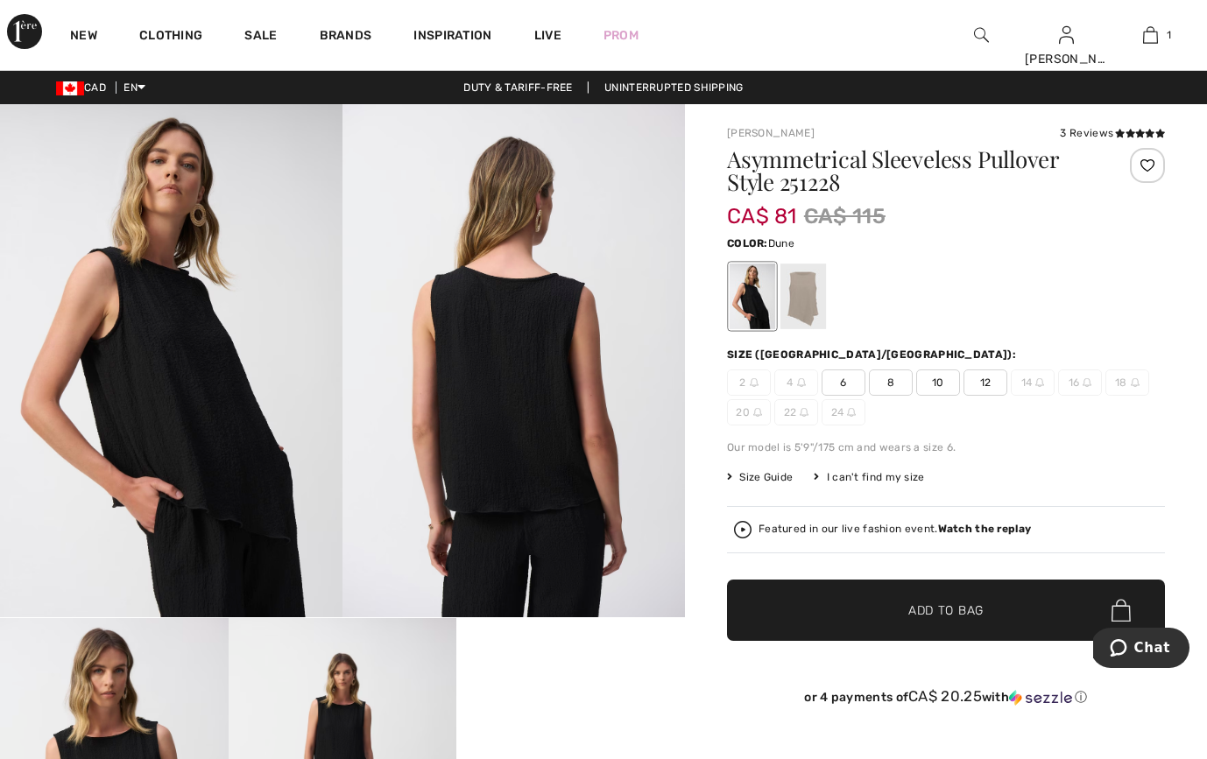
click at [805, 312] on div at bounding box center [803, 297] width 46 height 66
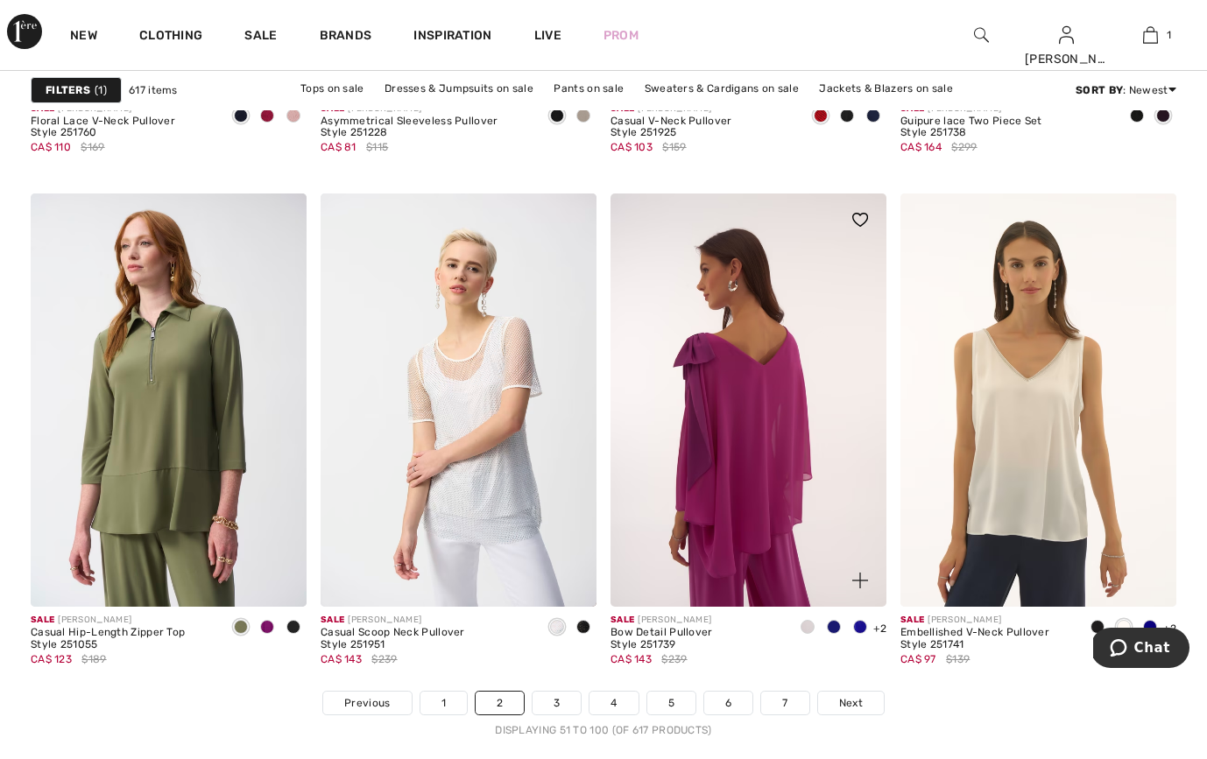
scroll to position [7354, 0]
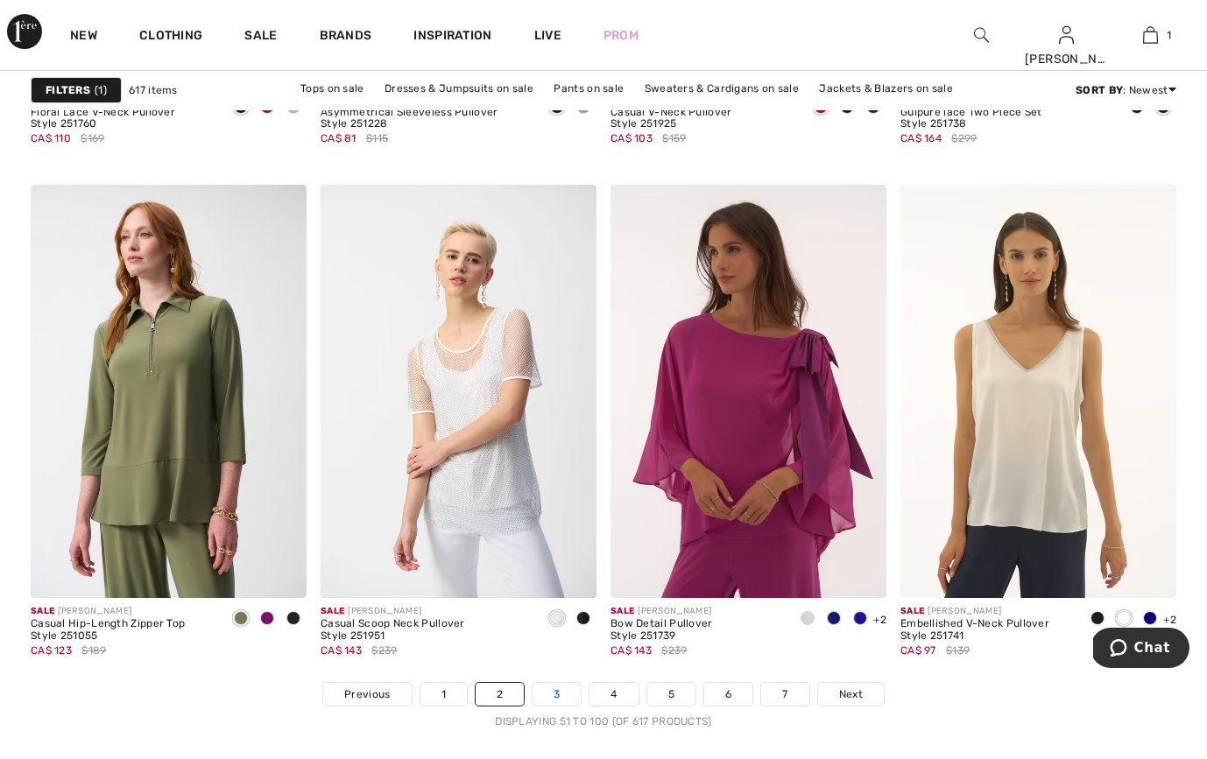
click at [557, 685] on link "3" at bounding box center [557, 694] width 48 height 23
click at [557, 691] on link "3" at bounding box center [557, 694] width 48 height 23
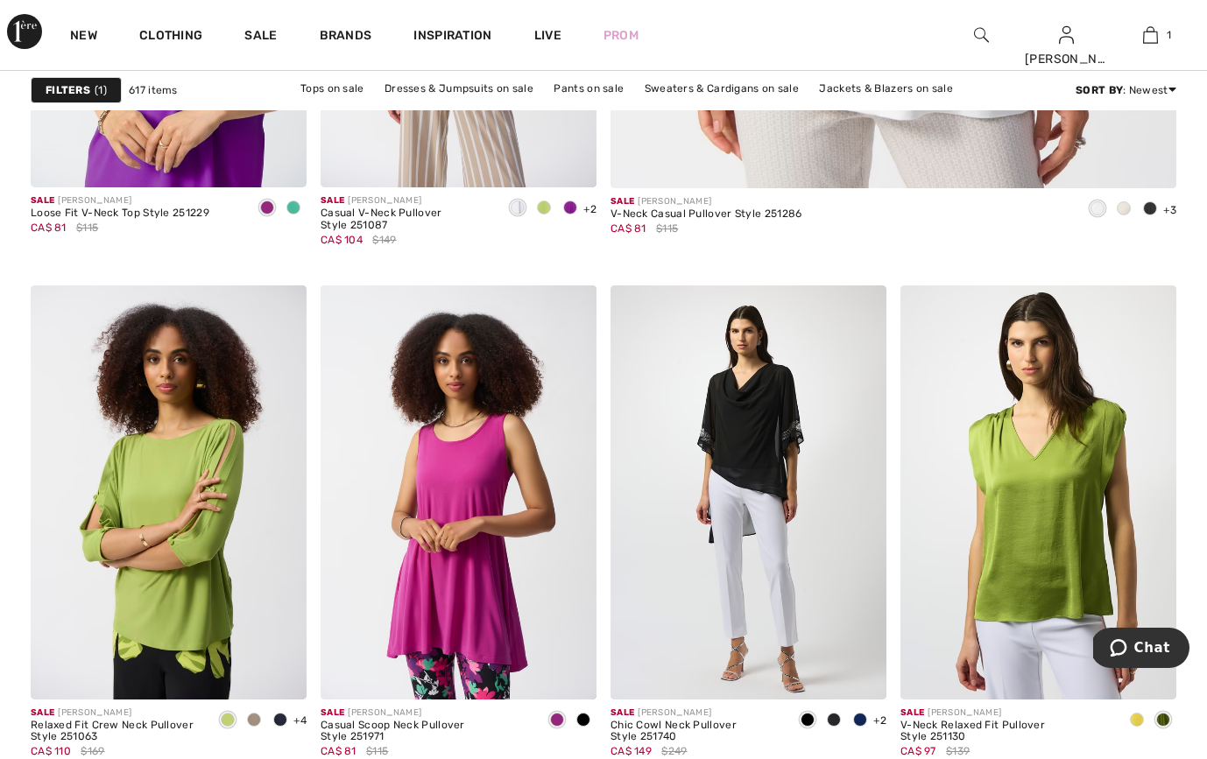
scroll to position [1031, 0]
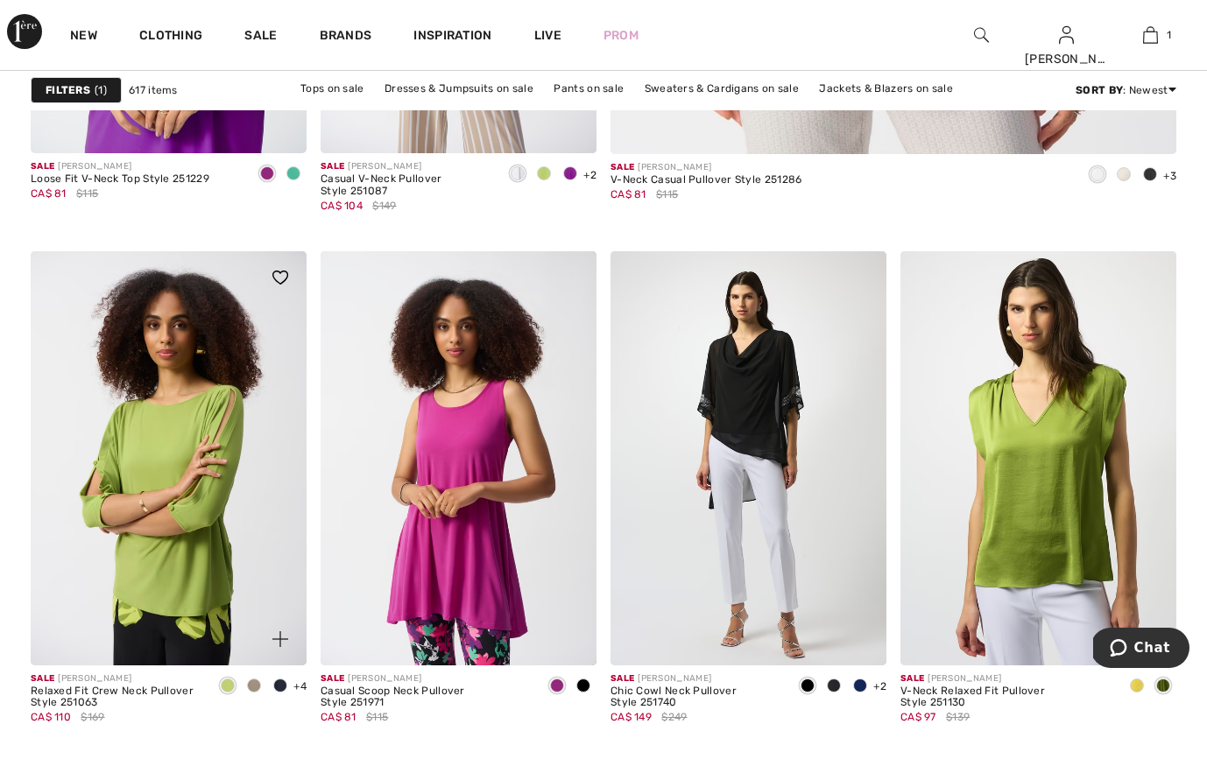
click at [277, 686] on span at bounding box center [280, 686] width 14 height 14
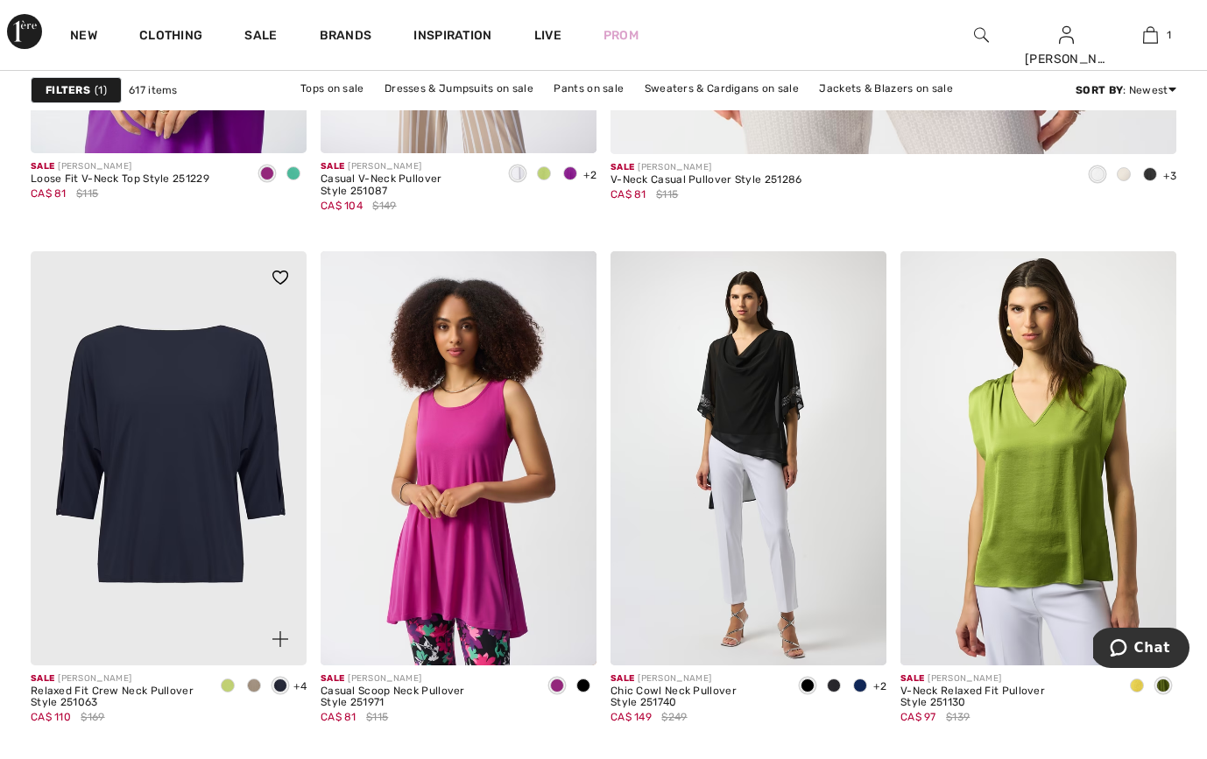
click at [187, 570] on img at bounding box center [169, 458] width 276 height 414
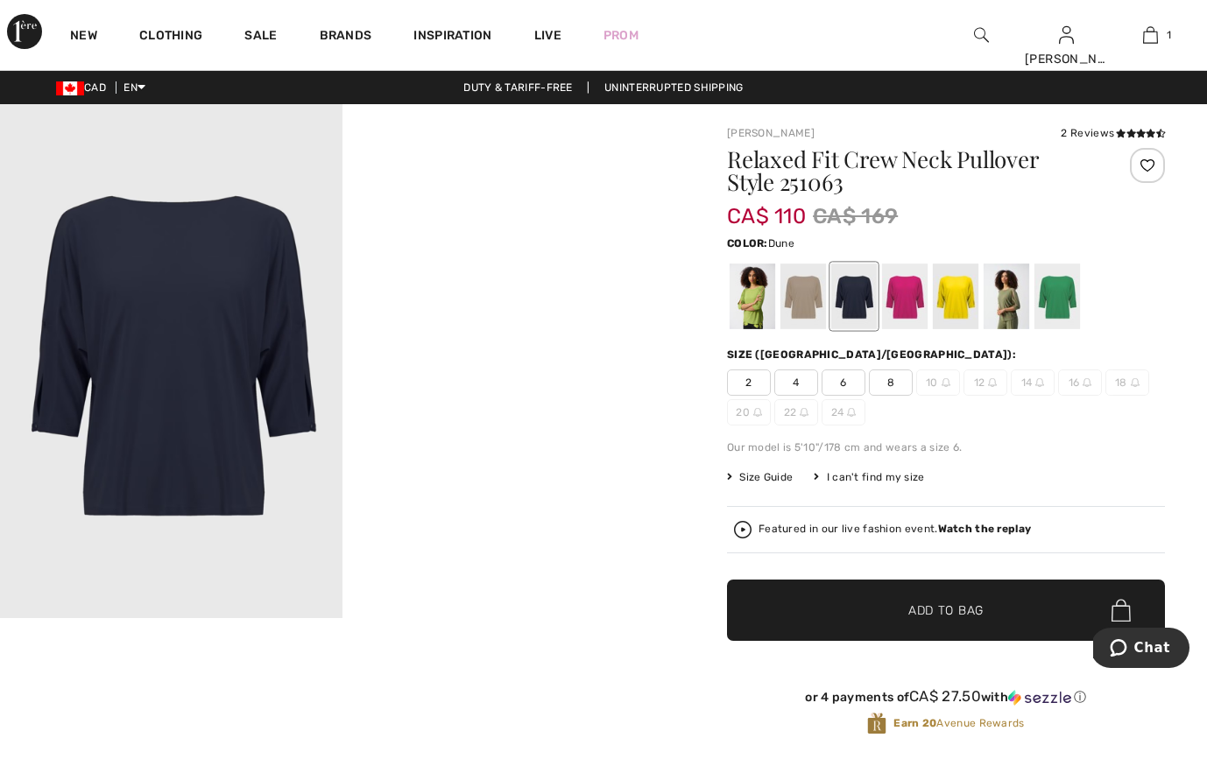
click at [798, 298] on div at bounding box center [803, 297] width 46 height 66
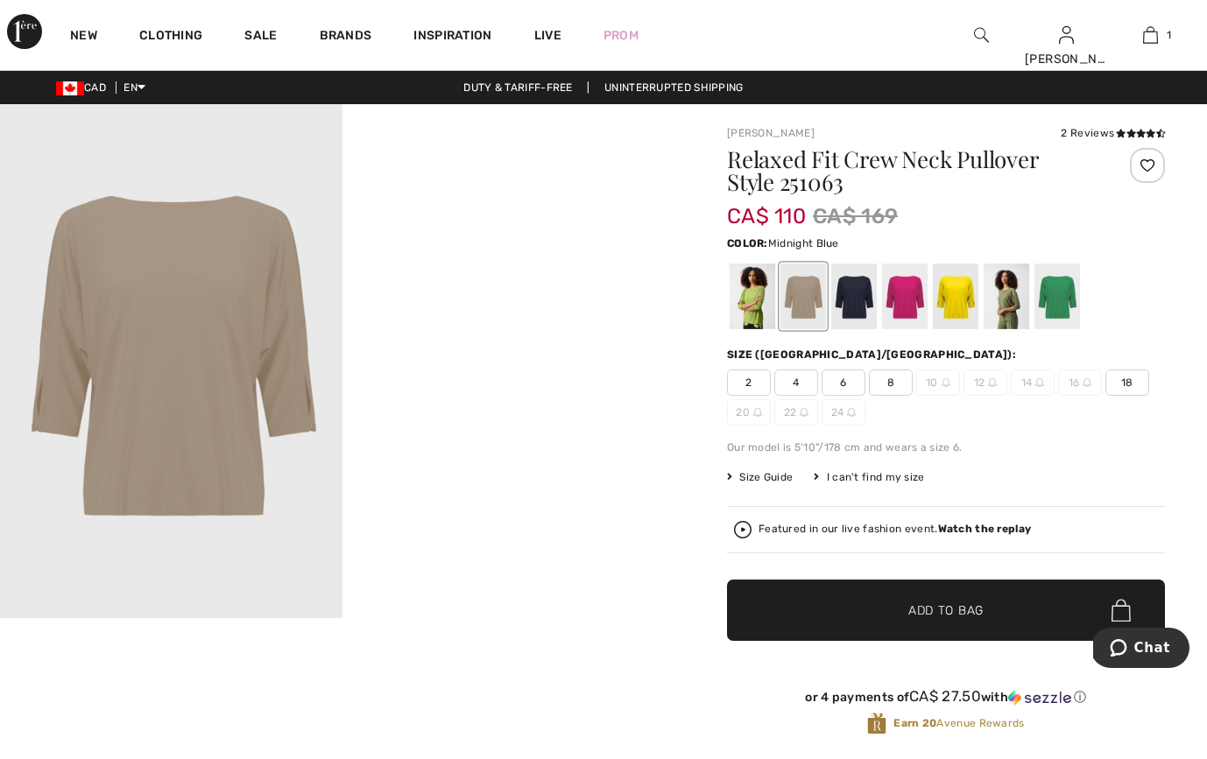
click at [855, 297] on div at bounding box center [854, 297] width 46 height 66
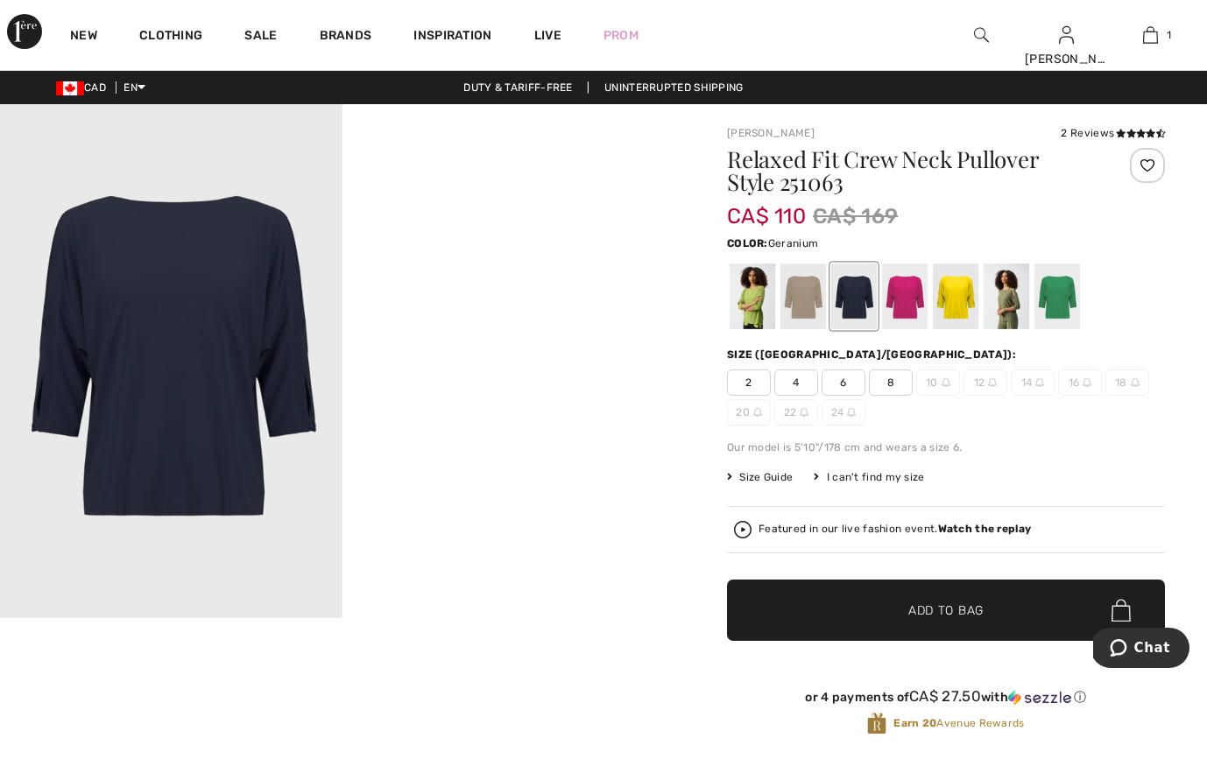
click at [907, 299] on div at bounding box center [905, 297] width 46 height 66
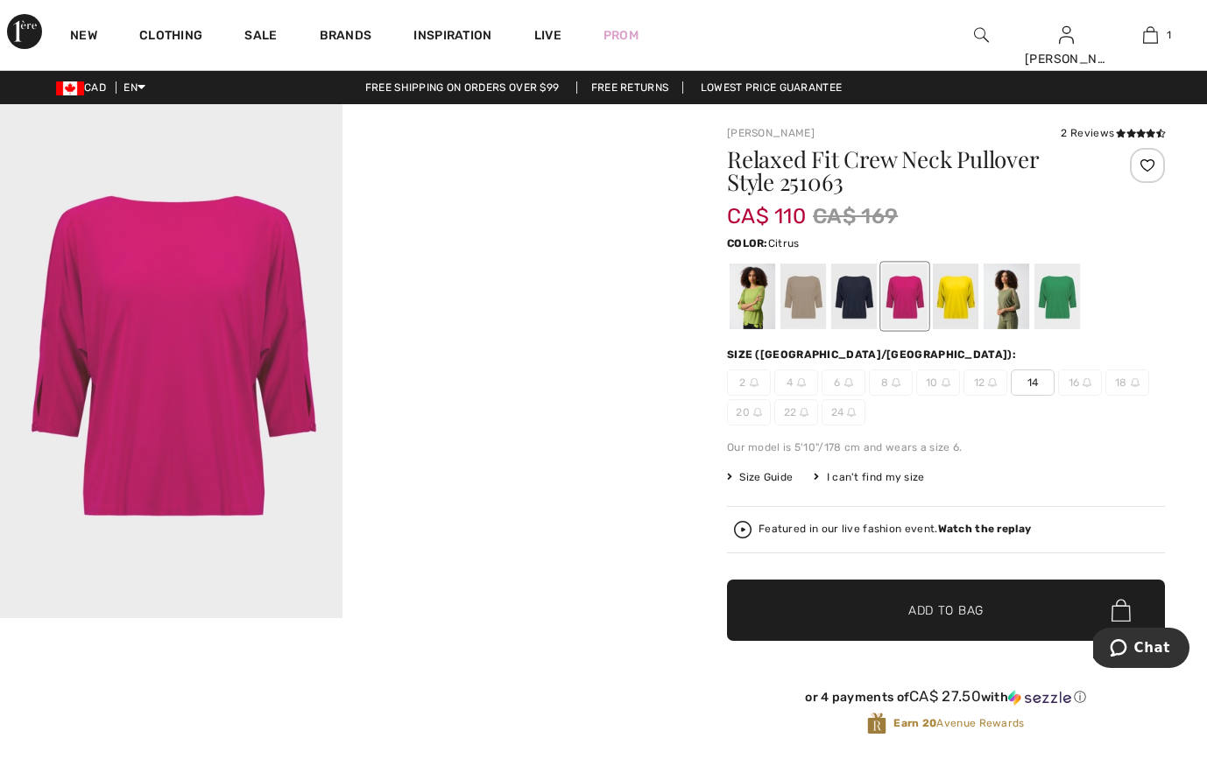
click at [962, 304] on div at bounding box center [956, 297] width 46 height 66
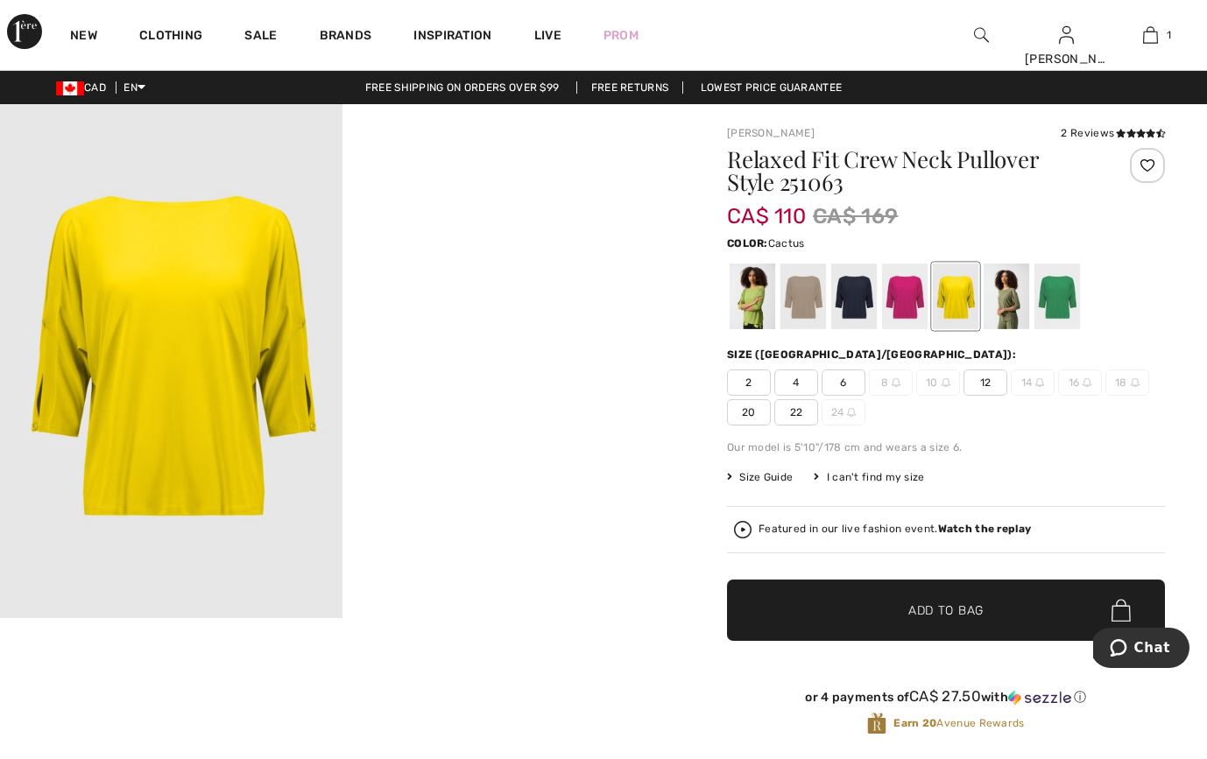
click at [998, 310] on div at bounding box center [1007, 297] width 46 height 66
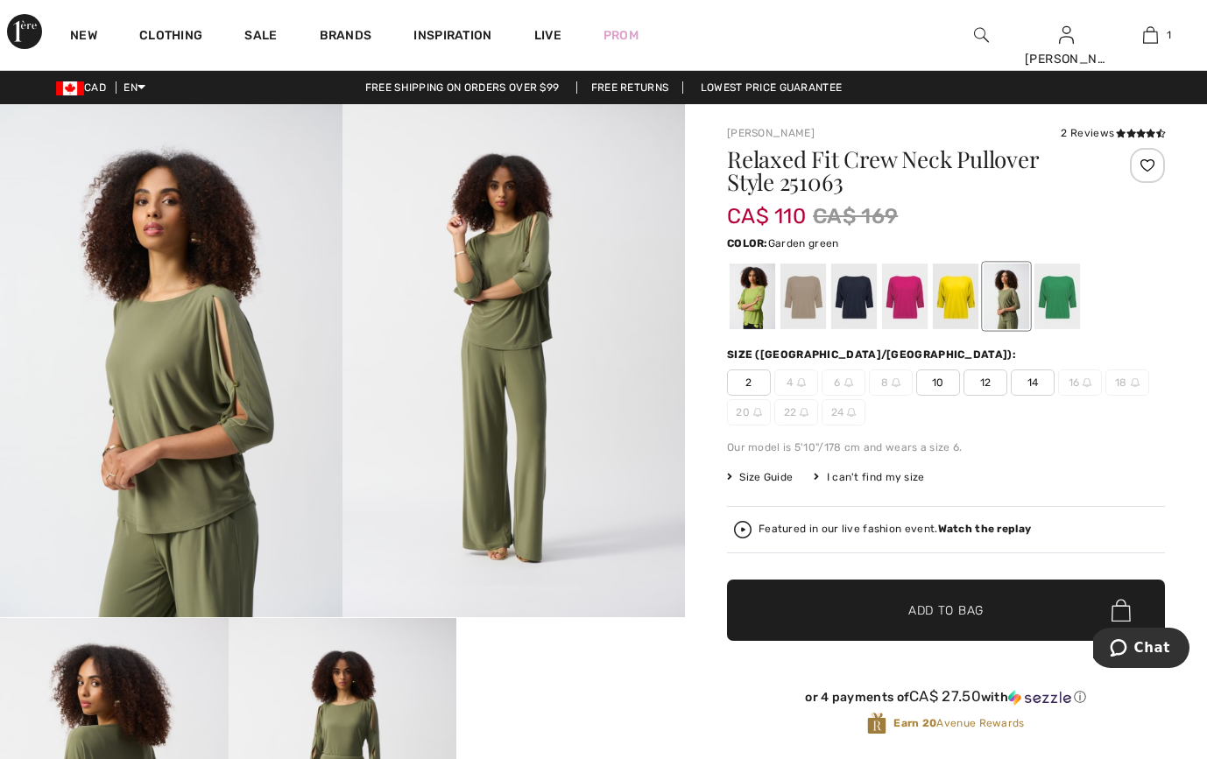
click at [1055, 310] on div at bounding box center [1057, 297] width 46 height 66
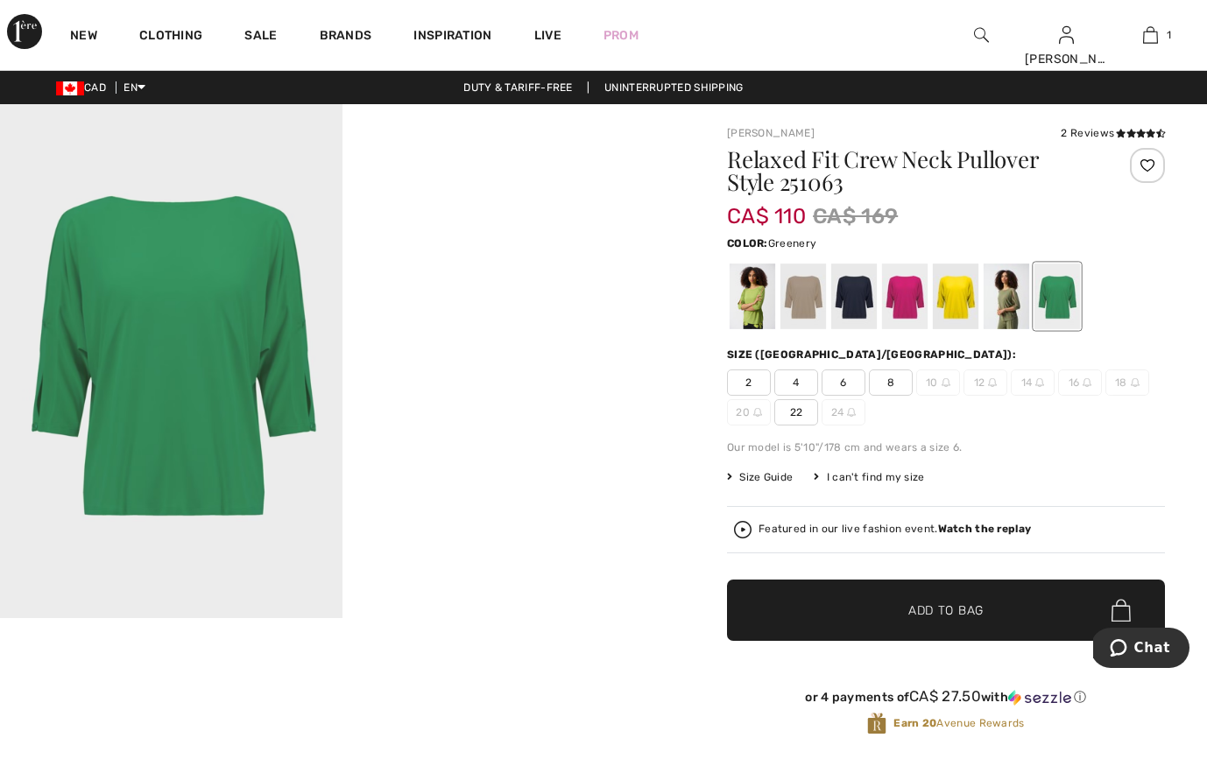
click at [765, 327] on div at bounding box center [753, 297] width 46 height 66
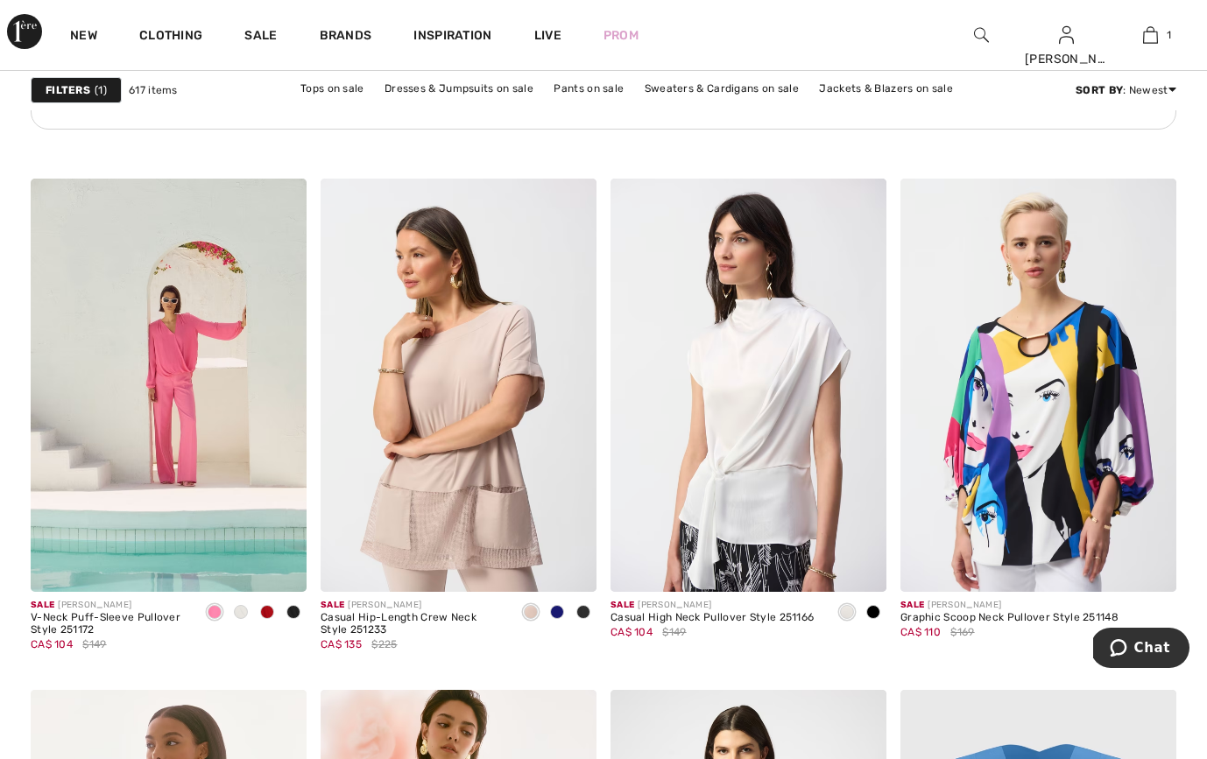
scroll to position [6337, 0]
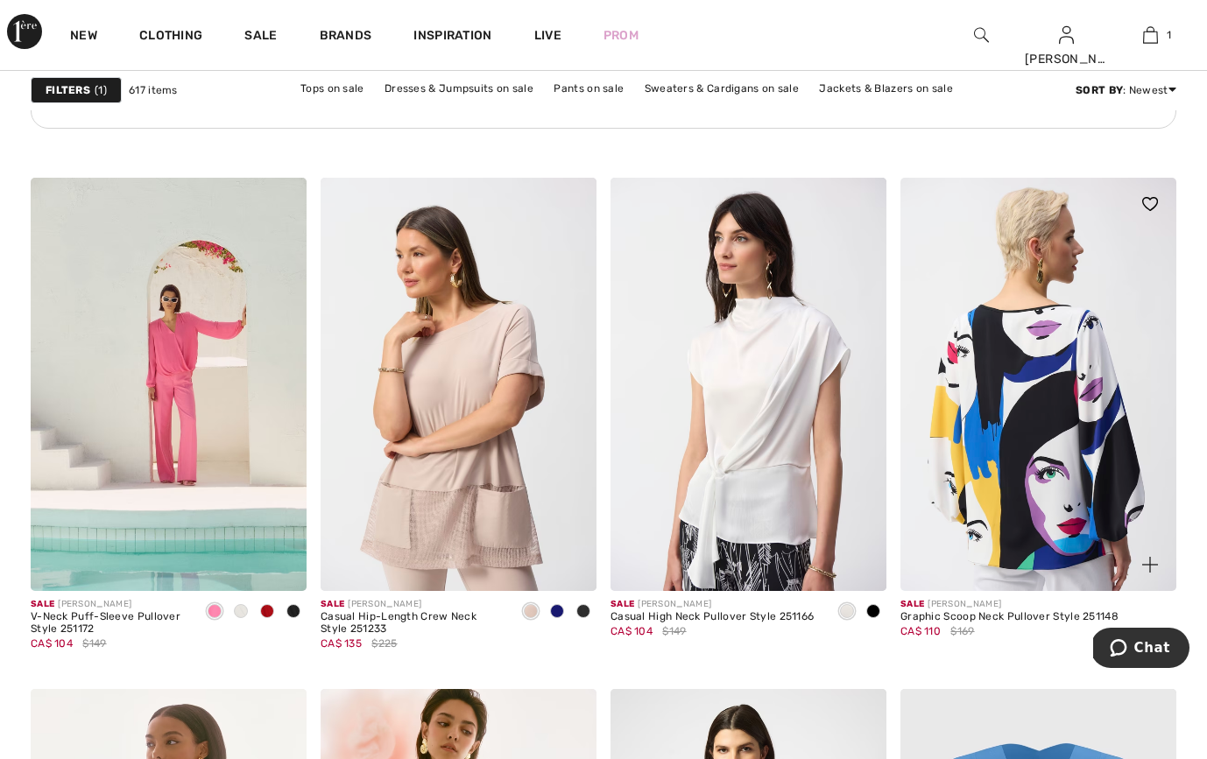
click at [1022, 426] on img at bounding box center [1038, 385] width 276 height 414
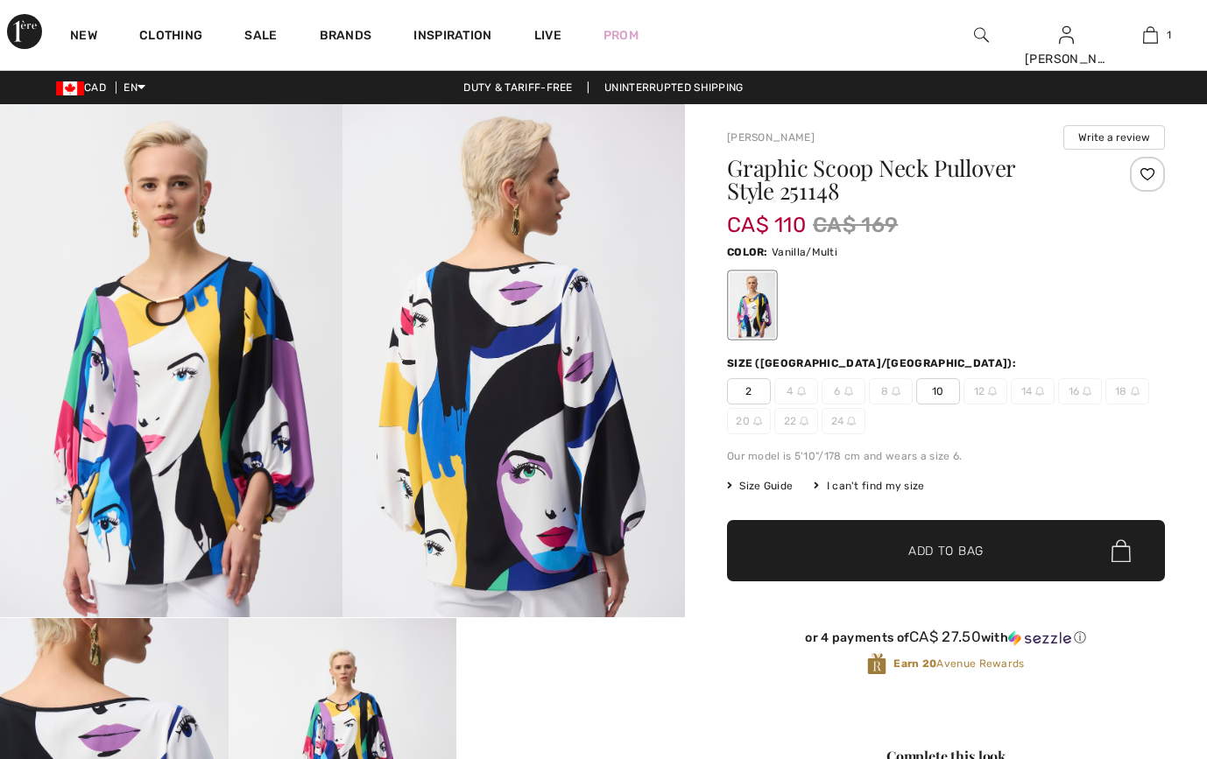
checkbox input "true"
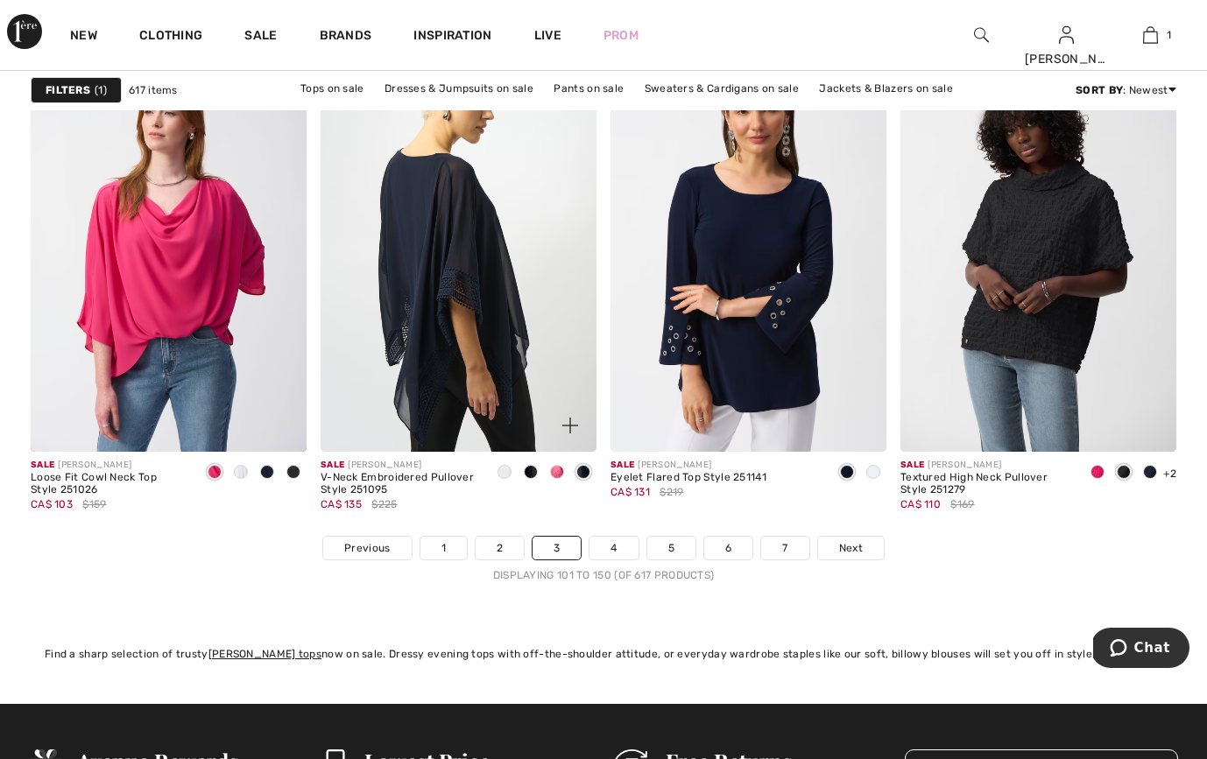
scroll to position [7504, 0]
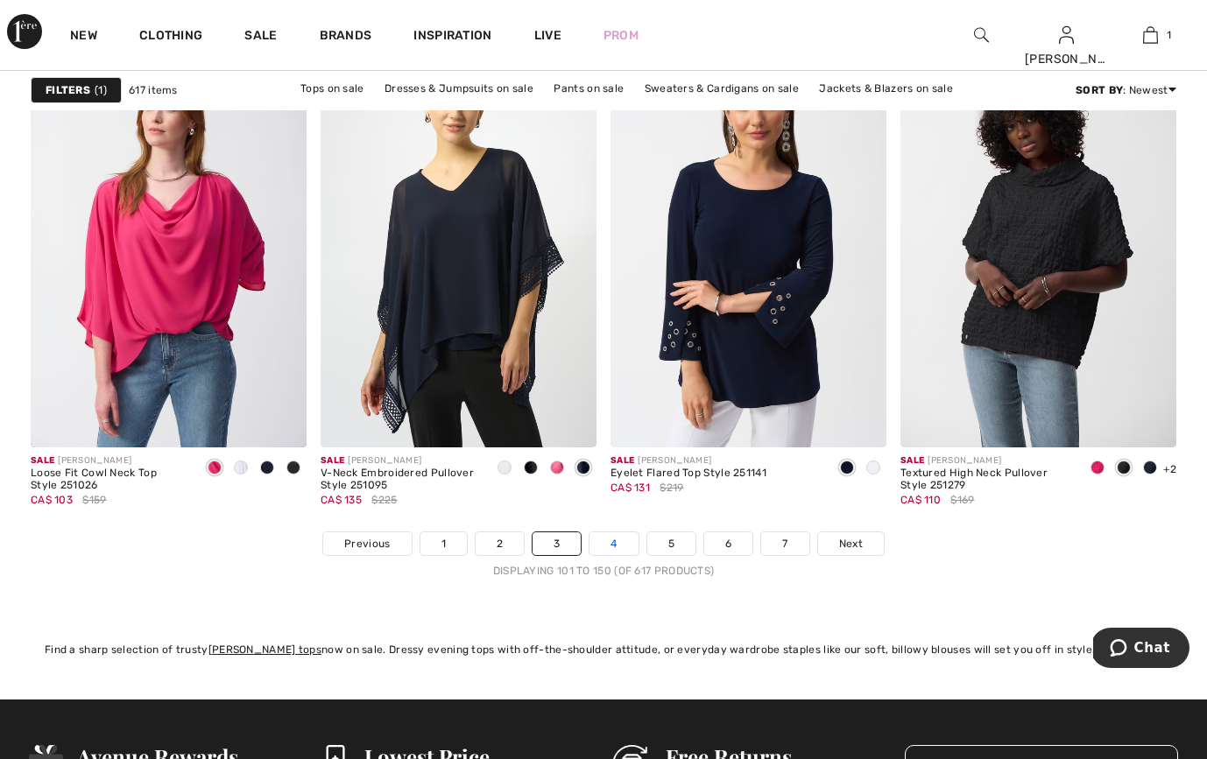
click at [611, 540] on link "4" at bounding box center [613, 544] width 48 height 23
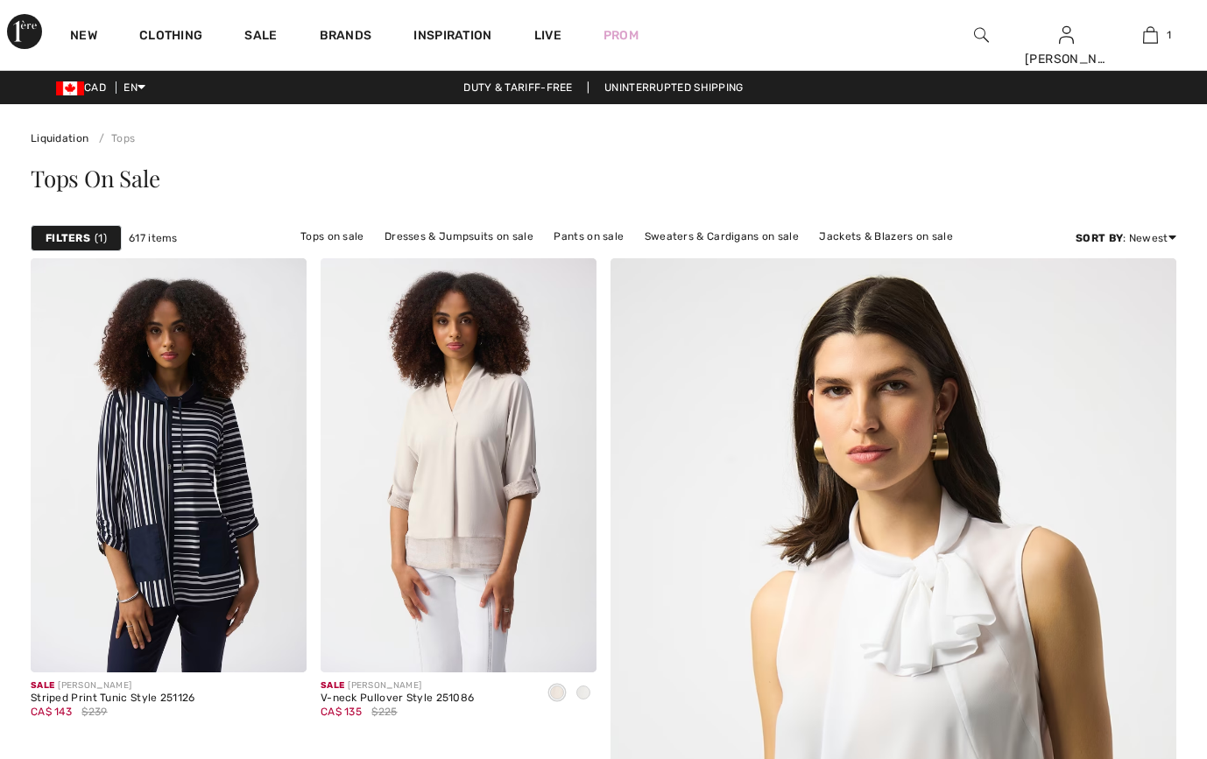
checkbox input "true"
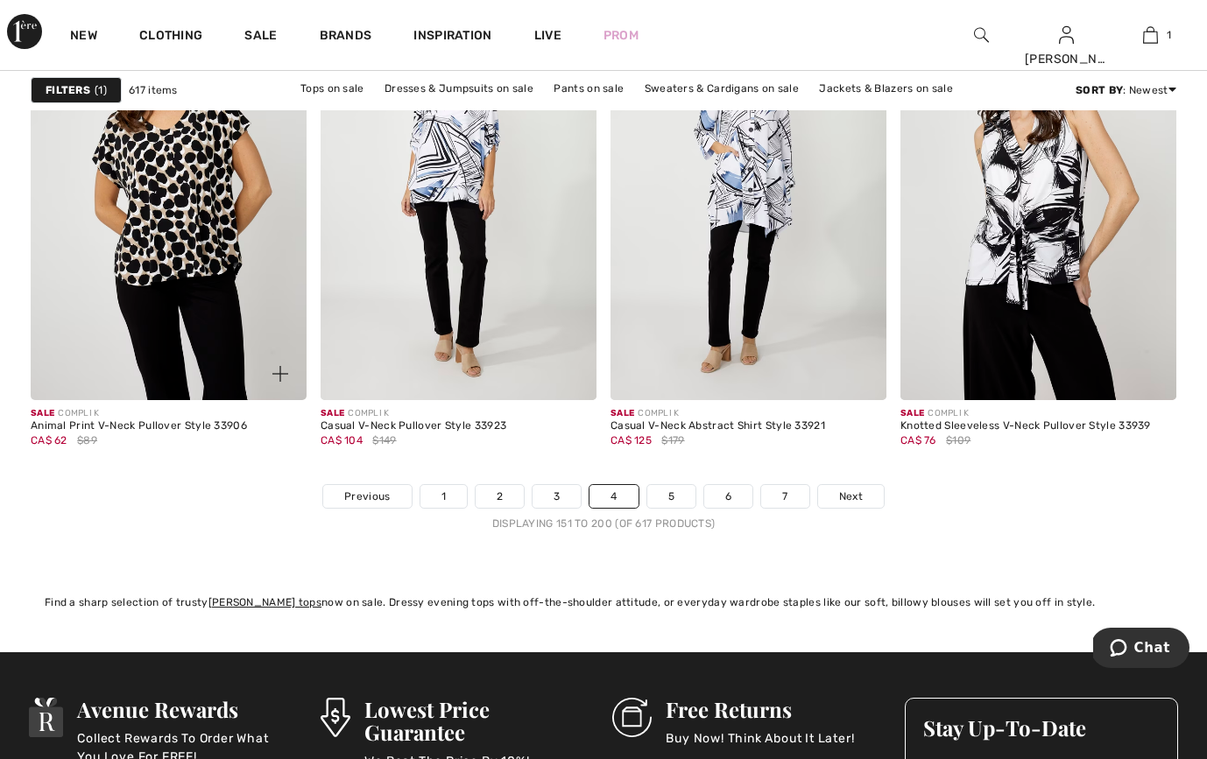
scroll to position [7554, 0]
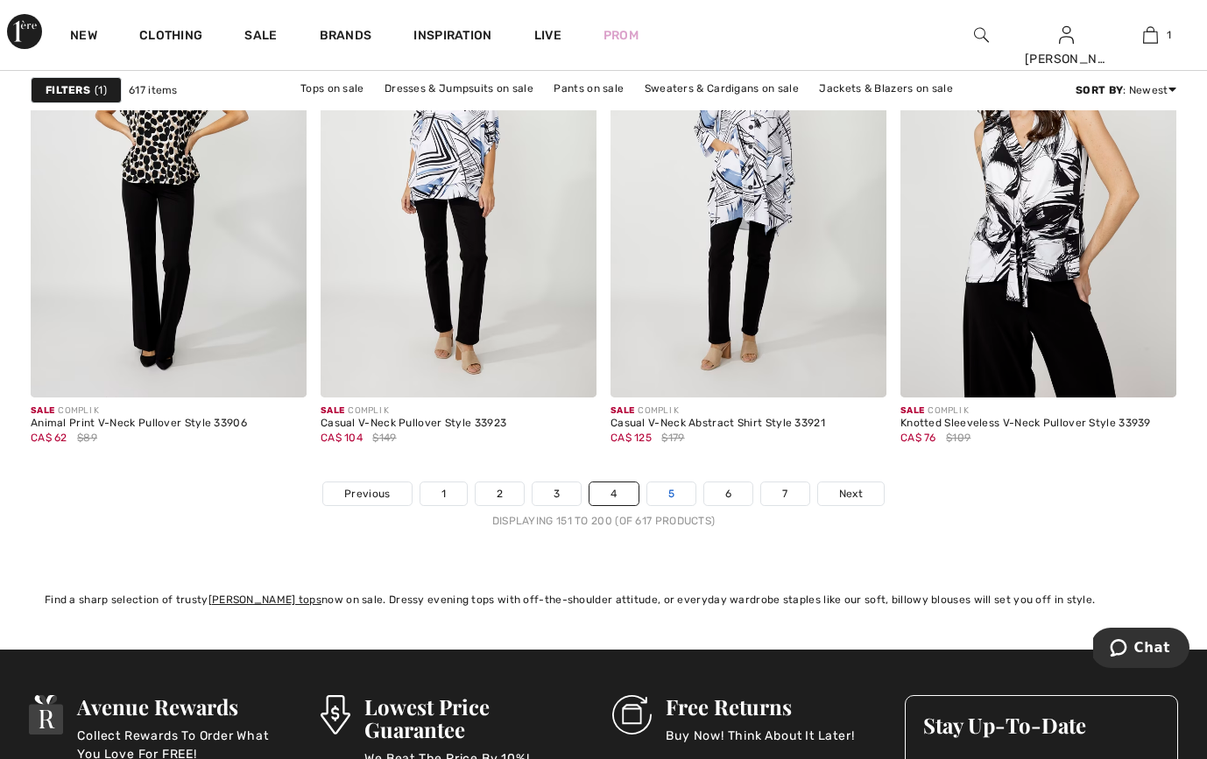
click at [674, 497] on link "5" at bounding box center [671, 494] width 48 height 23
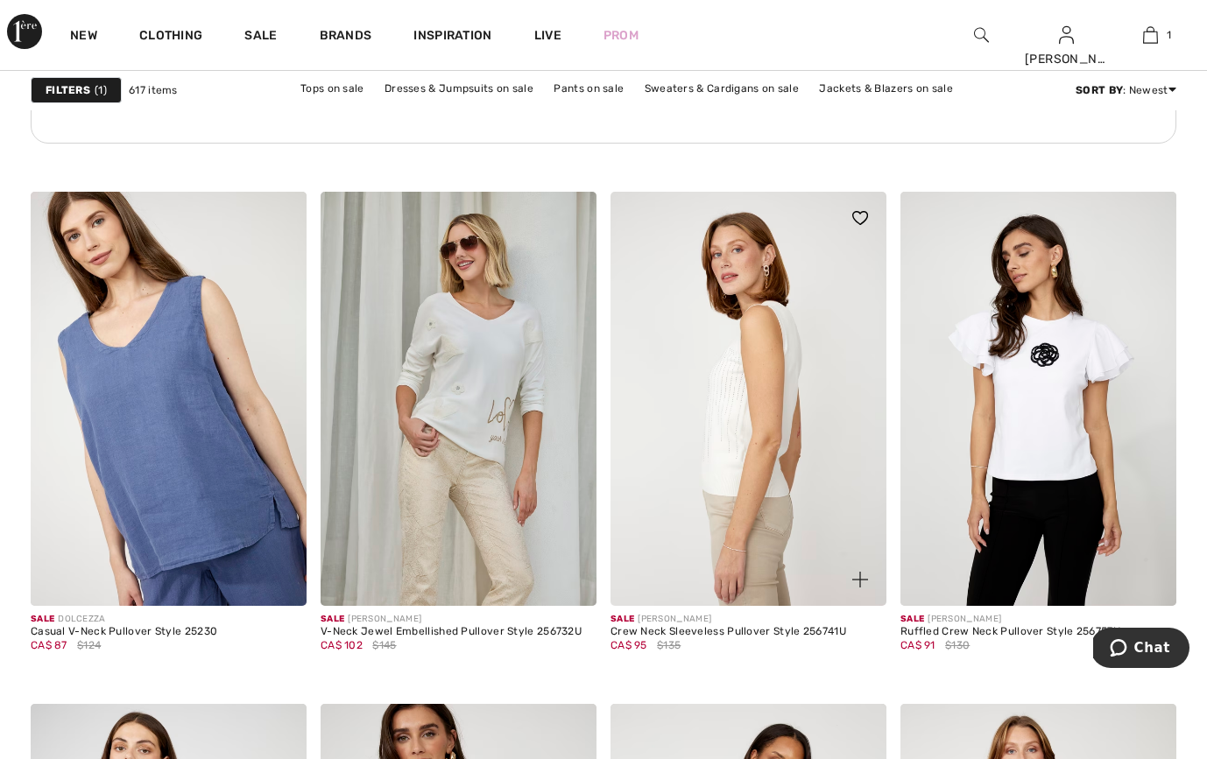
scroll to position [2337, 0]
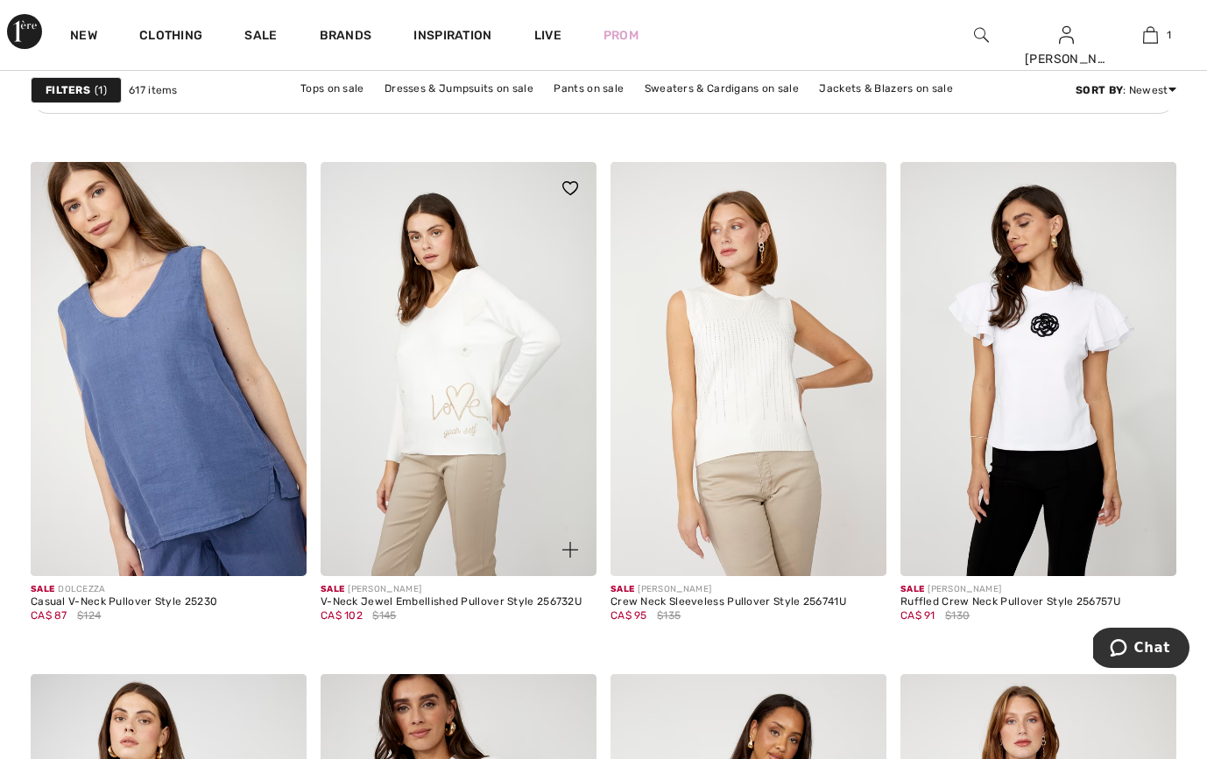
click at [494, 428] on img at bounding box center [459, 369] width 276 height 414
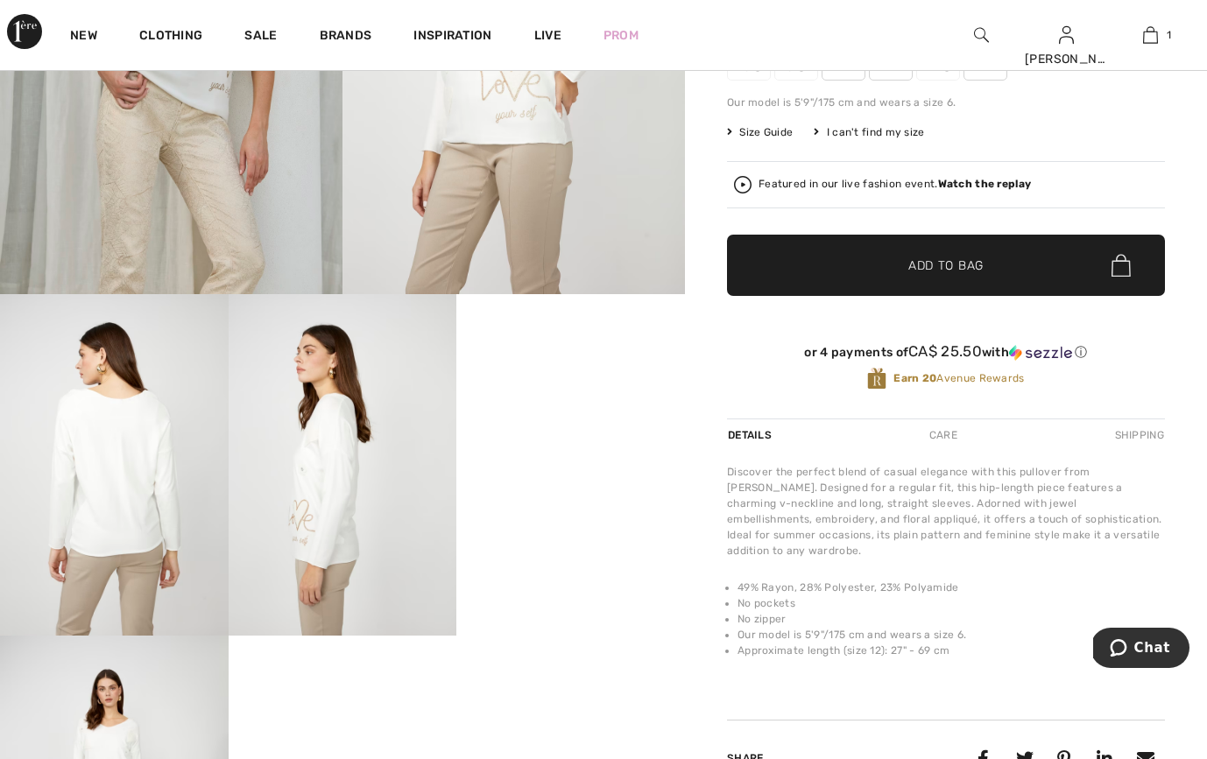
scroll to position [370, 0]
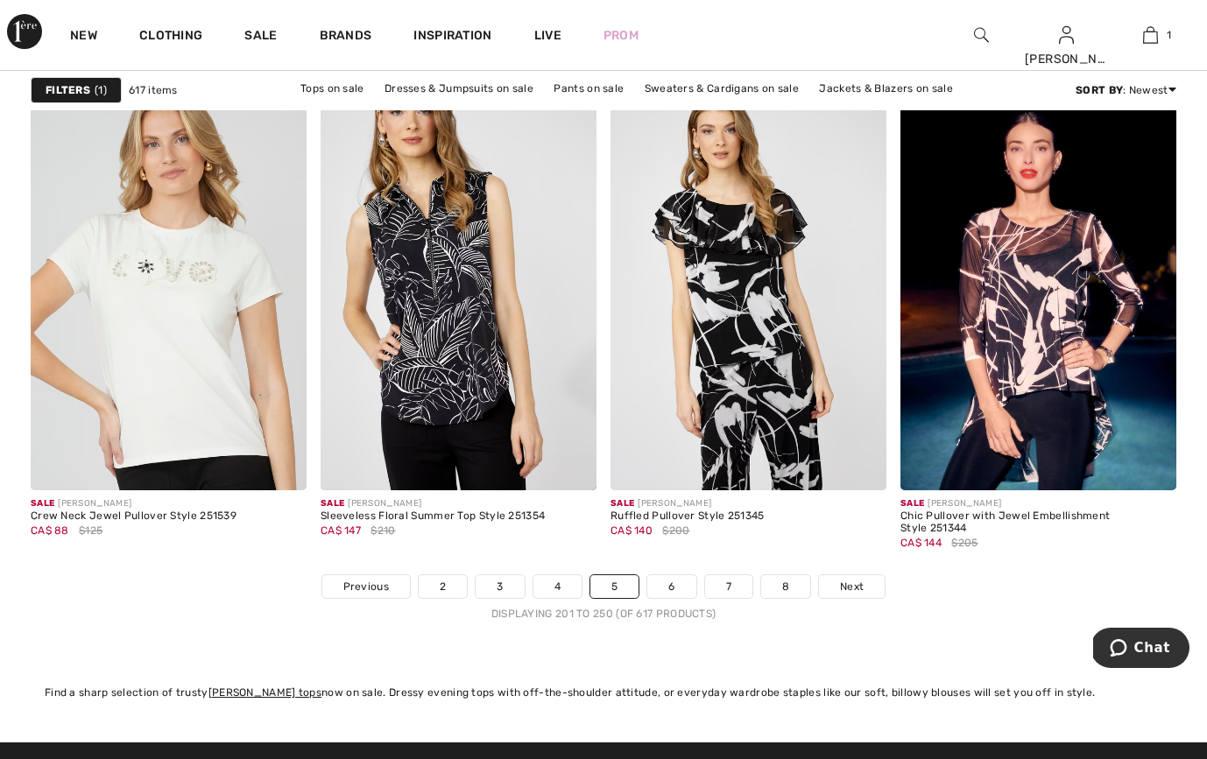
scroll to position [7489, 0]
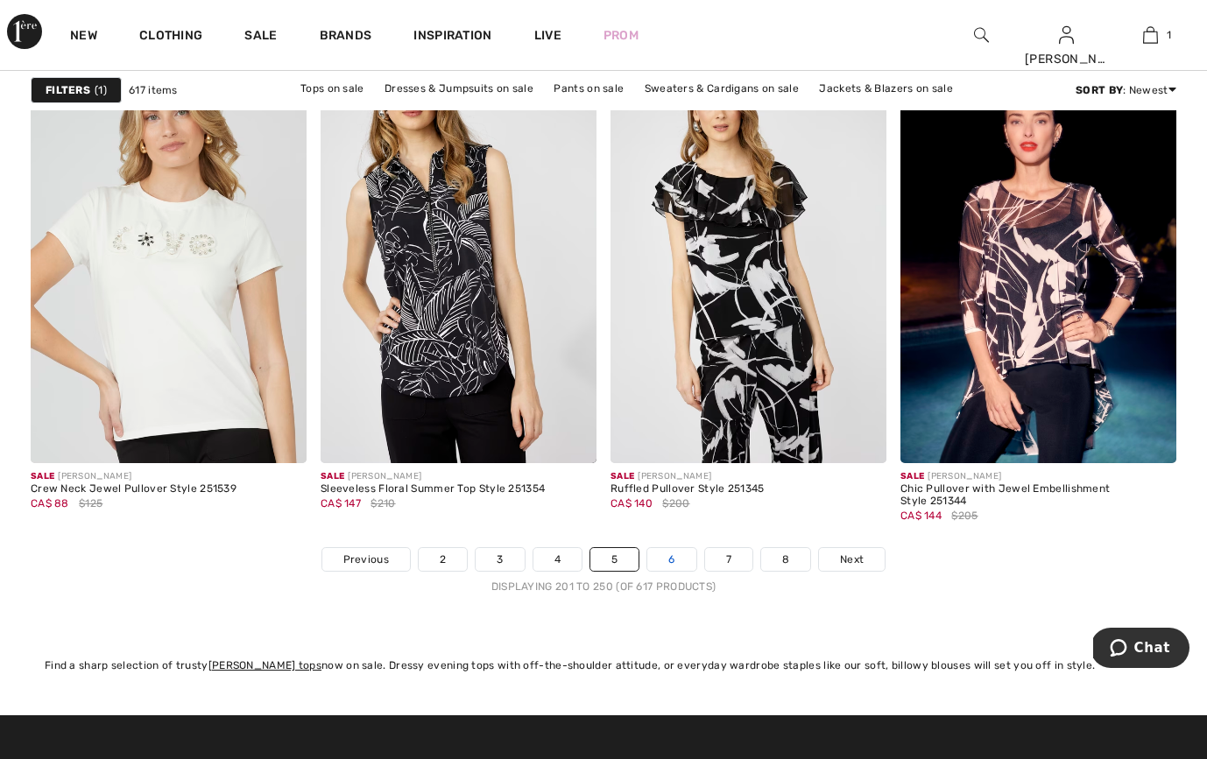
click at [678, 559] on link "6" at bounding box center [671, 559] width 48 height 23
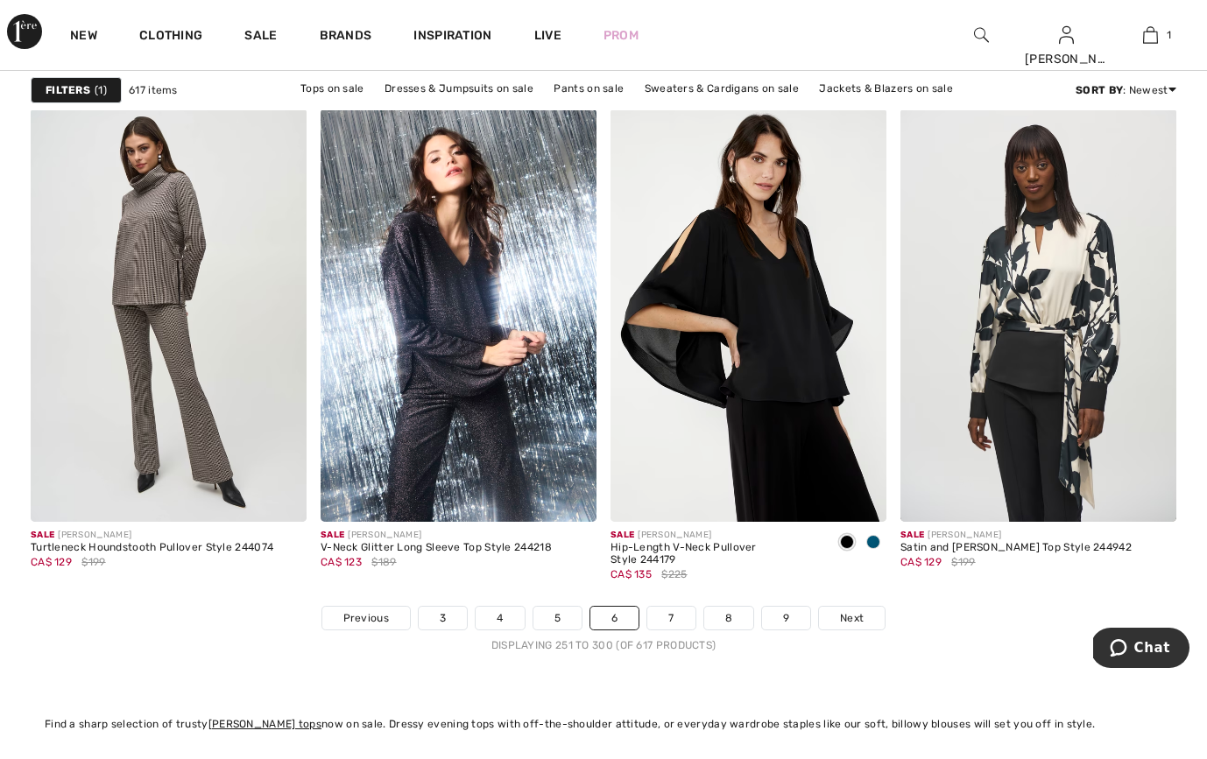
scroll to position [7433, 0]
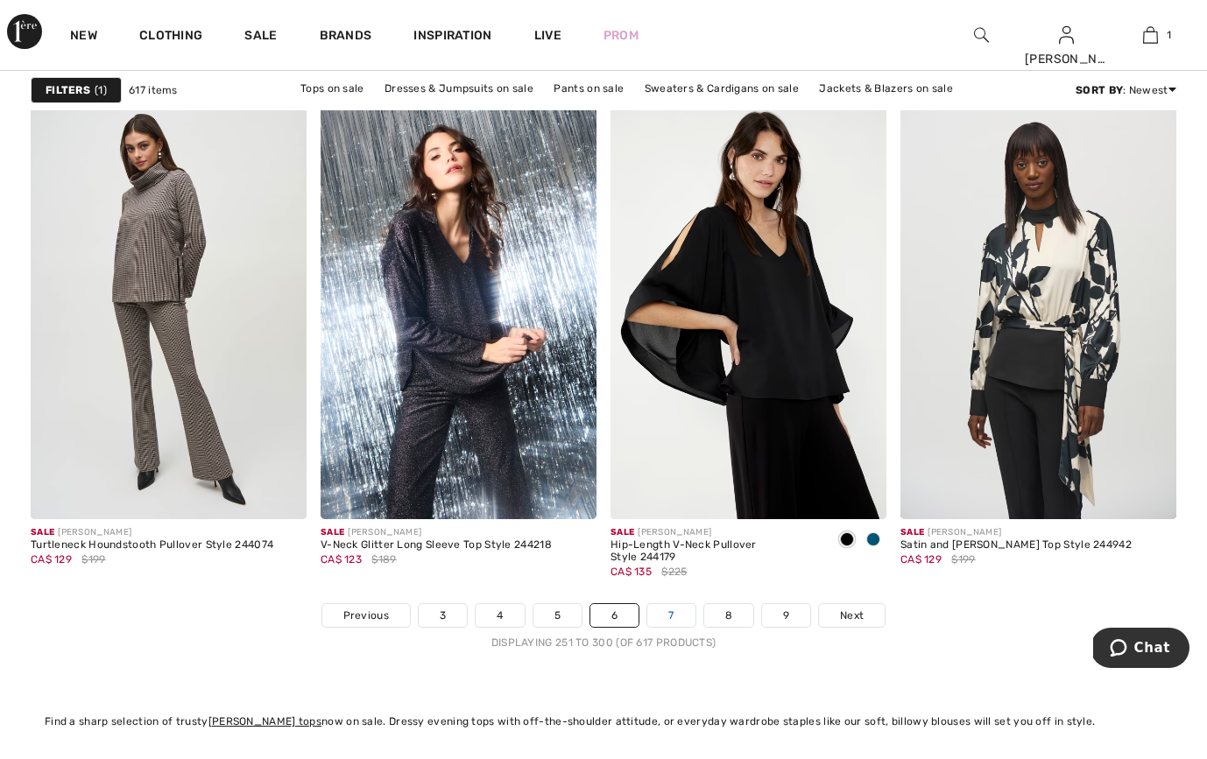
click at [677, 612] on link "7" at bounding box center [670, 615] width 47 height 23
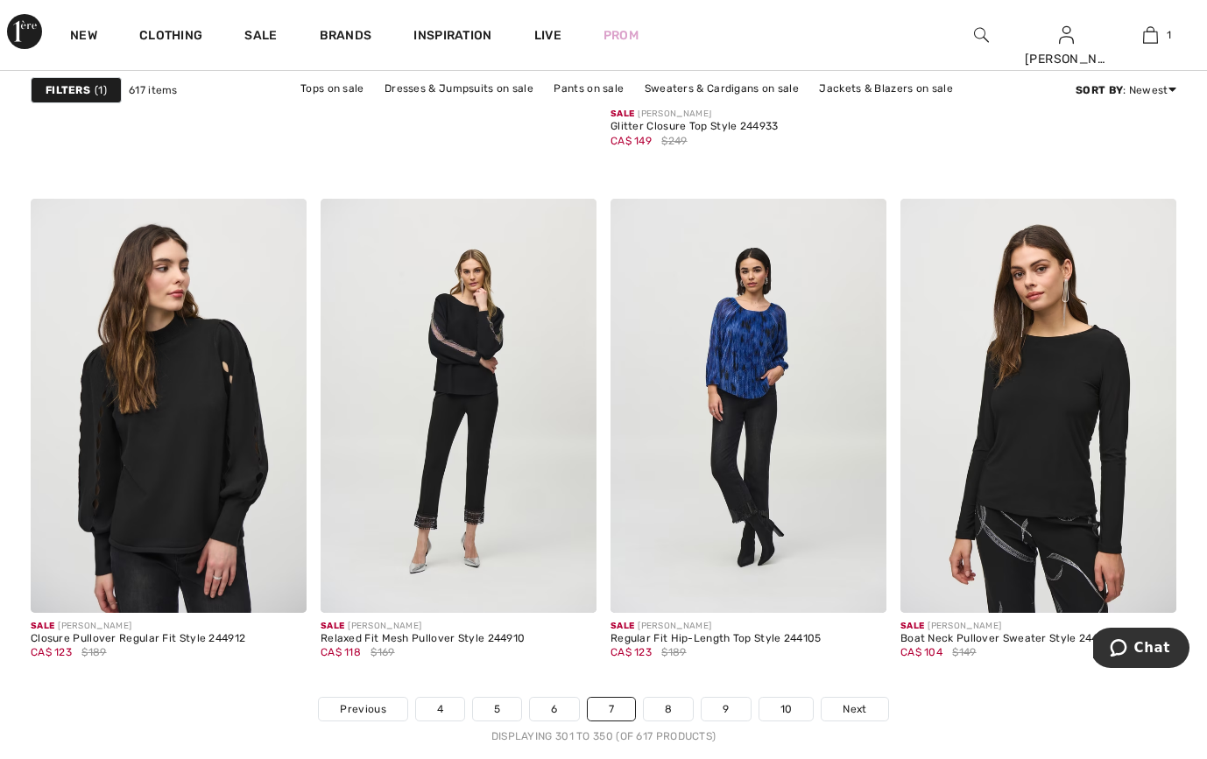
scroll to position [7382, 0]
click at [664, 697] on link "8" at bounding box center [668, 708] width 49 height 23
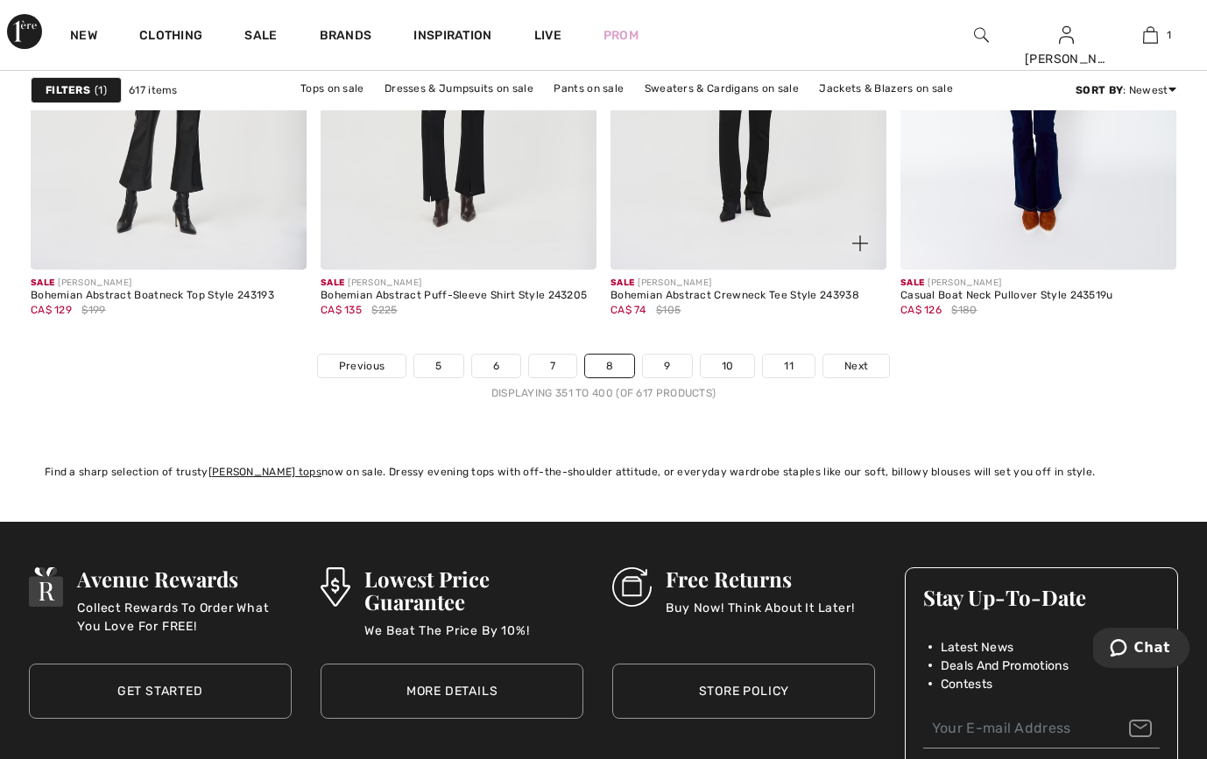
scroll to position [7692, 0]
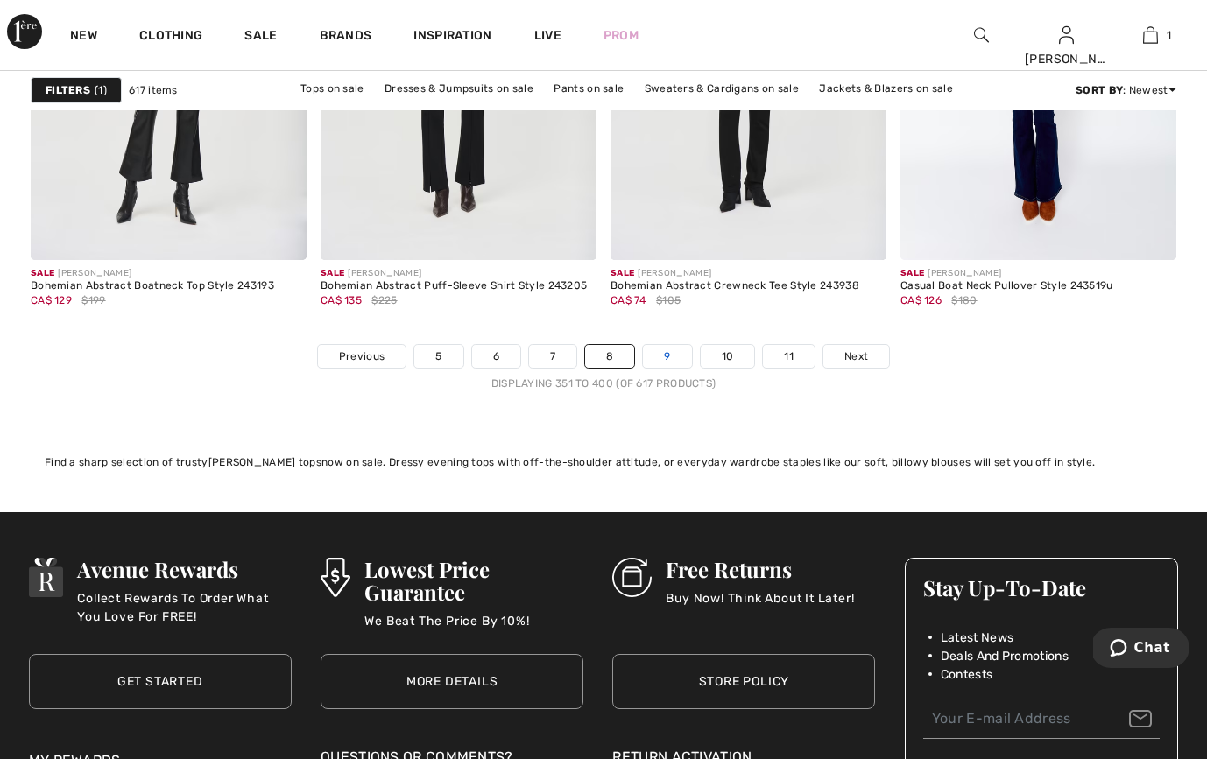
click at [674, 366] on link "9" at bounding box center [667, 356] width 48 height 23
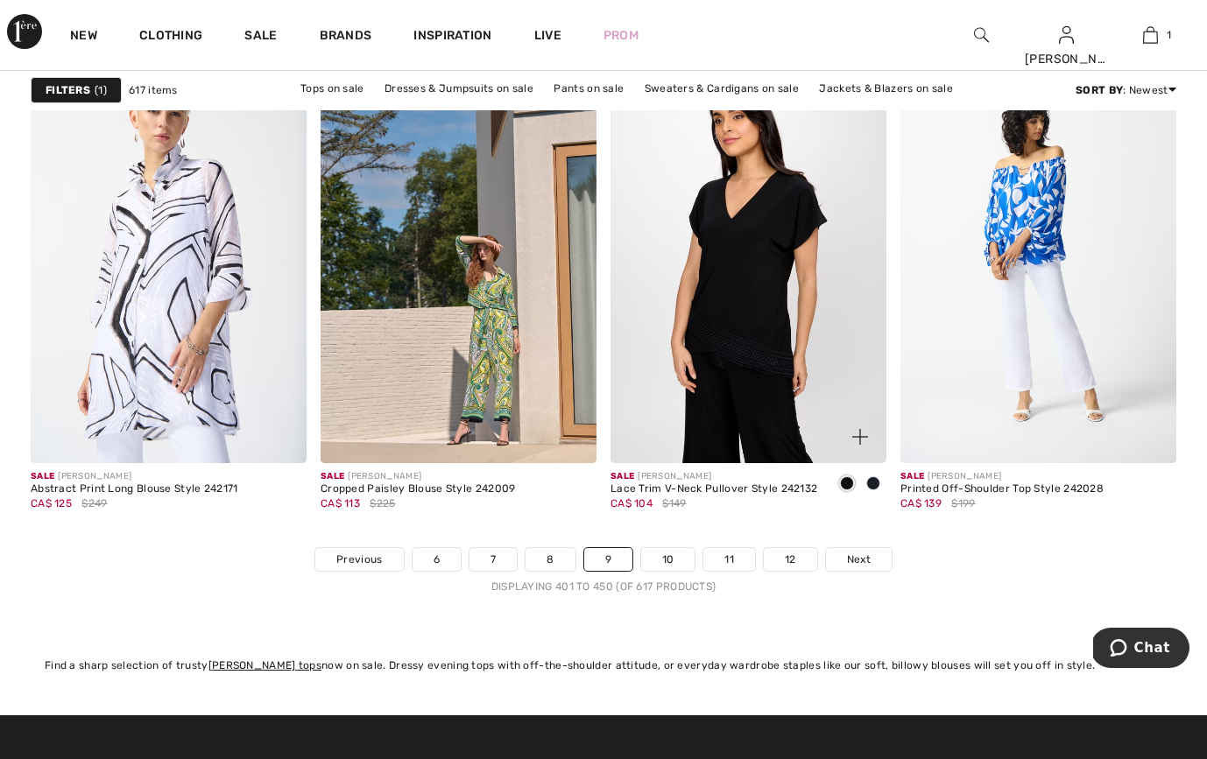
scroll to position [7493, 0]
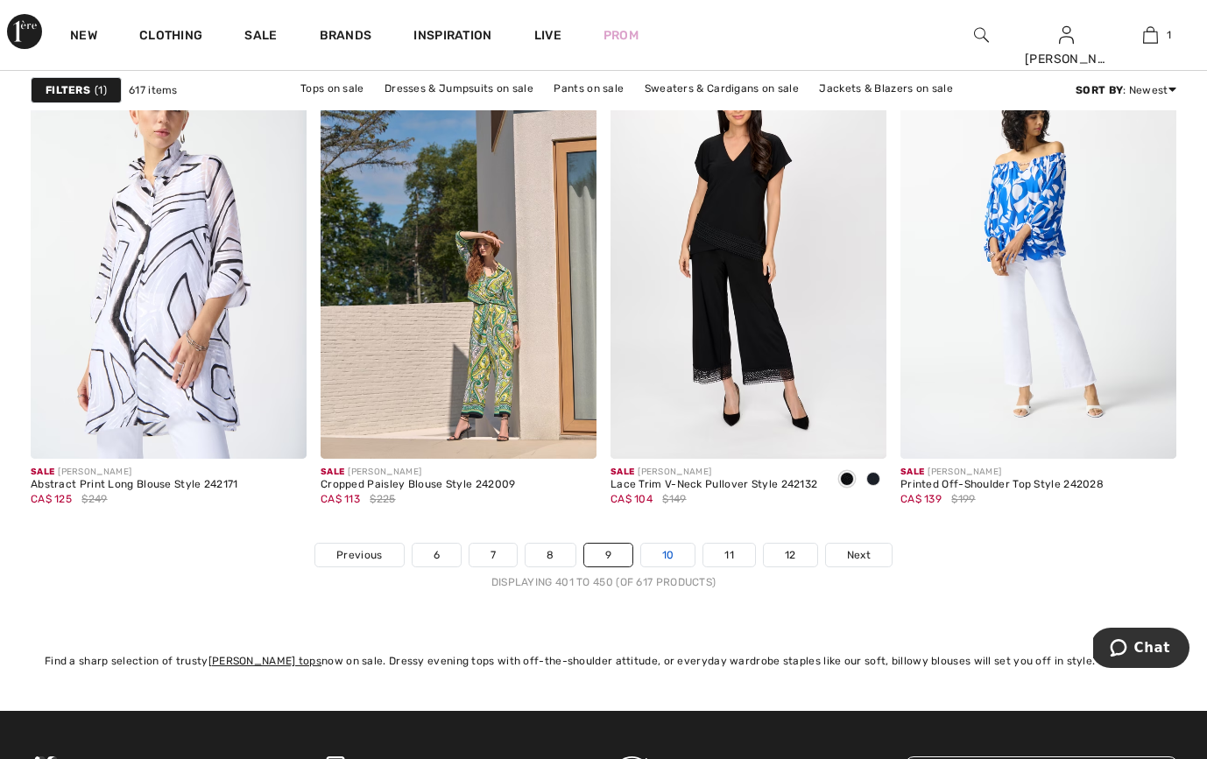
click at [669, 556] on link "10" at bounding box center [668, 555] width 54 height 23
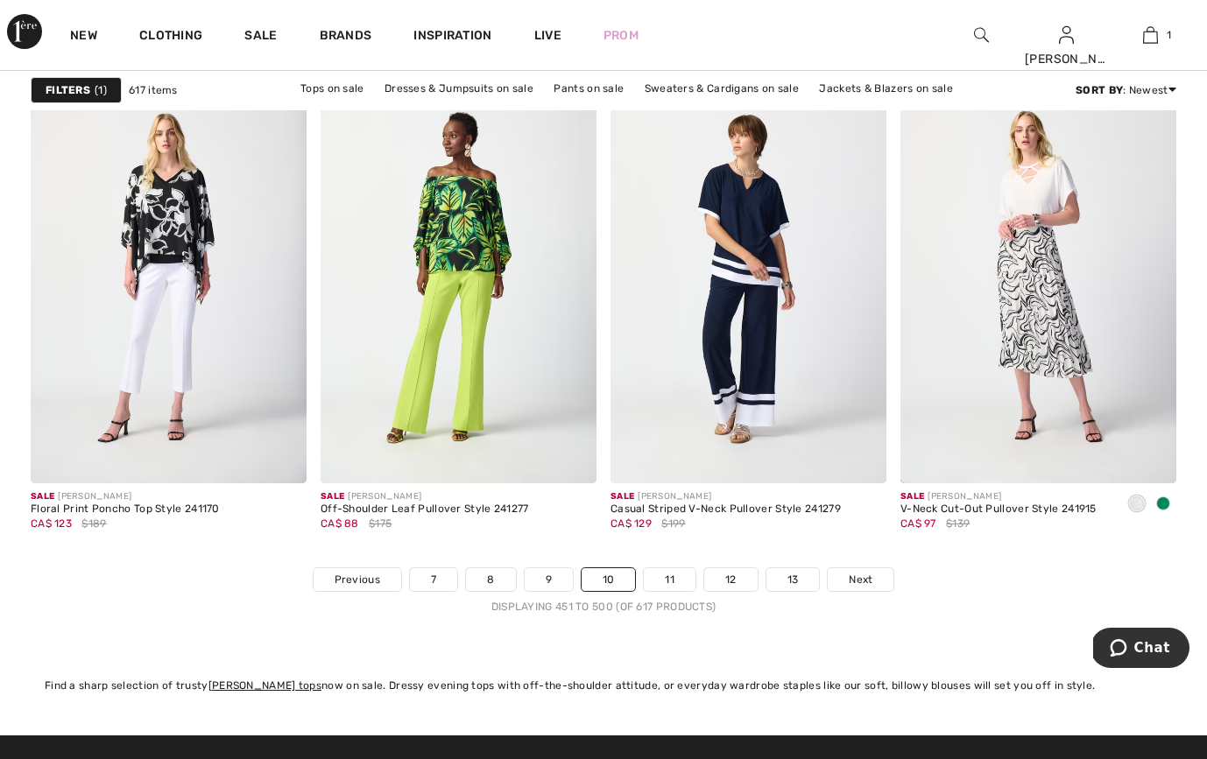
scroll to position [7471, 0]
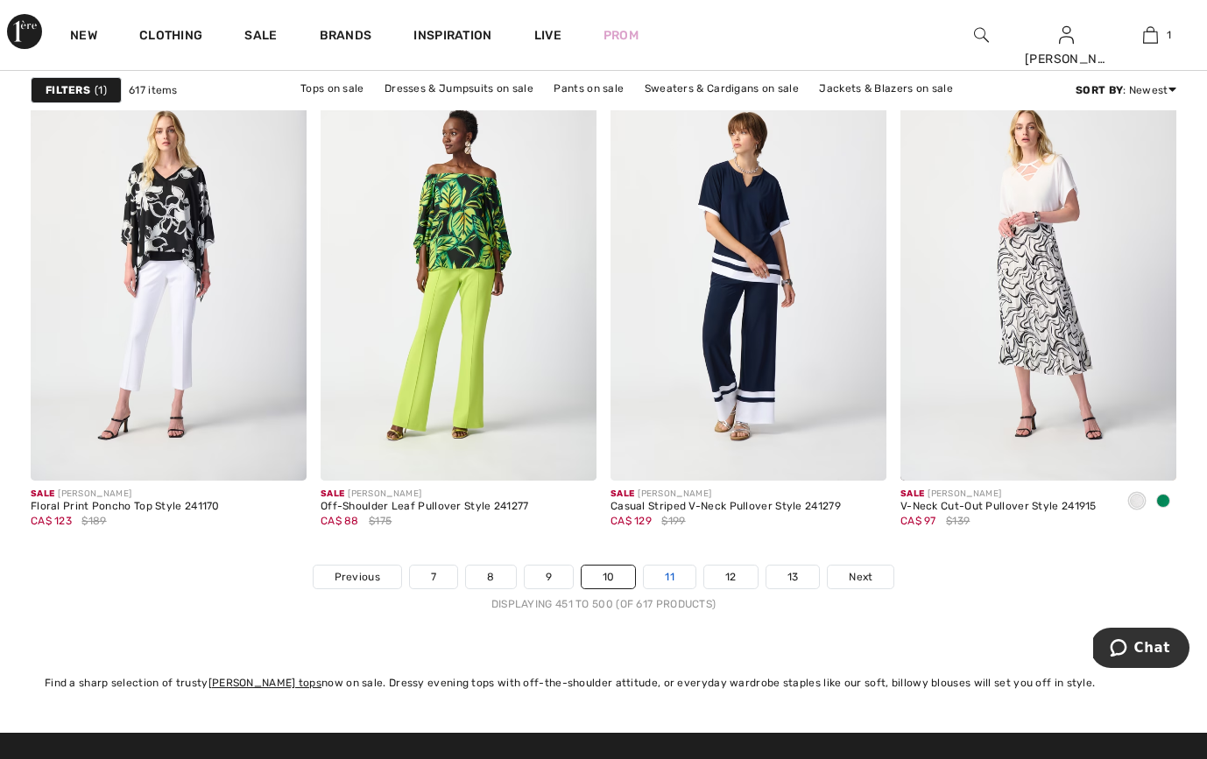
click at [684, 573] on link "11" at bounding box center [670, 577] width 52 height 23
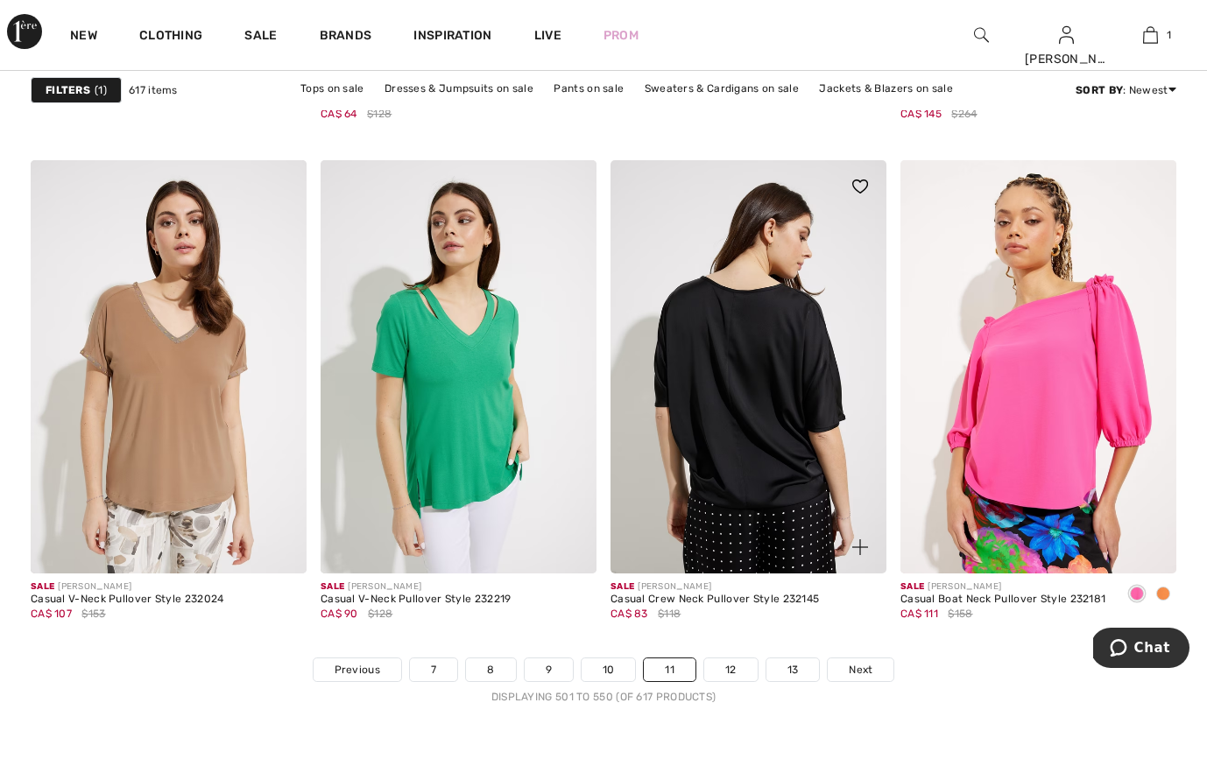
scroll to position [7383, 0]
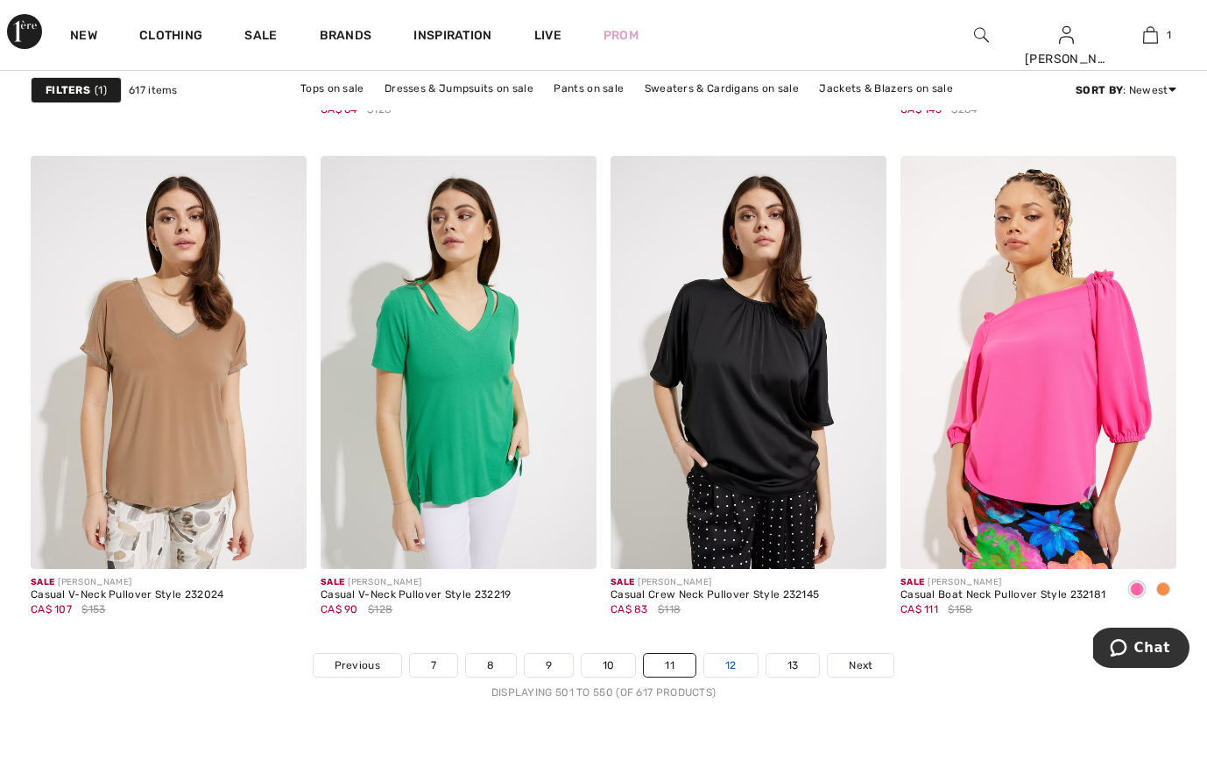
click at [729, 663] on link "12" at bounding box center [730, 665] width 53 height 23
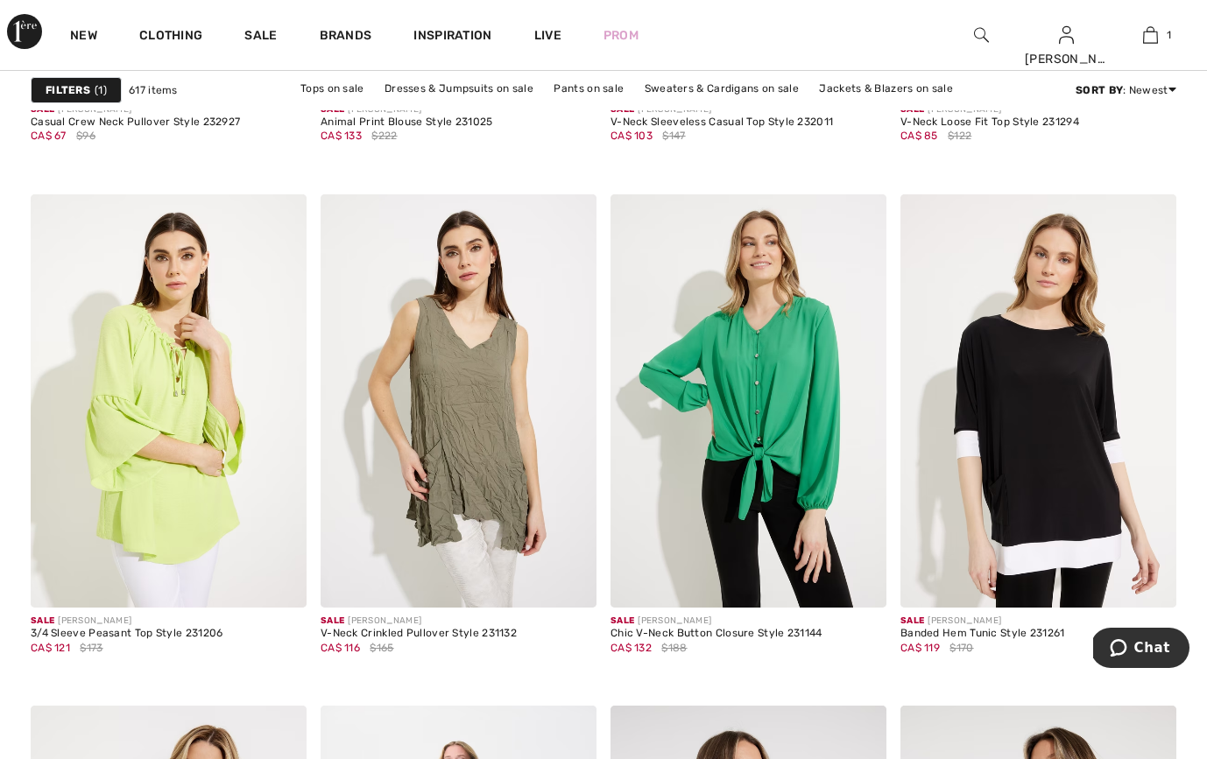
scroll to position [2859, 0]
